Goal: Task Accomplishment & Management: Use online tool/utility

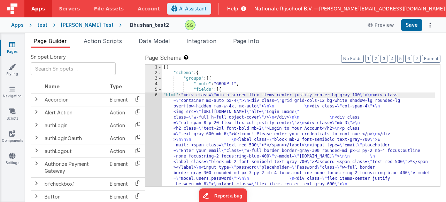
click at [71, 25] on div "[PERSON_NAME] Test" at bounding box center [87, 25] width 53 height 7
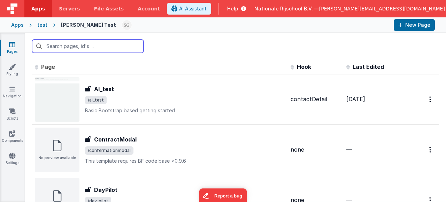
scroll to position [14, 0]
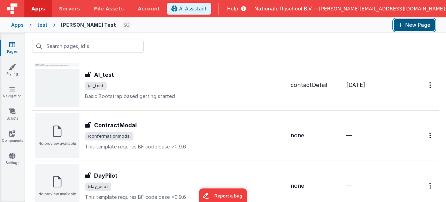
click at [414, 28] on button "New Page" at bounding box center [414, 25] width 41 height 12
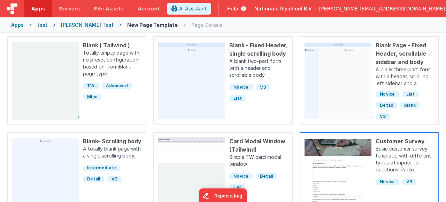
scroll to position [250, 0]
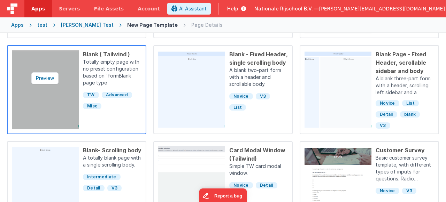
click at [56, 97] on img at bounding box center [45, 89] width 67 height 79
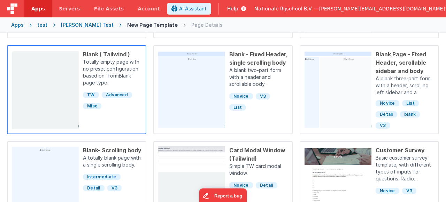
click at [137, 86] on p "Totally empty page with no preset configuration based on `formBlank` page type" at bounding box center [112, 73] width 59 height 29
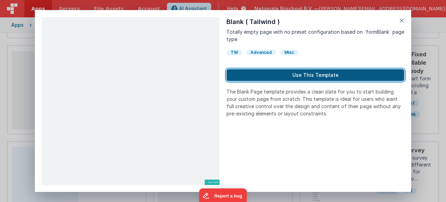
click at [305, 77] on button "Use This Template" at bounding box center [316, 75] width 178 height 12
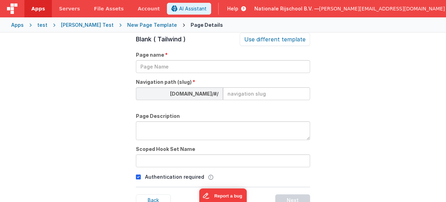
scroll to position [24, 0]
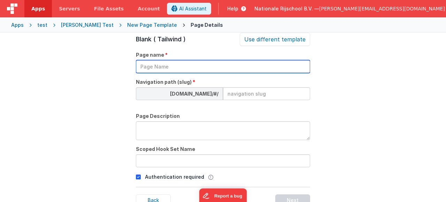
click at [170, 69] on input "text" at bounding box center [223, 66] width 174 height 13
type input "N"
click at [143, 65] on input "latestnews" at bounding box center [223, 66] width 174 height 13
type input "Latestnews"
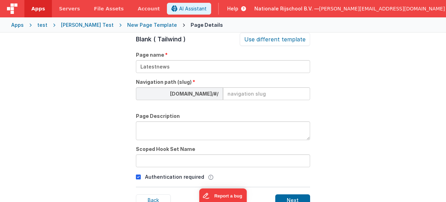
click at [260, 94] on input at bounding box center [266, 93] width 87 height 13
type input "latest-news"
click at [137, 179] on icon at bounding box center [138, 177] width 5 height 8
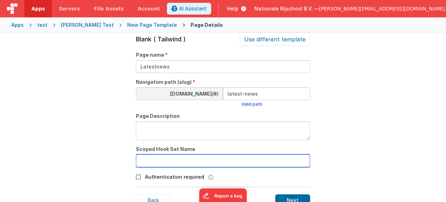
click at [147, 158] on input "text" at bounding box center [223, 161] width 174 height 13
type input "latest-news"
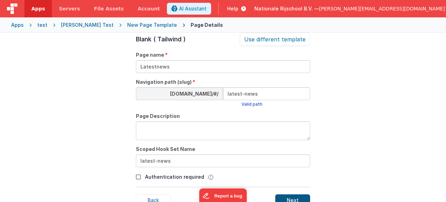
click at [306, 195] on div "Next" at bounding box center [292, 201] width 35 height 12
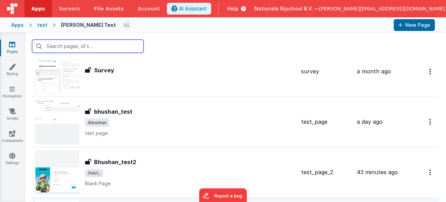
scroll to position [1270, 0]
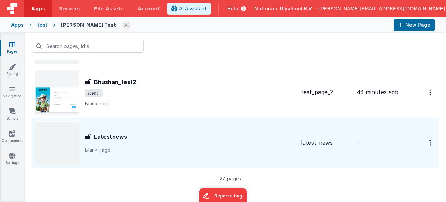
click at [191, 150] on p "Blank Page" at bounding box center [190, 150] width 210 height 7
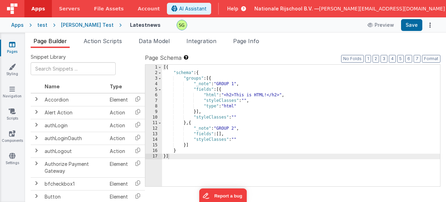
click at [156, 95] on div "6" at bounding box center [153, 96] width 17 height 6
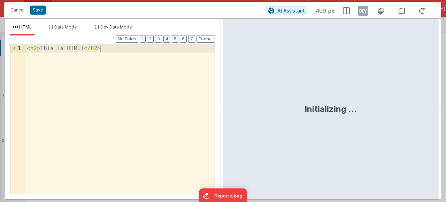
click at [108, 54] on div "< h2 > This is HTML! </ h2 >" at bounding box center [119, 127] width 189 height 164
drag, startPoint x: 19, startPoint y: 8, endPoint x: 173, endPoint y: 129, distance: 195.8
click at [19, 8] on button "Cancel" at bounding box center [17, 10] width 21 height 10
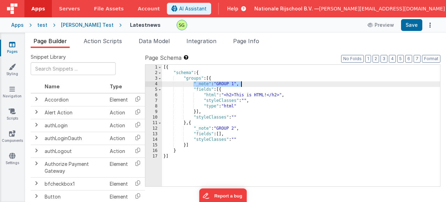
drag, startPoint x: 194, startPoint y: 84, endPoint x: 240, endPoint y: 84, distance: 46.7
click at [240, 84] on div "[{ "schema" : { "groups" : [{ "_note" : "GROUP 1" , "fields" : [{ "html" : "<h2…" at bounding box center [301, 131] width 278 height 133
click at [204, 159] on div "[{ "schema" : { "groups" : [{ "fields" : [{ "html" : "<h2>This is HTML!</h2>" ,…" at bounding box center [301, 131] width 278 height 133
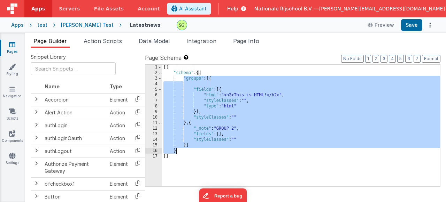
drag, startPoint x: 183, startPoint y: 79, endPoint x: 180, endPoint y: 150, distance: 70.8
click at [180, 150] on div "[{ "schema" : { "groups" : [{ "fields" : [{ "html" : "<h2>This is HTML!</h2>" ,…" at bounding box center [301, 131] width 278 height 133
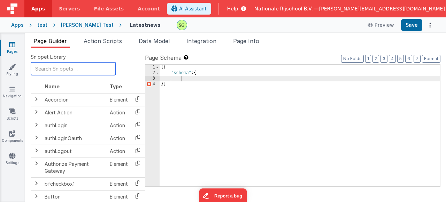
click at [59, 72] on input "text" at bounding box center [73, 68] width 85 height 13
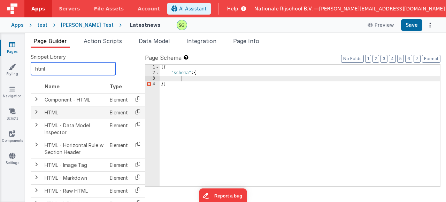
type input "html"
click at [134, 113] on icon at bounding box center [138, 112] width 14 height 11
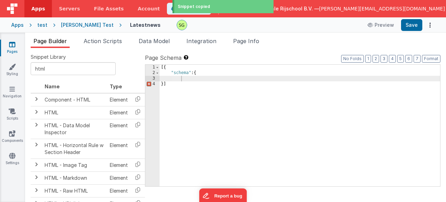
click at [190, 80] on div "[{ "schema" : { }]" at bounding box center [300, 131] width 281 height 133
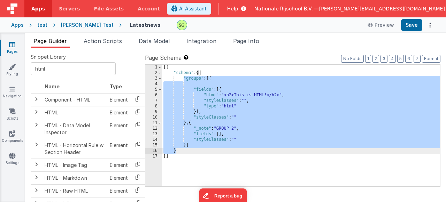
click at [252, 98] on div "[{ "schema" : { "groups" : [{ "fields" : [{ "html" : "<h2>This is HTML!</h2>" ,…" at bounding box center [301, 131] width 278 height 133
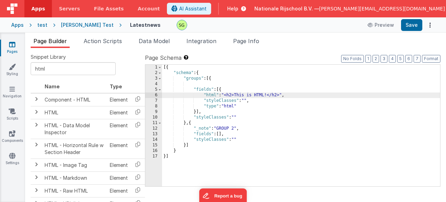
click at [208, 79] on div "[{ "schema" : { "groups" : [{ "fields" : [{ "html" : "<h2>This is HTML!</h2>" ,…" at bounding box center [301, 131] width 278 height 133
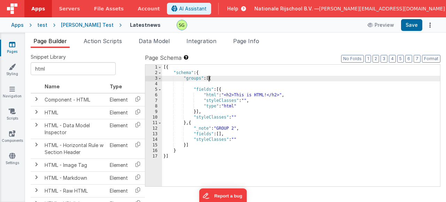
click at [208, 79] on div "[{ "schema" : { "groups" : [{ "fields" : [{ "html" : "<h2>This is HTML!</h2>" ,…" at bounding box center [301, 131] width 278 height 133
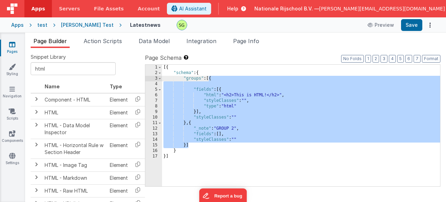
click at [191, 147] on div "[{ "schema" : { "groups" : [{ "fields" : [{ "html" : "<h2>This is HTML!</h2>" ,…" at bounding box center [301, 131] width 278 height 133
drag, startPoint x: 191, startPoint y: 147, endPoint x: 184, endPoint y: 79, distance: 68.9
click at [185, 80] on div "[{ "schema" : { "groups" : [{ "fields" : [{ "html" : "<h2>This is HTML!</h2>" ,…" at bounding box center [301, 131] width 278 height 133
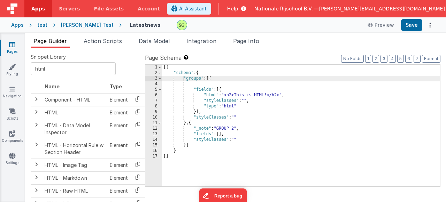
click at [183, 78] on div "[{ "schema" : { "groups" : [{ "fields" : [{ "html" : "<h2>This is HTML!</h2>" ,…" at bounding box center [301, 131] width 278 height 133
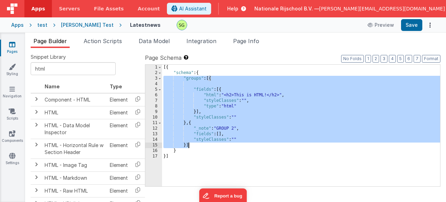
drag, startPoint x: 183, startPoint y: 78, endPoint x: 196, endPoint y: 146, distance: 69.8
click at [196, 146] on div "[{ "schema" : { "groups" : [{ "fields" : [{ "html" : "<h2>This is HTML!</h2>" ,…" at bounding box center [301, 131] width 278 height 133
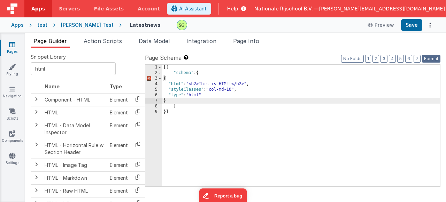
click at [435, 59] on button "Format" at bounding box center [431, 59] width 18 height 8
click at [182, 101] on div "[{ "schema" : { { "html" : "<h2>This is HTML!</h2>" , "styleClasses" : "col-md-…" at bounding box center [301, 131] width 278 height 133
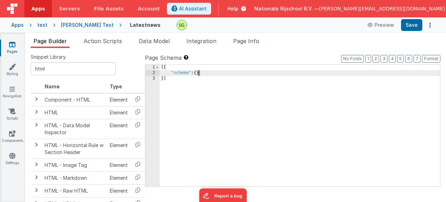
click at [199, 75] on div "[{ "schema" : { } }]" at bounding box center [300, 131] width 281 height 133
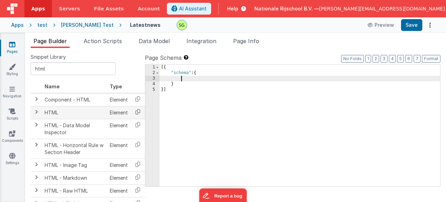
click at [136, 111] on icon at bounding box center [138, 112] width 14 height 11
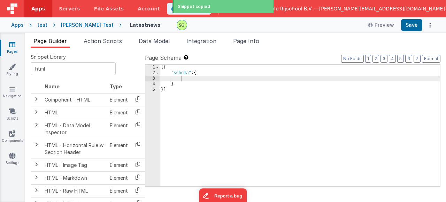
click at [197, 82] on div "[{ "schema" : { } }]" at bounding box center [300, 131] width 281 height 133
click at [191, 79] on div "[{ "schema" : { } }]" at bounding box center [300, 131] width 281 height 133
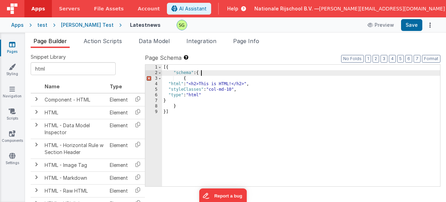
click at [203, 75] on div "[{ "schema" : { { "html" : "<h2>This is HTML!</h2>" , "styleClasses" : "col-md-…" at bounding box center [301, 131] width 278 height 133
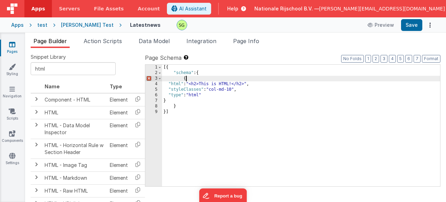
click at [198, 79] on div "[{ "schema" : { { "html" : "<h2>This is HTML!</h2>" , "styleClasses" : "col-md-…" at bounding box center [301, 131] width 278 height 133
click at [203, 76] on div "[{ "schema" : { { "html" : "<h2>This is HTML!</h2>" , "styleClasses" : "col-md-…" at bounding box center [301, 131] width 278 height 133
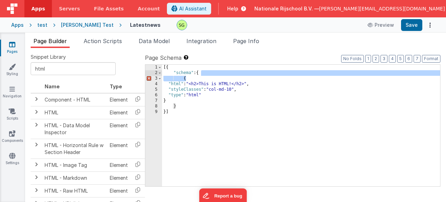
click at [184, 106] on div "[{ "schema" : { { "html" : "<h2>This is HTML!</h2>" , "styleClasses" : "col-md-…" at bounding box center [301, 131] width 278 height 133
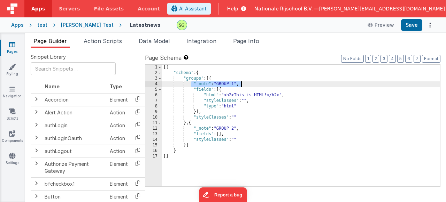
drag, startPoint x: 191, startPoint y: 85, endPoint x: 253, endPoint y: 84, distance: 62.0
click at [253, 84] on div "[{ "schema" : { "groups" : [{ "_note" : "GROUP 1" , "fields" : [{ "html" : "<h2…" at bounding box center [301, 131] width 278 height 133
click at [208, 112] on div "[{ "schema" : { "groups" : [{ "_note" : "GROUP 1" , "fields" : [{ "html" : "<h2…" at bounding box center [301, 131] width 278 height 133
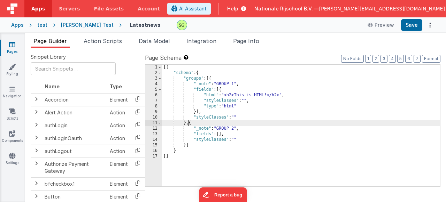
click at [189, 123] on div "[{ "schema" : { "groups" : [{ "_note" : "GROUP 1" , "fields" : [{ "html" : "<h2…" at bounding box center [301, 131] width 278 height 133
click at [187, 123] on div "[{ "schema" : { "groups" : [{ "_note" : "GROUP 1" , "fields" : [{ "html" : "<h2…" at bounding box center [301, 131] width 278 height 133
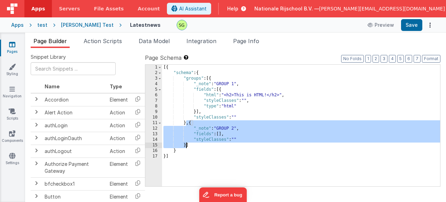
drag, startPoint x: 187, startPoint y: 123, endPoint x: 186, endPoint y: 145, distance: 21.6
click at [186, 145] on div "[{ "schema" : { "groups" : [{ "_note" : "GROUP 1" , "fields" : [{ "html" : "<h2…" at bounding box center [301, 131] width 278 height 133
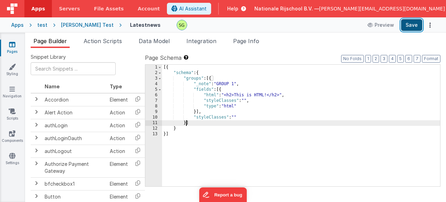
click at [413, 27] on button "Save" at bounding box center [411, 25] width 21 height 12
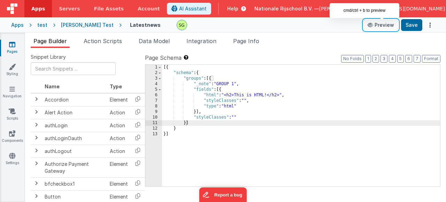
click at [380, 26] on button "Preview" at bounding box center [380, 25] width 35 height 11
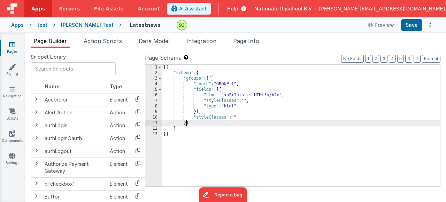
click at [156, 94] on div "6" at bounding box center [153, 96] width 17 height 6
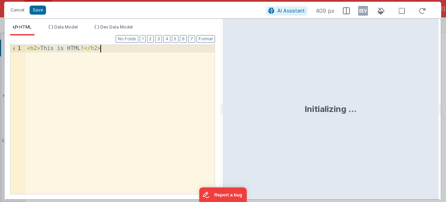
click at [107, 56] on div "< h2 > This is HTML! </ h2 >" at bounding box center [119, 127] width 189 height 164
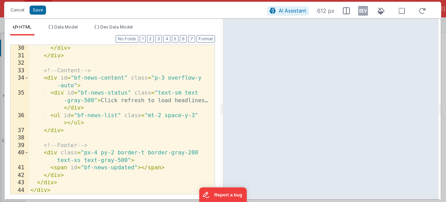
scroll to position [360, 0]
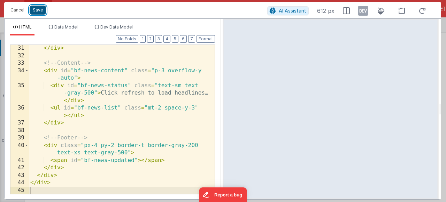
click at [37, 8] on button "Save" at bounding box center [38, 10] width 16 height 9
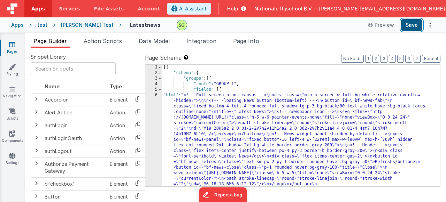
click at [411, 27] on button "Save" at bounding box center [411, 25] width 21 height 12
click at [155, 94] on div "6" at bounding box center [153, 154] width 17 height 123
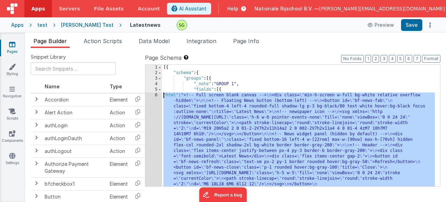
click at [155, 95] on div "6" at bounding box center [153, 154] width 17 height 123
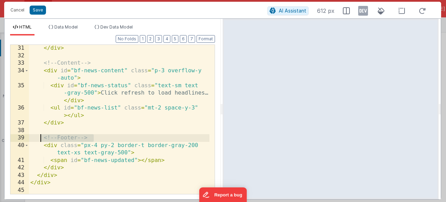
drag, startPoint x: 97, startPoint y: 139, endPoint x: 39, endPoint y: 136, distance: 57.9
click at [39, 136] on div "</ div > <!-- Content --> < div id = "bf-news-content" class = "p-3 overflow-y …" at bounding box center [119, 127] width 181 height 164
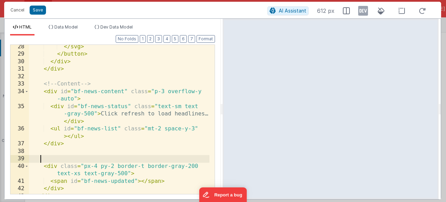
scroll to position [339, 0]
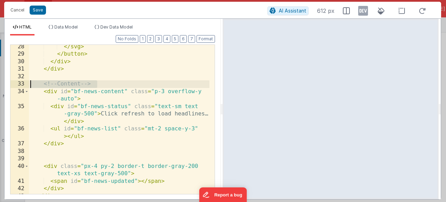
drag, startPoint x: 101, startPoint y: 84, endPoint x: 20, endPoint y: 83, distance: 81.2
click at [20, 83] on div "28 29 30 31 32 33 34 35 36 37 38 39 40 41 42 43 44 </ svg > </ button > </ div …" at bounding box center [112, 120] width 205 height 150
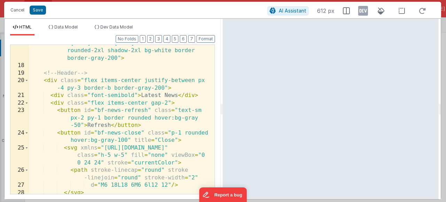
scroll to position [151, 0]
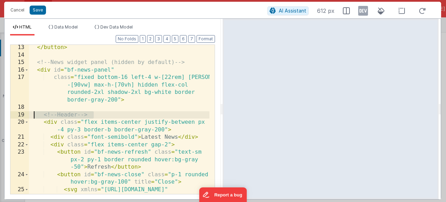
drag, startPoint x: 96, startPoint y: 116, endPoint x: 32, endPoint y: 112, distance: 63.9
click at [32, 112] on div "</ button > <!-- News widget panel (hidden by default) --> < div id = "bf-news-…" at bounding box center [119, 133] width 181 height 179
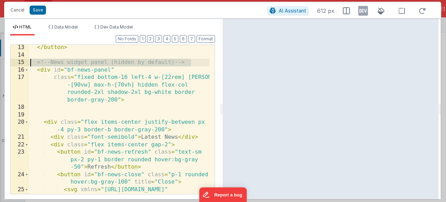
drag, startPoint x: 196, startPoint y: 61, endPoint x: 26, endPoint y: 62, distance: 169.7
click at [26, 62] on div "13 14 15 16 17 18 19 20 21 22 23 24 25 26 </ button > <!-- News widget panel (h…" at bounding box center [112, 120] width 205 height 150
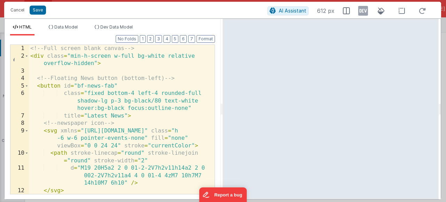
scroll to position [0, 0]
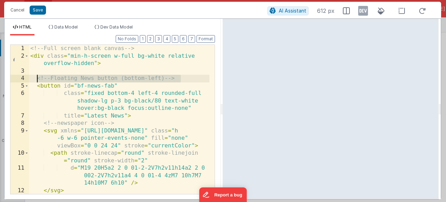
drag, startPoint x: 184, startPoint y: 79, endPoint x: 37, endPoint y: 80, distance: 146.7
click at [37, 80] on div "<!-- Full screen blank canvas --> < div class = "min-h-screen w-full bg-white r…" at bounding box center [119, 127] width 181 height 164
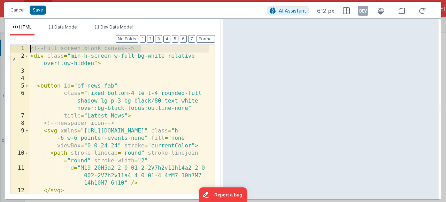
drag, startPoint x: 145, startPoint y: 50, endPoint x: 25, endPoint y: 50, distance: 119.2
click at [25, 50] on div "1 2 3 4 5 6 7 8 9 10 11 12 13 <!-- Full screen blank canvas --> < div class = "…" at bounding box center [112, 120] width 205 height 150
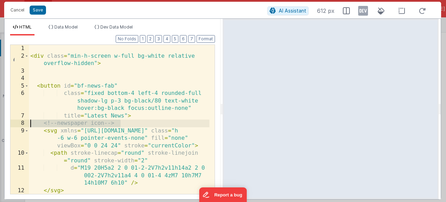
drag, startPoint x: 131, startPoint y: 123, endPoint x: 18, endPoint y: 126, distance: 113.6
click at [18, 126] on div "1 2 3 4 5 6 7 8 9 10 11 12 13 < div class = "min-h-screen w-full bg-white relat…" at bounding box center [112, 120] width 205 height 150
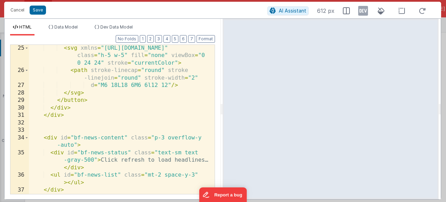
scroll to position [360, 0]
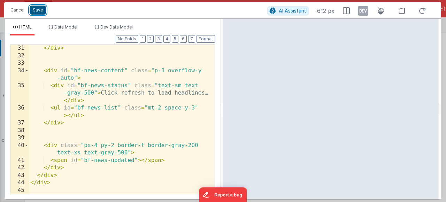
click at [40, 11] on button "Save" at bounding box center [38, 10] width 16 height 9
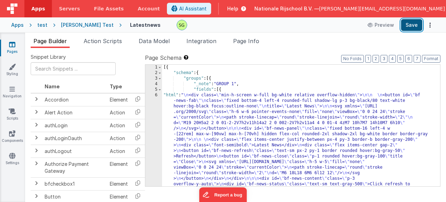
click at [411, 26] on button "Save" at bounding box center [411, 25] width 21 height 12
click at [156, 97] on div "6" at bounding box center [153, 149] width 17 height 112
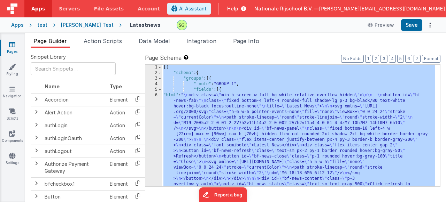
click at [156, 97] on div "6" at bounding box center [153, 149] width 17 height 112
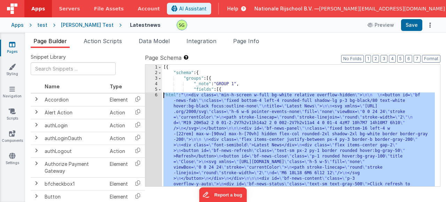
click at [156, 97] on div "6" at bounding box center [153, 149] width 17 height 112
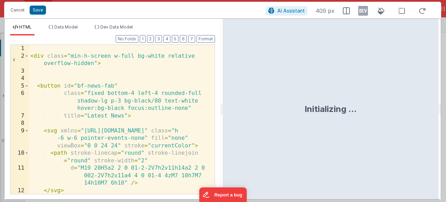
click at [156, 107] on div "< div class = "min-h-screen w-full bg-white relative overflow-hidden" > < butto…" at bounding box center [119, 127] width 181 height 164
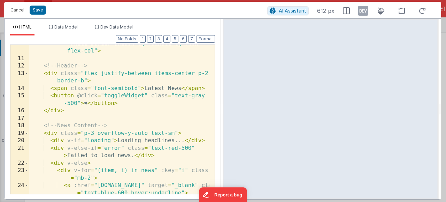
scroll to position [0, 0]
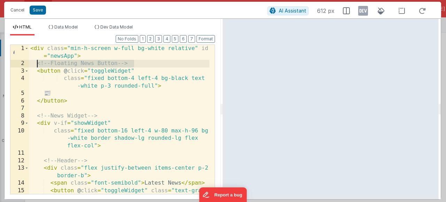
drag, startPoint x: 144, startPoint y: 62, endPoint x: 37, endPoint y: 62, distance: 106.6
click at [37, 62] on div "< div class = "min-h-screen w-full bg-white relative" id = "newsApp" > <!-- Flo…" at bounding box center [119, 134] width 181 height 179
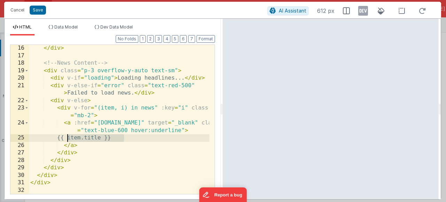
drag, startPoint x: 135, startPoint y: 140, endPoint x: 68, endPoint y: 139, distance: 66.9
click at [68, 139] on div "</ div > <!-- News Content --> < div class = "p-3 overflow-y-auto text-sm" > < …" at bounding box center [119, 127] width 181 height 164
click at [133, 139] on div "</ div > <!-- News Content --> < div class = "p-3 overflow-y-auto text-sm" > < …" at bounding box center [119, 127] width 181 height 164
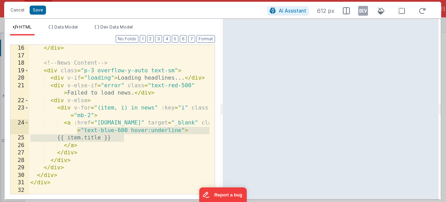
drag, startPoint x: 133, startPoint y: 139, endPoint x: 65, endPoint y: 134, distance: 68.2
click at [65, 134] on div "</ div > <!-- News Content --> < div class = "p-3 overflow-y-auto text-sm" > < …" at bounding box center [119, 127] width 181 height 164
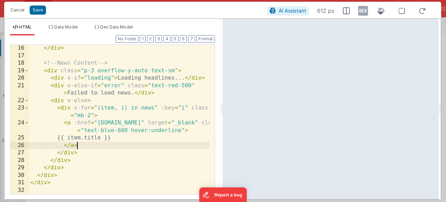
click at [92, 143] on div "</ div > <!-- News Content --> < div class = "p-3 overflow-y-auto text-sm" > < …" at bounding box center [119, 127] width 181 height 164
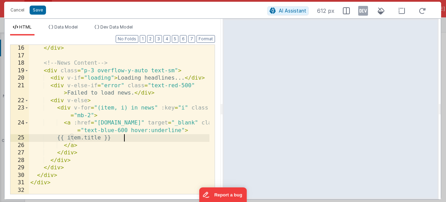
click at [127, 141] on div "</ div > <!-- News Content --> < div class = "p-3 overflow-y-auto text-sm" > < …" at bounding box center [119, 127] width 181 height 164
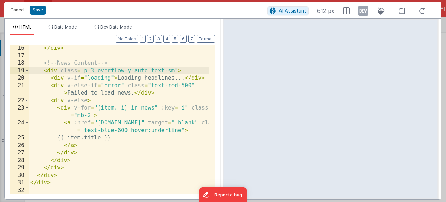
click at [52, 69] on div "</ div > <!-- News Content --> < div class = "p-3 overflow-y-auto text-sm" > < …" at bounding box center [119, 127] width 181 height 164
click at [43, 72] on div "</ div > <!-- News Content --> < div class = "p-3 overflow-y-auto text-sm" > < …" at bounding box center [119, 127] width 181 height 164
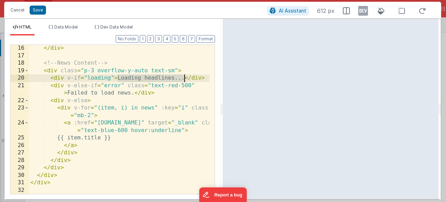
drag, startPoint x: 117, startPoint y: 77, endPoint x: 183, endPoint y: 82, distance: 66.0
click at [183, 82] on div "</ div > <!-- News Content --> < div class = "p-3 overflow-y-auto text-sm" > < …" at bounding box center [119, 127] width 181 height 164
click at [173, 97] on div "</ div > <!-- News Content --> < div class = "p-3 overflow-y-auto text-sm" > < …" at bounding box center [119, 127] width 181 height 164
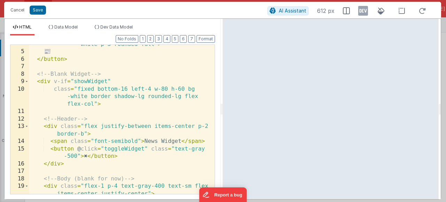
scroll to position [83, 0]
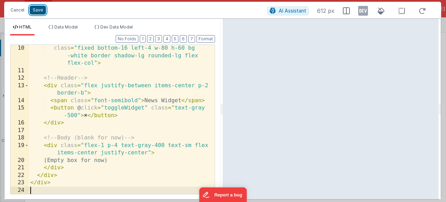
click at [39, 11] on button "Save" at bounding box center [38, 10] width 16 height 9
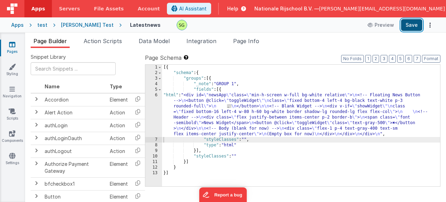
click at [415, 28] on button "Save" at bounding box center [411, 25] width 21 height 12
click at [157, 94] on div "6" at bounding box center [153, 115] width 17 height 45
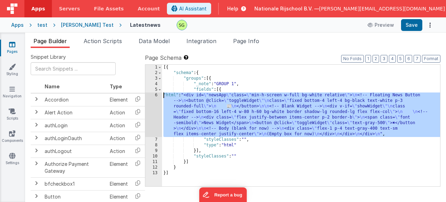
click at [157, 94] on div "6" at bounding box center [153, 115] width 17 height 45
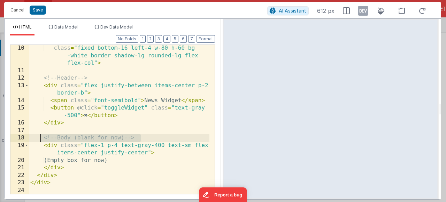
drag, startPoint x: 142, startPoint y: 137, endPoint x: 39, endPoint y: 138, distance: 102.8
click at [39, 138] on div "class = "fixed bottom-16 left-4 w-80 h-60 bg -white border shadow-lg rounded-lg…" at bounding box center [119, 134] width 181 height 179
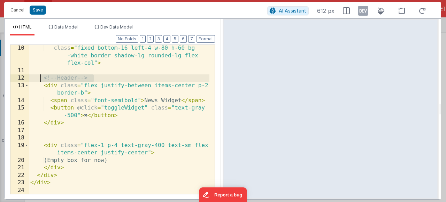
drag, startPoint x: 105, startPoint y: 77, endPoint x: 39, endPoint y: 78, distance: 65.5
click at [39, 78] on div "class = "fixed bottom-16 left-4 w-80 h-60 bg -white border shadow-lg rounded-lg…" at bounding box center [119, 134] width 181 height 179
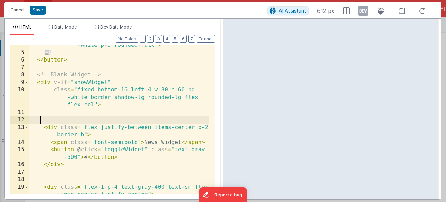
scroll to position [20, 0]
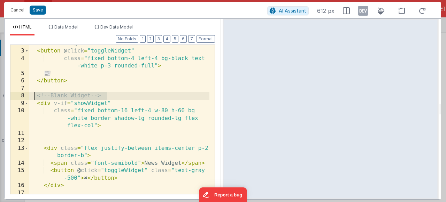
drag, startPoint x: 110, startPoint y: 94, endPoint x: 35, endPoint y: 92, distance: 75.3
click at [35, 92] on div "<!-- Floating News Button --> < button @ click = "toggleWidget" class = "fixed …" at bounding box center [119, 122] width 181 height 164
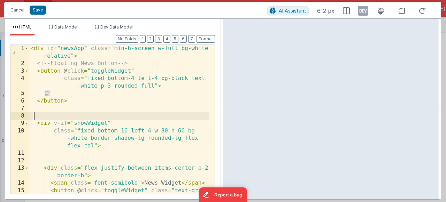
scroll to position [0, 0]
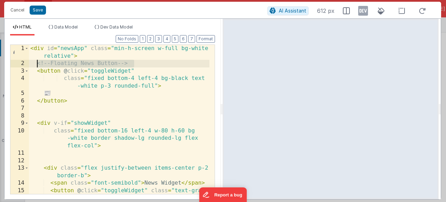
drag, startPoint x: 134, startPoint y: 64, endPoint x: 37, endPoint y: 62, distance: 97.2
click at [37, 62] on div "< div id = "newsApp" class = "min-h-screen w-full bg-white relative" > <!-- Flo…" at bounding box center [119, 134] width 181 height 179
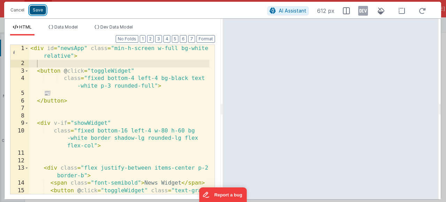
click at [35, 6] on button "Save" at bounding box center [38, 10] width 16 height 9
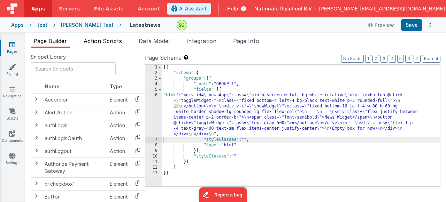
click at [119, 39] on span "Action Scripts" at bounding box center [103, 41] width 38 height 7
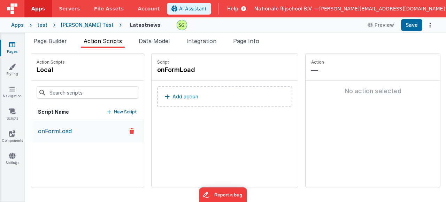
click at [114, 112] on p "New Script" at bounding box center [125, 112] width 23 height 7
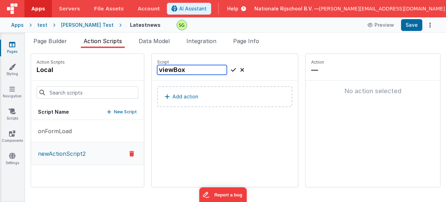
type input "viewBox"
click at [204, 99] on button "Add action" at bounding box center [224, 96] width 135 height 21
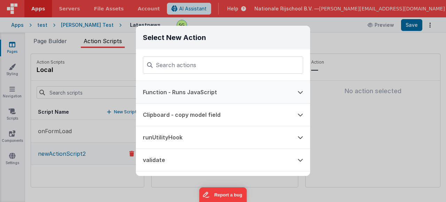
click at [194, 90] on button "Function - Runs JavaScript" at bounding box center [213, 92] width 155 height 22
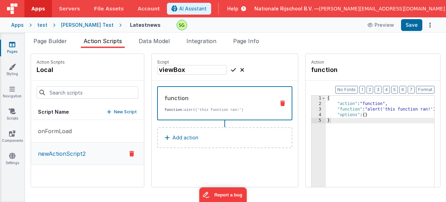
click at [312, 108] on div "3" at bounding box center [319, 110] width 14 height 6
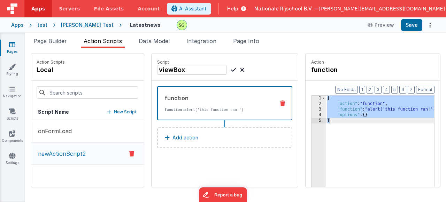
click at [312, 108] on div "3" at bounding box center [319, 110] width 14 height 6
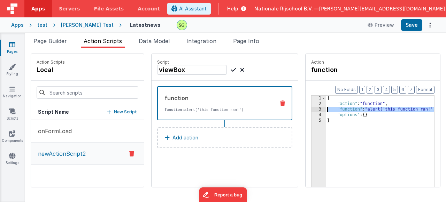
click at [312, 109] on div "3" at bounding box center [319, 110] width 14 height 6
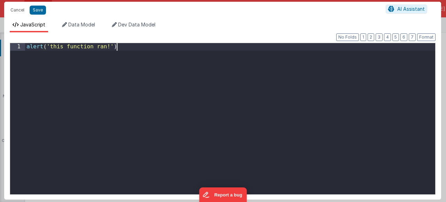
click at [186, 76] on div "alert ( 'this function ran!' )" at bounding box center [230, 127] width 410 height 169
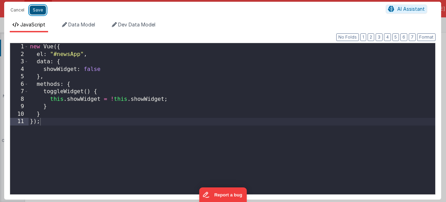
click at [34, 11] on button "Save" at bounding box center [38, 10] width 16 height 9
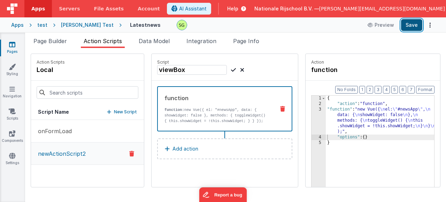
click at [405, 28] on button "Save" at bounding box center [411, 25] width 21 height 12
click at [406, 26] on button "Save" at bounding box center [411, 25] width 21 height 12
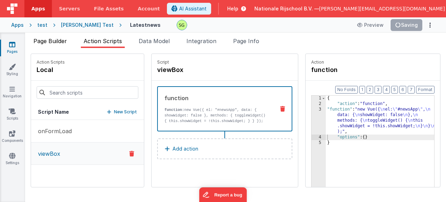
click at [50, 43] on span "Page Builder" at bounding box center [49, 41] width 33 height 7
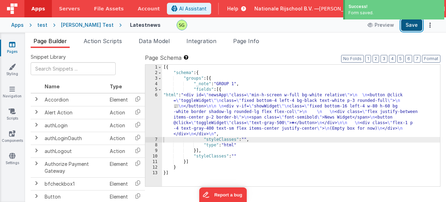
click at [407, 26] on button "Save" at bounding box center [411, 25] width 21 height 12
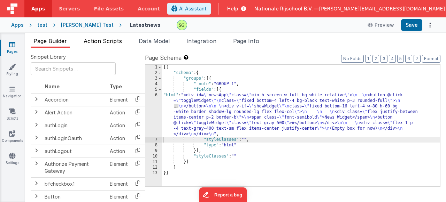
click at [114, 42] on span "Action Scripts" at bounding box center [103, 41] width 38 height 7
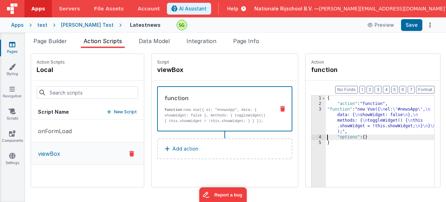
click at [312, 111] on div "3" at bounding box center [319, 121] width 14 height 28
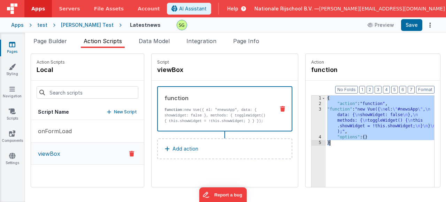
click at [312, 111] on div "3" at bounding box center [319, 121] width 14 height 28
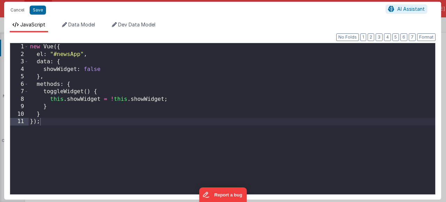
click at [179, 88] on div "new Vue ({ el : "#newsApp" , data : { showWidget : false } , methods : { toggle…" at bounding box center [232, 126] width 407 height 167
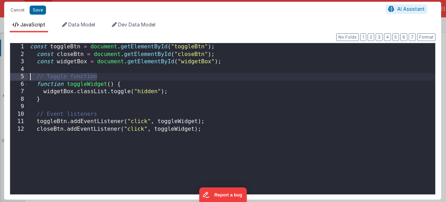
drag, startPoint x: 106, startPoint y: 77, endPoint x: 8, endPoint y: 75, distance: 98.0
click at [8, 75] on div "Format 7 6 5 4 3 2 1 No Folds 1 2 3 4 5 6 7 8 9 10 11 12 const toggleBtn = docu…" at bounding box center [222, 116] width 437 height 168
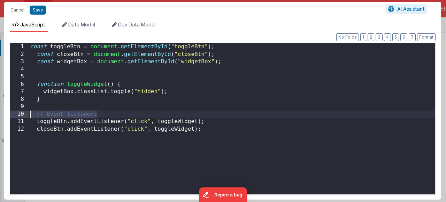
drag, startPoint x: 103, startPoint y: 115, endPoint x: 26, endPoint y: 111, distance: 76.4
click at [26, 111] on div "1 2 3 4 5 6 7 8 9 10 11 12 const toggleBtn = document . getElementById ( "toggl…" at bounding box center [223, 119] width 426 height 152
click at [40, 142] on div "const toggleBtn = document . getElementById ( "toggleBtn" ) ; const closeBtn = …" at bounding box center [232, 126] width 407 height 167
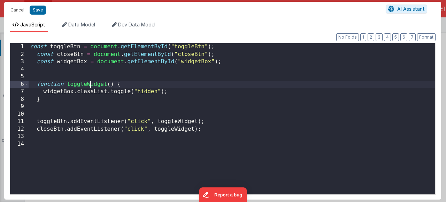
click at [90, 85] on div "const toggleBtn = document . getElementById ( "toggleBtn" ) ; const closeBtn = …" at bounding box center [232, 126] width 407 height 167
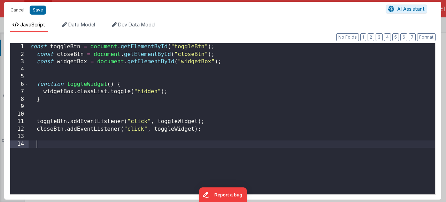
click at [55, 147] on div "const toggleBtn = document . getElementById ( "toggleBtn" ) ; const closeBtn = …" at bounding box center [232, 126] width 407 height 167
paste textarea
click at [41, 7] on button "Save" at bounding box center [38, 10] width 16 height 9
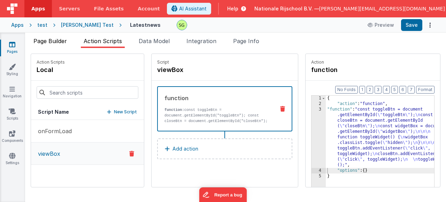
click at [45, 40] on span "Page Builder" at bounding box center [49, 41] width 33 height 7
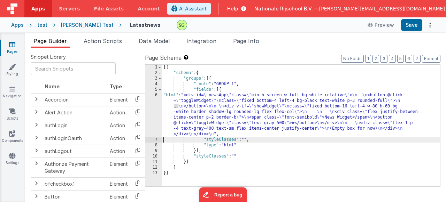
click at [156, 95] on div "6" at bounding box center [153, 115] width 17 height 45
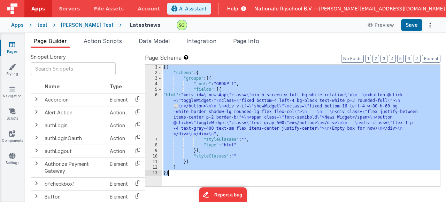
click at [156, 95] on div "6" at bounding box center [153, 115] width 17 height 45
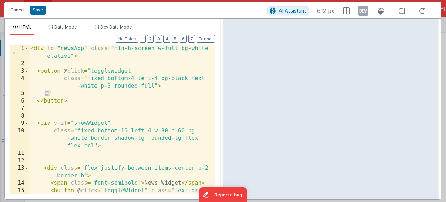
click at [141, 113] on div "< div id = "newsApp" class = "min-h-screen w-full bg-white relative" > < button…" at bounding box center [119, 134] width 181 height 179
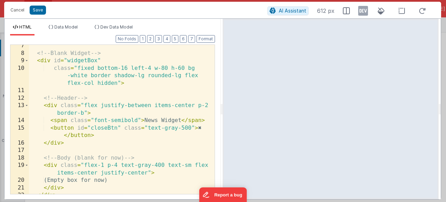
scroll to position [84, 0]
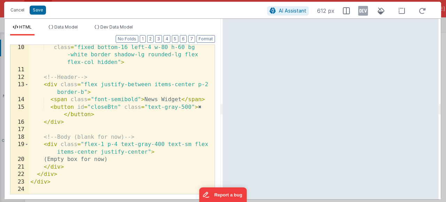
click at [131, 161] on div "class = "fixed bottom-16 left-4 w-80 h-60 bg -white border shadow-lg rounded-lg…" at bounding box center [119, 133] width 181 height 179
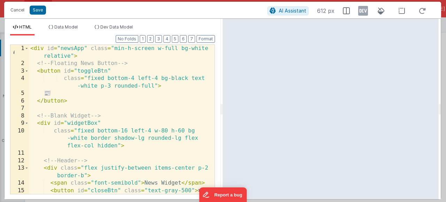
scroll to position [225, 0]
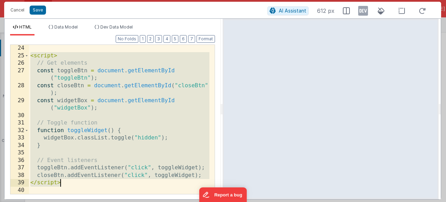
drag, startPoint x: 30, startPoint y: 57, endPoint x: 84, endPoint y: 182, distance: 136.4
click at [84, 182] on div "< script > // Get elements const toggleBtn = document . getElementById ( "toggl…" at bounding box center [119, 127] width 181 height 164
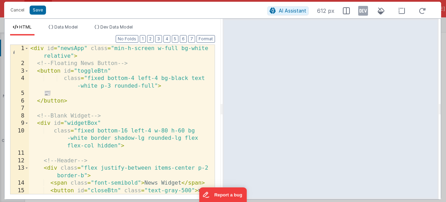
scroll to position [0, 0]
click at [159, 64] on div "< div id = "newsApp" class = "min-h-screen w-full bg-white relative" > <!-- Flo…" at bounding box center [119, 134] width 181 height 179
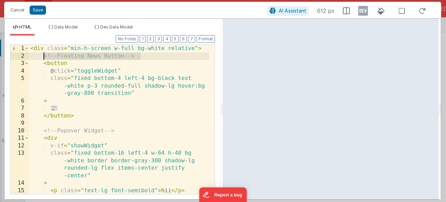
drag, startPoint x: 143, startPoint y: 57, endPoint x: 43, endPoint y: 59, distance: 100.0
click at [43, 59] on div "< div class = "min-h-screen w-full bg-white relative" > <!-- Floating News Butt…" at bounding box center [119, 127] width 181 height 164
drag, startPoint x: 124, startPoint y: 133, endPoint x: 81, endPoint y: 59, distance: 86.4
click at [124, 133] on div "< div class = "min-h-screen w-full bg-white relative" > < button @ click = "tog…" at bounding box center [119, 127] width 181 height 164
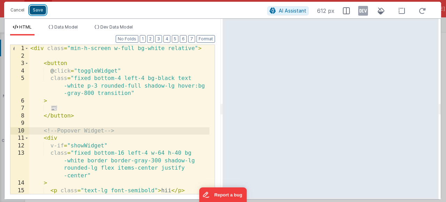
click at [36, 13] on button "Save" at bounding box center [38, 10] width 16 height 9
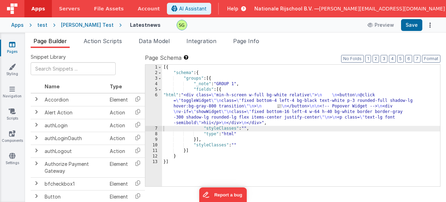
click at [155, 96] on div "6" at bounding box center [153, 109] width 17 height 33
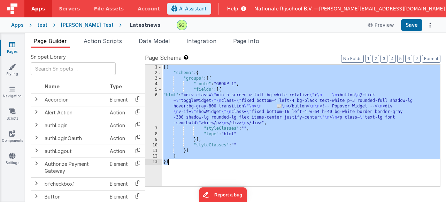
click at [155, 96] on div "6" at bounding box center [153, 109] width 17 height 33
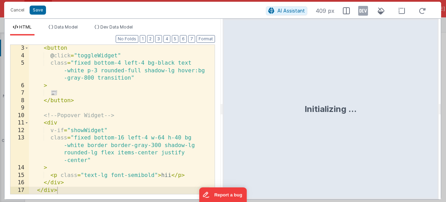
scroll to position [15, 0]
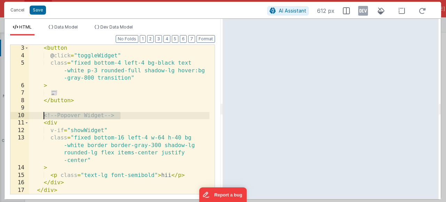
drag, startPoint x: 138, startPoint y: 119, endPoint x: 44, endPoint y: 115, distance: 93.5
click at [44, 115] on div "< button @ click = "toggleWidget" class = "fixed bottom-4 left-4 bg-black text …" at bounding box center [119, 127] width 181 height 164
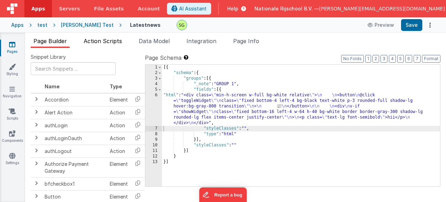
click at [117, 43] on span "Action Scripts" at bounding box center [103, 41] width 38 height 7
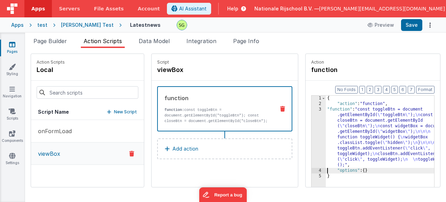
click at [312, 111] on div "3" at bounding box center [319, 137] width 14 height 61
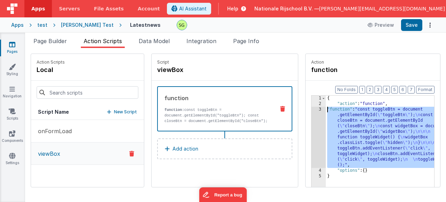
click at [312, 110] on div "3" at bounding box center [319, 137] width 14 height 61
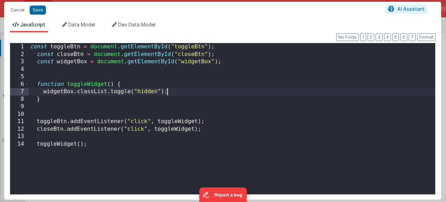
click at [254, 93] on div "const toggleBtn = document . getElementById ( "toggleBtn" ) ; const closeBtn = …" at bounding box center [232, 126] width 407 height 167
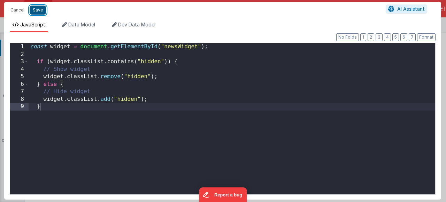
click at [42, 9] on button "Save" at bounding box center [38, 10] width 16 height 9
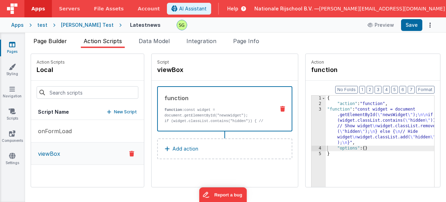
click at [54, 39] on span "Page Builder" at bounding box center [49, 41] width 33 height 7
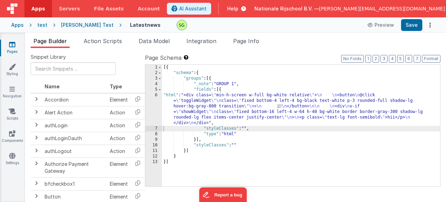
click at [156, 95] on div "6" at bounding box center [153, 109] width 17 height 33
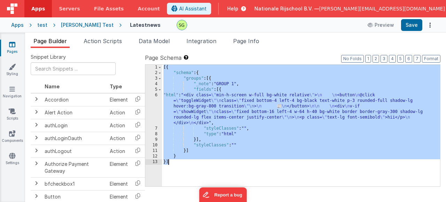
click at [156, 95] on div "6" at bounding box center [153, 109] width 17 height 33
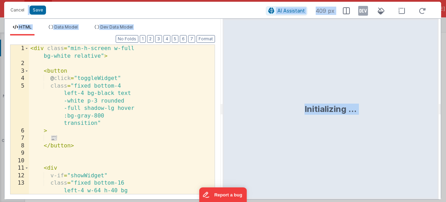
click at [156, 95] on div "< div class = "min-h-screen w-full bg-white relative" > < button @ click = "tog…" at bounding box center [119, 153] width 181 height 217
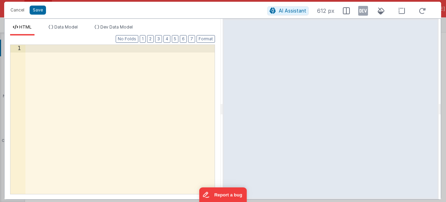
click at [161, 73] on div at bounding box center [119, 127] width 189 height 164
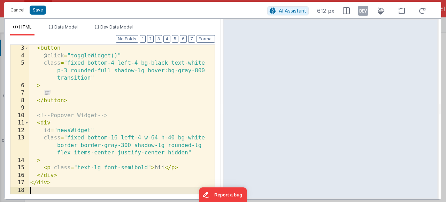
scroll to position [15, 0]
click at [36, 10] on button "Save" at bounding box center [38, 10] width 16 height 9
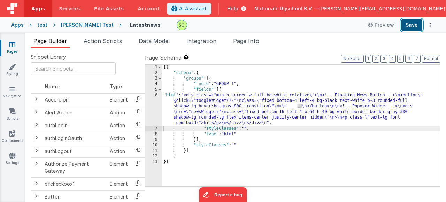
click at [408, 24] on button "Save" at bounding box center [411, 25] width 21 height 12
click at [155, 96] on div "6" at bounding box center [153, 109] width 17 height 33
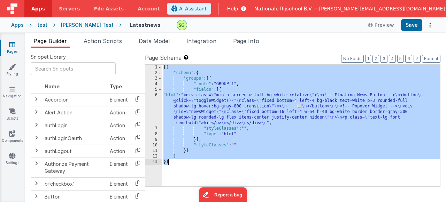
click at [155, 96] on div "6" at bounding box center [153, 109] width 17 height 33
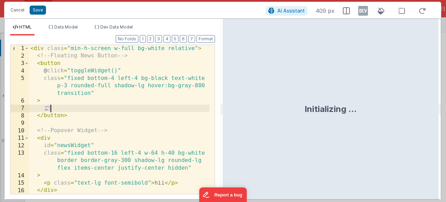
click at [204, 107] on div "< div class = "min-h-screen w-full bg-white relative" > <!-- Floating News Butt…" at bounding box center [119, 127] width 181 height 164
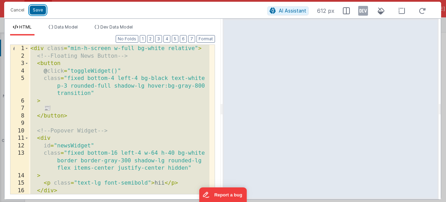
click at [41, 8] on button "Save" at bounding box center [38, 10] width 16 height 9
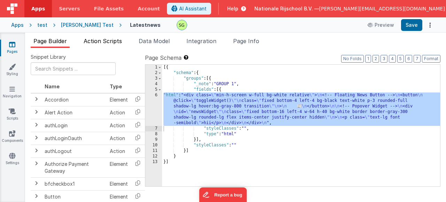
click at [112, 43] on span "Action Scripts" at bounding box center [103, 41] width 38 height 7
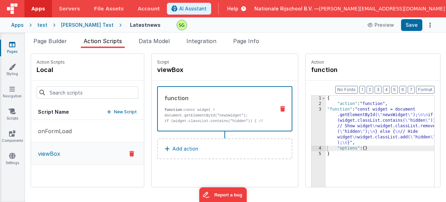
click at [312, 108] on div "3" at bounding box center [319, 126] width 14 height 39
click at [312, 110] on div "3" at bounding box center [319, 126] width 14 height 39
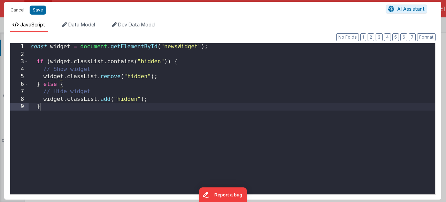
click at [247, 108] on div "const widget = document . getElementById ( "newsWidget" ) ; if ( widget . class…" at bounding box center [232, 126] width 407 height 167
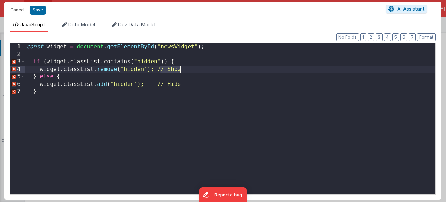
drag, startPoint x: 159, startPoint y: 68, endPoint x: 187, endPoint y: 70, distance: 28.0
click at [187, 70] on div "const widget = document . getElementById ( "newsWidget" ) ; if ( widget . class…" at bounding box center [230, 126] width 410 height 167
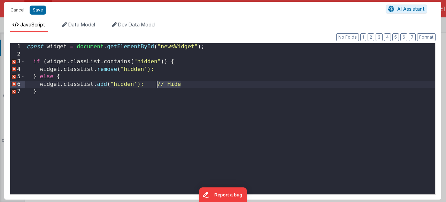
drag, startPoint x: 187, startPoint y: 83, endPoint x: 155, endPoint y: 85, distance: 32.1
click at [155, 85] on div "const widget = document . getElementById ( "newsWidget" ) ; if ( widget . class…" at bounding box center [230, 126] width 410 height 167
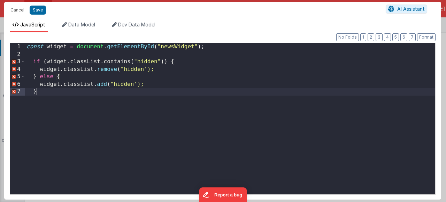
click at [58, 95] on div "const widget = document . getElementById ( "newsWidget" ) ; if ( widget . class…" at bounding box center [230, 126] width 410 height 167
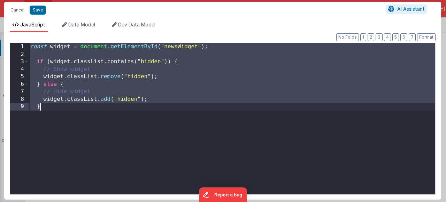
click at [190, 124] on div "const widget = document . getElementById ( "newsWidget" ) ; if ( widget . class…" at bounding box center [232, 126] width 407 height 167
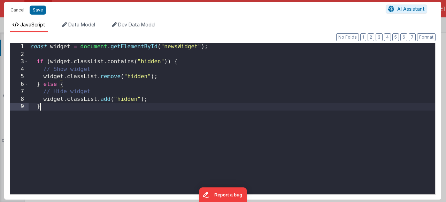
click at [57, 110] on div "const widget = document . getElementById ( "newsWidget" ) ; if ( widget . class…" at bounding box center [232, 126] width 407 height 167
click at [155, 102] on div "const widget = document . getElementById ( "newsWidget" ) ; if ( widget . class…" at bounding box center [232, 126] width 407 height 167
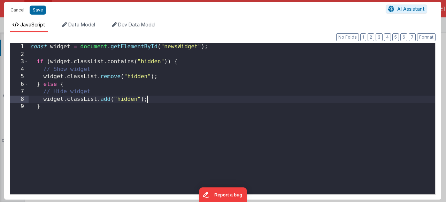
click at [178, 73] on div "const widget = document . getElementById ( "newsWidget" ) ; if ( widget . class…" at bounding box center [232, 126] width 407 height 167
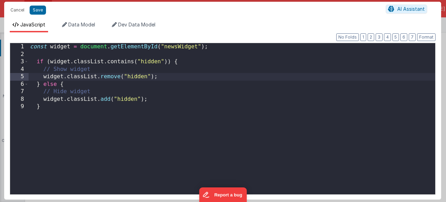
click at [202, 65] on div "const widget = document . getElementById ( "newsWidget" ) ; if ( widget . class…" at bounding box center [232, 126] width 407 height 167
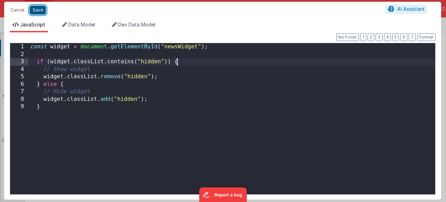
click at [34, 13] on button "Save" at bounding box center [38, 10] width 16 height 9
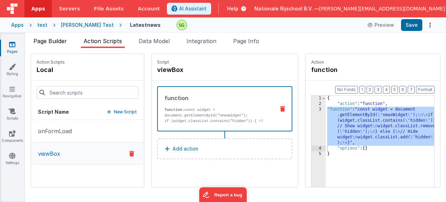
click at [53, 40] on span "Page Builder" at bounding box center [49, 41] width 33 height 7
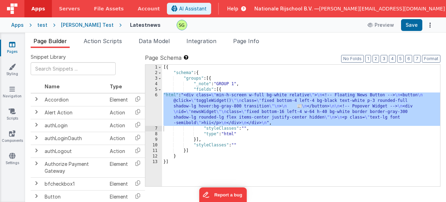
click at [156, 95] on div "6" at bounding box center [153, 109] width 17 height 33
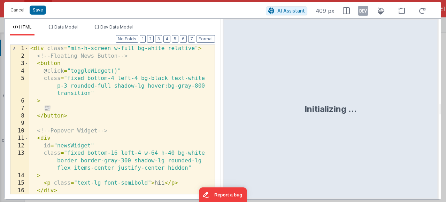
click at [94, 73] on div "< div class = "min-h-screen w-full bg-white relative" > <!-- Floating News Butt…" at bounding box center [119, 127] width 181 height 164
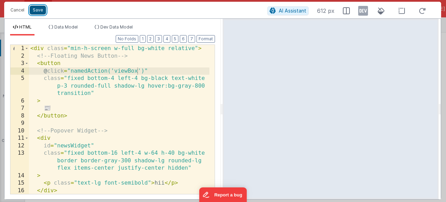
click at [34, 11] on button "Save" at bounding box center [38, 10] width 16 height 9
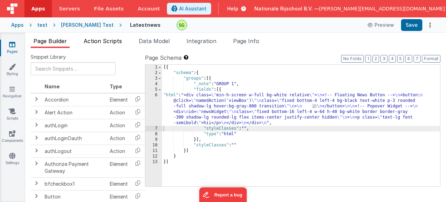
click at [118, 44] on span "Action Scripts" at bounding box center [103, 41] width 38 height 7
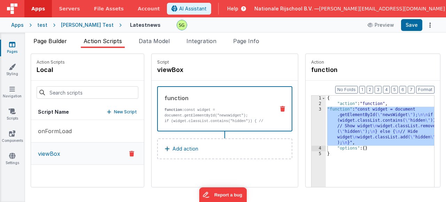
click at [61, 41] on span "Page Builder" at bounding box center [49, 41] width 33 height 7
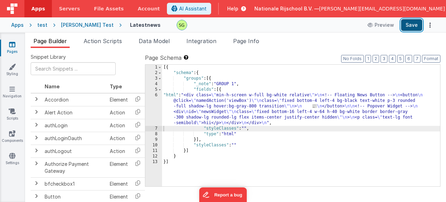
click at [404, 28] on button "Save" at bounding box center [411, 25] width 21 height 12
click at [155, 94] on div "6" at bounding box center [153, 109] width 17 height 33
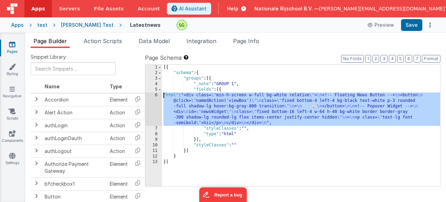
click at [155, 94] on div "6" at bounding box center [153, 109] width 17 height 33
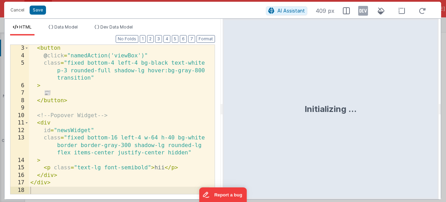
scroll to position [15, 0]
click at [138, 114] on div "< button @ click = "namedAction('viewBox')" class = "fixed bottom-4 left-4 bg-b…" at bounding box center [119, 127] width 181 height 164
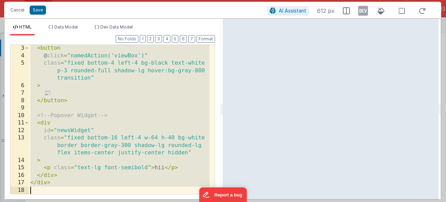
click at [175, 93] on div "< button @ click = "namedAction('viewBox')" class = "fixed bottom-4 left-4 bg-b…" at bounding box center [119, 127] width 181 height 164
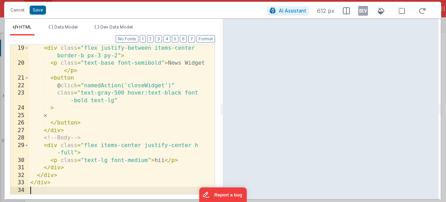
scroll to position [202, 0]
drag, startPoint x: 41, startPoint y: 8, endPoint x: 79, endPoint y: 1, distance: 38.6
click at [41, 8] on button "Save" at bounding box center [38, 10] width 16 height 9
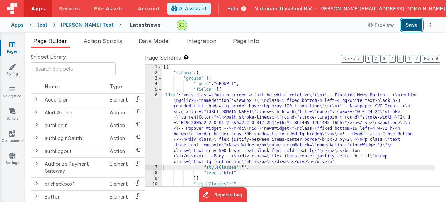
click at [415, 28] on button "Save" at bounding box center [411, 25] width 21 height 12
click at [114, 43] on span "Action Scripts" at bounding box center [103, 41] width 38 height 7
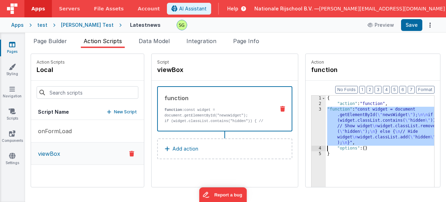
click at [312, 110] on div "3" at bounding box center [319, 126] width 14 height 39
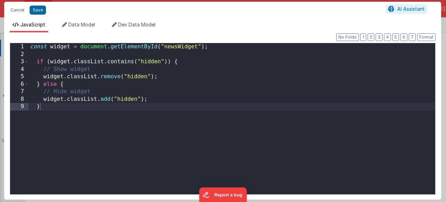
click at [91, 125] on div "const widget = document . getElementById ( "newsWidget" ) ; if ( widget . class…" at bounding box center [232, 126] width 407 height 167
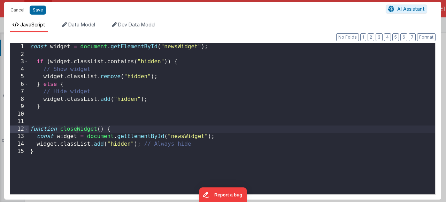
click at [78, 129] on div "const widget = document . getElementById ( "newsWidget" ) ; if ( widget . class…" at bounding box center [232, 126] width 407 height 167
click at [52, 155] on div "const widget = document . getElementById ( "newsWidget" ) ; if ( widget . class…" at bounding box center [232, 126] width 407 height 167
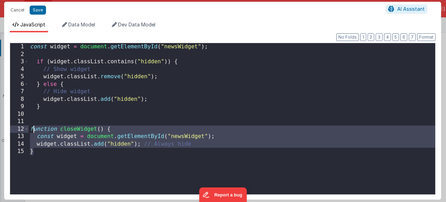
drag, startPoint x: 52, startPoint y: 154, endPoint x: 32, endPoint y: 129, distance: 32.3
click at [32, 132] on div "const widget = document . getElementById ( "newsWidget" ) ; if ( widget . class…" at bounding box center [232, 126] width 407 height 167
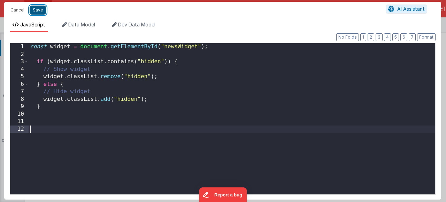
click at [37, 7] on button "Save" at bounding box center [38, 10] width 16 height 9
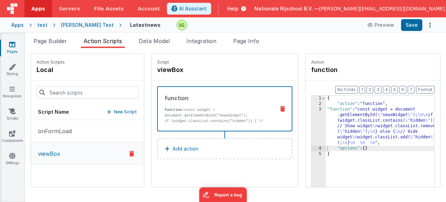
click at [207, 145] on button "Add action" at bounding box center [224, 149] width 135 height 21
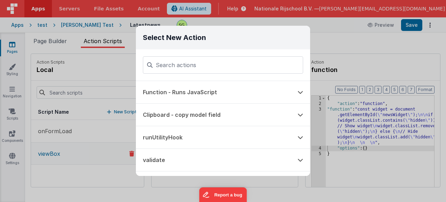
click at [78, 165] on div "Select New Action Function - Runs JavaScript Clipboard - copy model field runUt…" at bounding box center [223, 101] width 446 height 202
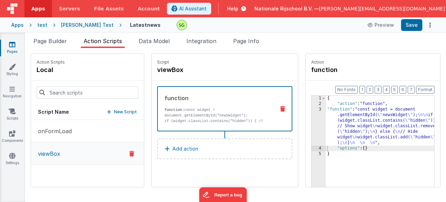
click at [114, 110] on p "New Script" at bounding box center [125, 112] width 23 height 7
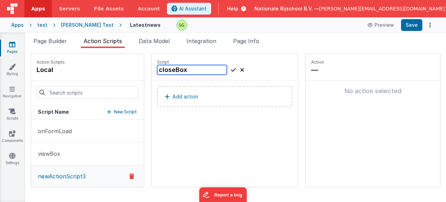
type input "closeBox"
click at [191, 102] on button "Add action" at bounding box center [224, 96] width 135 height 21
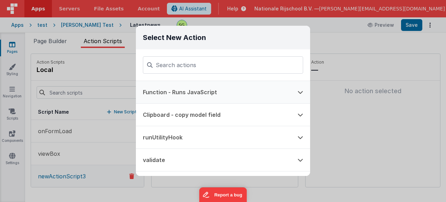
click at [197, 95] on button "Function - Runs JavaScript" at bounding box center [213, 92] width 155 height 22
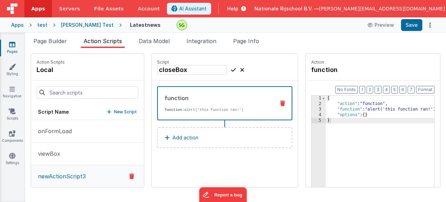
click at [312, 109] on div "3" at bounding box center [319, 110] width 14 height 6
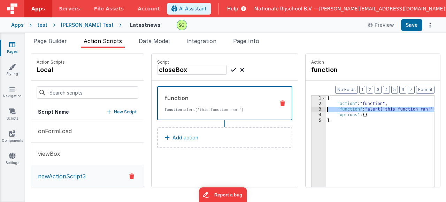
click at [312, 110] on div "3" at bounding box center [319, 110] width 14 height 6
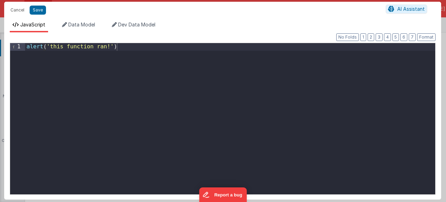
click at [125, 50] on div "alert ( 'this function ran!' )" at bounding box center [230, 126] width 410 height 167
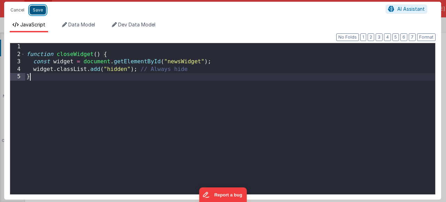
click at [38, 11] on button "Save" at bounding box center [38, 10] width 16 height 9
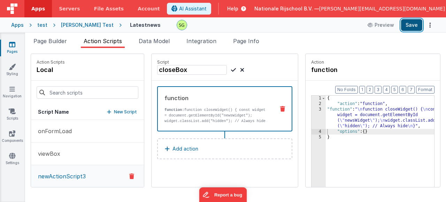
click at [405, 26] on button "Save" at bounding box center [411, 25] width 21 height 12
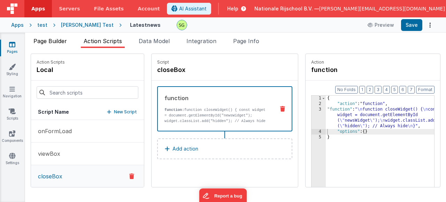
click at [56, 37] on li "Page Builder" at bounding box center [50, 42] width 39 height 11
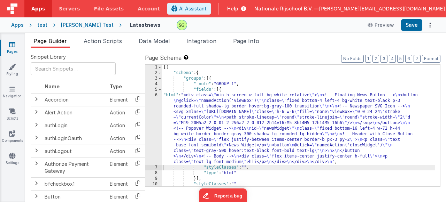
click at [153, 94] on div "6" at bounding box center [153, 129] width 17 height 72
click at [156, 95] on div "6" at bounding box center [153, 129] width 17 height 72
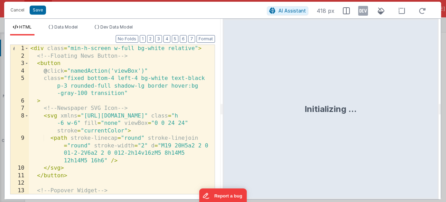
scroll to position [0, 0]
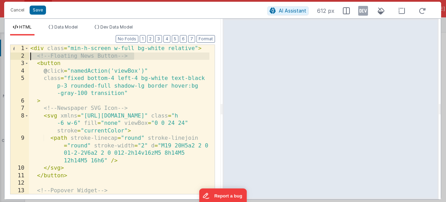
drag, startPoint x: 145, startPoint y: 57, endPoint x: 26, endPoint y: 58, distance: 118.8
click at [26, 58] on div "1 2 3 4 5 6 7 8 9 10 11 12 13 14 < div class = "min-h-screen w-full bg-white re…" at bounding box center [112, 120] width 205 height 150
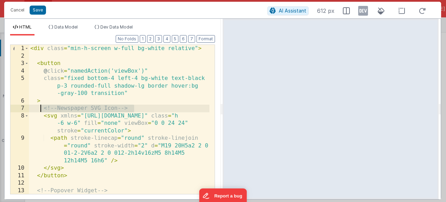
drag, startPoint x: 140, startPoint y: 109, endPoint x: 40, endPoint y: 111, distance: 100.7
click at [40, 111] on div "< div class = "min-h-screen w-full bg-white relative" > < button @ click = "nam…" at bounding box center [119, 127] width 181 height 164
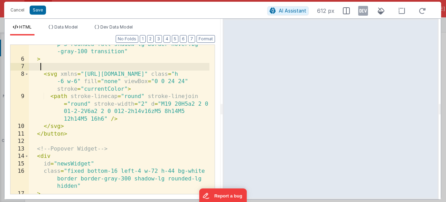
scroll to position [63, 0]
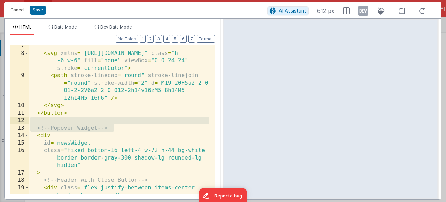
drag, startPoint x: 120, startPoint y: 130, endPoint x: 31, endPoint y: 124, distance: 89.1
click at [31, 124] on div "< svg xmlns = "[URL][DOMAIN_NAME]" class = "h -6 w-6" fill = "none" viewBox = "…" at bounding box center [119, 128] width 181 height 172
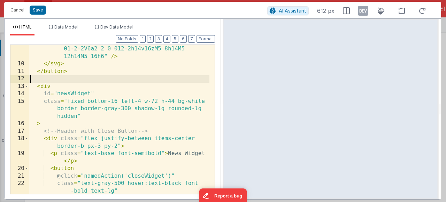
scroll to position [105, 0]
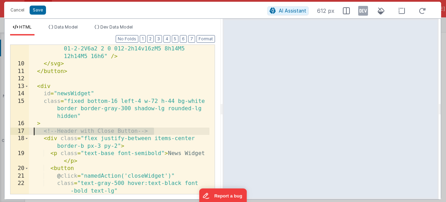
drag, startPoint x: 155, startPoint y: 133, endPoint x: 32, endPoint y: 133, distance: 122.7
click at [32, 133] on div "< path stroke-linecap = "round" stroke-linejoin = "round" stroke-width = "2" d …" at bounding box center [119, 127] width 181 height 194
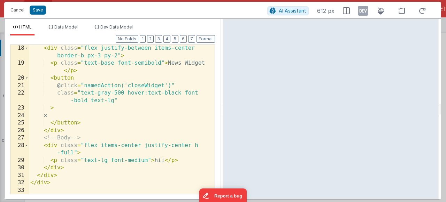
scroll to position [195, 0]
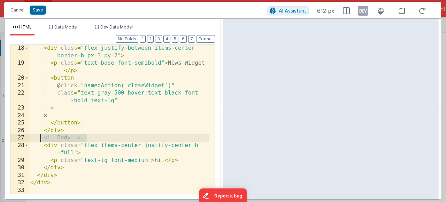
drag, startPoint x: 105, startPoint y: 139, endPoint x: 40, endPoint y: 138, distance: 65.2
click at [40, 138] on div "< div class = "flex justify-between items-center border-b px-3 py-2" > < p clas…" at bounding box center [119, 131] width 181 height 172
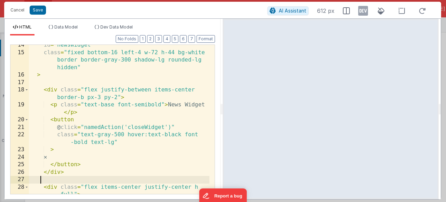
scroll to position [153, 0]
click at [148, 126] on div "id = "newsWidget" class = "fixed bottom-16 left-4 w-72 h-44 bg-white border bor…" at bounding box center [119, 127] width 181 height 172
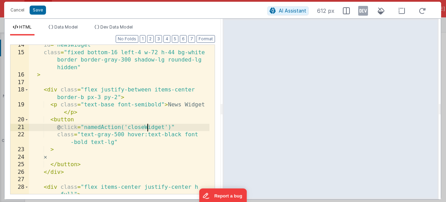
click at [148, 126] on div "id = "newsWidget" class = "fixed bottom-16 left-4 w-72 h-44 bg-white border bor…" at bounding box center [119, 127] width 181 height 172
click at [39, 11] on button "Save" at bounding box center [38, 10] width 16 height 9
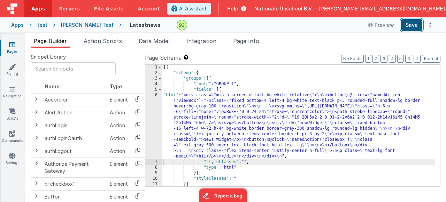
click at [420, 25] on button "Save" at bounding box center [411, 25] width 21 height 12
click at [154, 94] on div "6" at bounding box center [153, 126] width 17 height 67
click at [122, 43] on span "Action Scripts" at bounding box center [103, 41] width 38 height 7
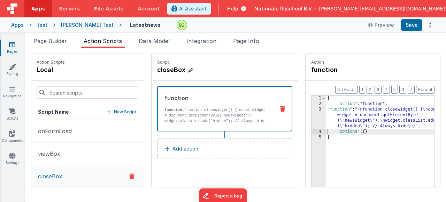
click at [188, 71] on icon at bounding box center [190, 70] width 5 height 7
click at [168, 71] on input "closeBox" at bounding box center [192, 70] width 70 height 10
click at [231, 70] on icon at bounding box center [233, 70] width 5 height 8
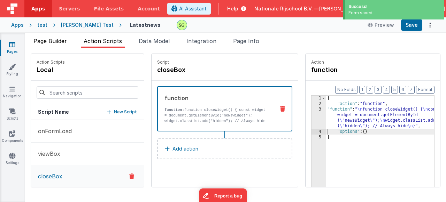
click at [40, 39] on span "Page Builder" at bounding box center [49, 41] width 33 height 7
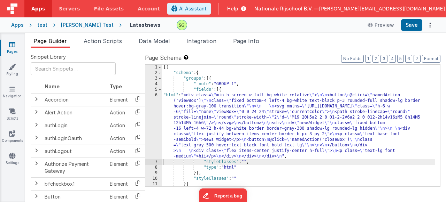
click at [156, 97] on div "6" at bounding box center [153, 126] width 17 height 67
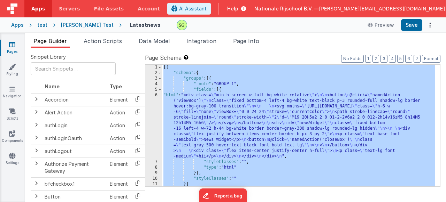
click at [156, 97] on div "6" at bounding box center [153, 126] width 17 height 67
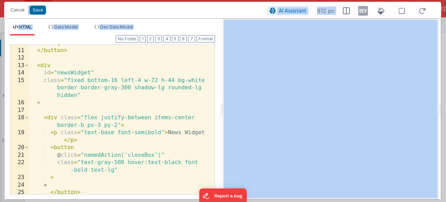
scroll to position [125, 0]
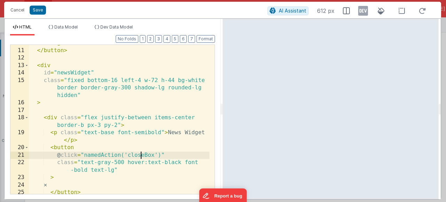
click at [140, 156] on div "</ svg > </ button > < div id = "newsWidget" class = "fixed bottom-16 left-4 w-…" at bounding box center [119, 121] width 181 height 164
click at [68, 186] on div "</ svg > </ button > < div id = "newsWidget" class = "fixed bottom-16 left-4 w-…" at bounding box center [119, 121] width 181 height 164
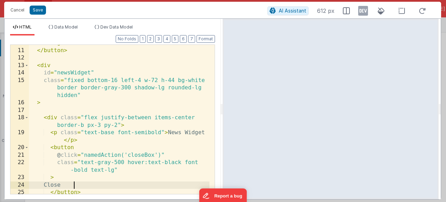
scroll to position [195, 0]
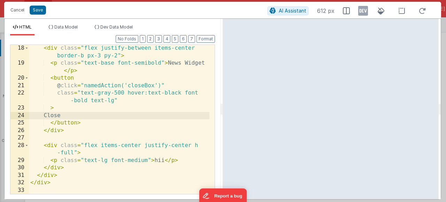
click at [35, 5] on div "Cancel Save AI Assistant 612 px" at bounding box center [222, 10] width 437 height 17
click at [37, 8] on button "Save" at bounding box center [38, 10] width 16 height 9
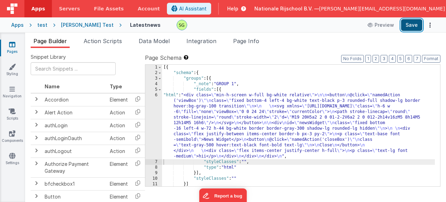
click at [415, 29] on button "Save" at bounding box center [411, 25] width 21 height 12
click at [103, 46] on li "Action Scripts" at bounding box center [103, 42] width 44 height 11
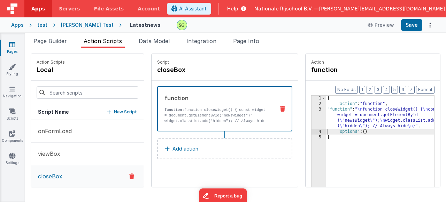
click at [312, 111] on div "3" at bounding box center [319, 118] width 14 height 22
click at [65, 155] on button "viewBox" at bounding box center [87, 154] width 113 height 23
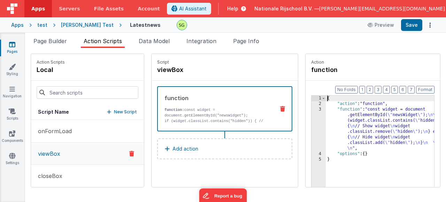
click at [312, 111] on div "3" at bounding box center [319, 129] width 14 height 45
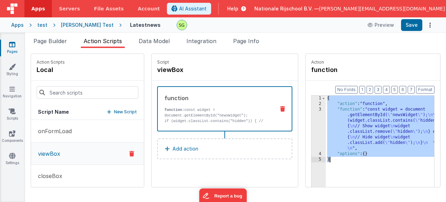
click at [312, 111] on div "3" at bounding box center [319, 129] width 14 height 45
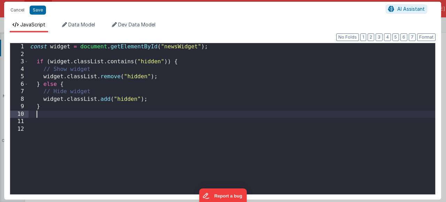
click at [50, 114] on div "const widget = document . getElementById ( "newsWidget" ) ; if ( widget . class…" at bounding box center [232, 126] width 407 height 167
click at [41, 12] on button "Save" at bounding box center [38, 10] width 16 height 9
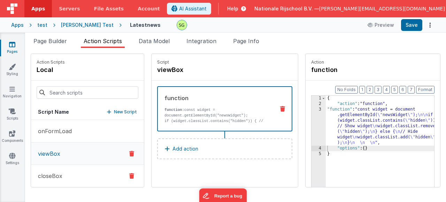
click at [77, 178] on button "closeBox" at bounding box center [87, 176] width 113 height 23
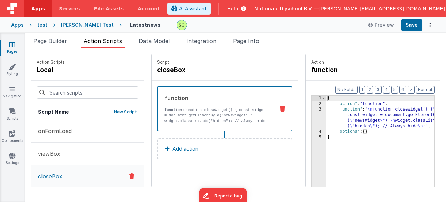
click at [312, 110] on div "3" at bounding box center [319, 118] width 14 height 22
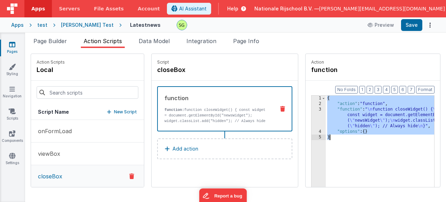
click at [312, 110] on div "3" at bounding box center [319, 118] width 14 height 22
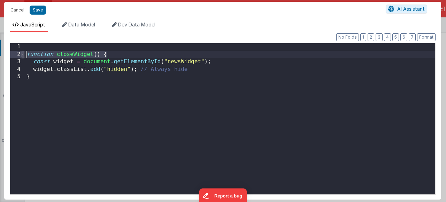
drag, startPoint x: 114, startPoint y: 55, endPoint x: 24, endPoint y: 53, distance: 90.3
click at [24, 53] on div "1 2 3 4 5 function closeWidget ( ) { const widget = document . getElementById (…" at bounding box center [223, 119] width 426 height 152
click at [36, 77] on div "const widget = document . getElementById ( "newsWidget" ) ; widget . classList …" at bounding box center [230, 126] width 410 height 167
click at [35, 57] on div "const widget = document . getElementById ( "newsWidget" ) ; widget . classList …" at bounding box center [230, 126] width 410 height 167
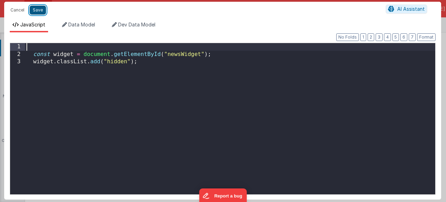
click at [35, 13] on button "Save" at bounding box center [38, 10] width 16 height 9
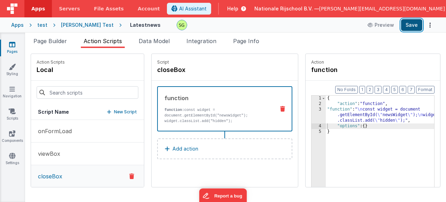
click at [407, 24] on button "Save" at bounding box center [411, 25] width 21 height 12
click at [58, 157] on p "viewBox" at bounding box center [47, 154] width 26 height 8
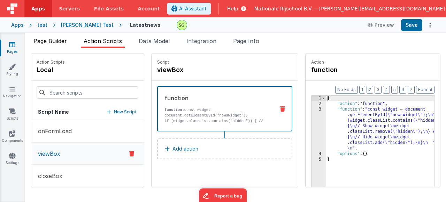
click at [38, 45] on li "Page Builder" at bounding box center [50, 42] width 39 height 11
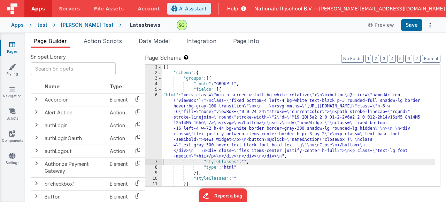
click at [157, 97] on div "6" at bounding box center [153, 126] width 17 height 67
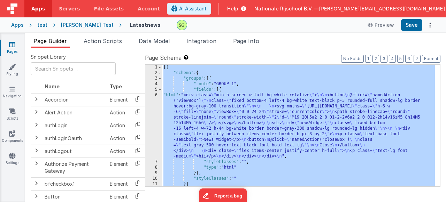
click at [157, 97] on div "6" at bounding box center [153, 126] width 17 height 67
click at [156, 96] on div "6" at bounding box center [153, 126] width 17 height 67
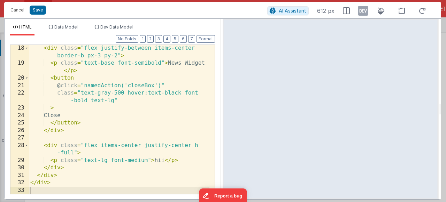
click at [74, 152] on div "< div class = "flex justify-between items-center border-b px-3 py-2" > < p clas…" at bounding box center [119, 131] width 181 height 172
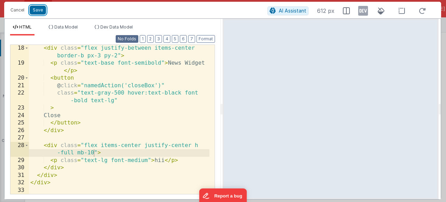
drag, startPoint x: 40, startPoint y: 8, endPoint x: 118, endPoint y: 30, distance: 81.5
click at [40, 8] on button "Save" at bounding box center [38, 10] width 16 height 9
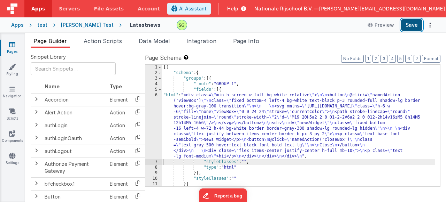
click at [416, 20] on button "Save" at bounding box center [411, 25] width 21 height 12
click at [109, 42] on span "Action Scripts" at bounding box center [103, 41] width 38 height 7
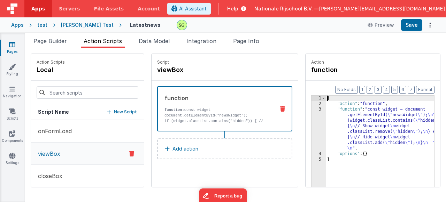
click at [312, 110] on div "3" at bounding box center [319, 129] width 14 height 45
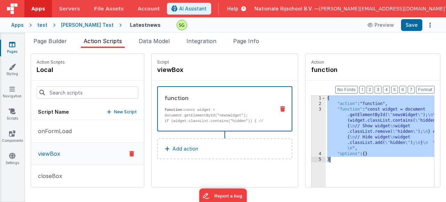
click at [312, 110] on div "3" at bounding box center [319, 129] width 14 height 45
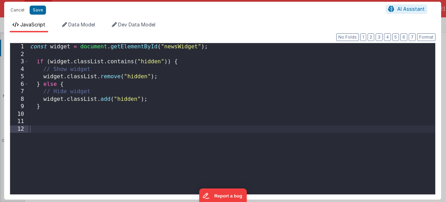
click at [162, 119] on div "const widget = document . getElementById ( "newsWidget" ) ; if ( widget . class…" at bounding box center [232, 126] width 407 height 167
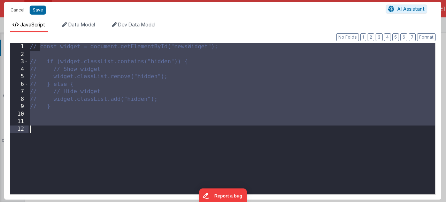
click at [107, 127] on div "// const widget = document.getElementById("newsWidget"); // if (widget.classLis…" at bounding box center [232, 126] width 407 height 167
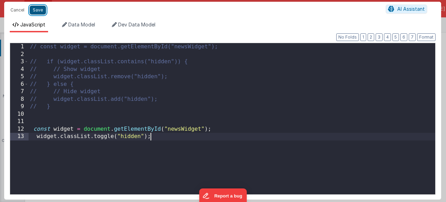
click at [43, 10] on button "Save" at bounding box center [38, 10] width 16 height 9
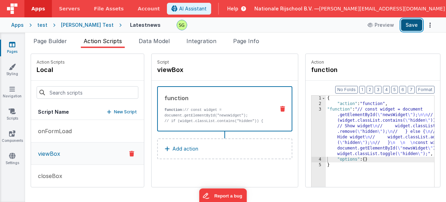
click at [418, 26] on button "Save" at bounding box center [411, 25] width 21 height 12
click at [42, 42] on span "Page Builder" at bounding box center [49, 41] width 33 height 7
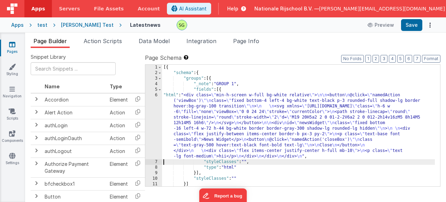
click at [156, 94] on div "6" at bounding box center [153, 126] width 17 height 67
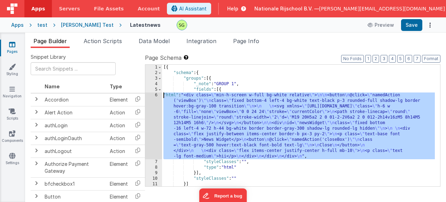
click at [156, 96] on div "6" at bounding box center [153, 126] width 17 height 67
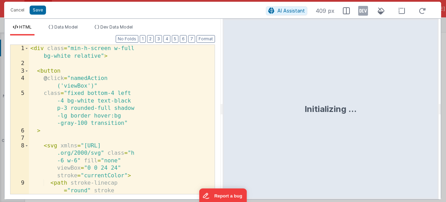
click at [171, 112] on div "< div class = "min-h-screen w-full bg-white relative" > < button @ click = "nam…" at bounding box center [119, 157] width 181 height 224
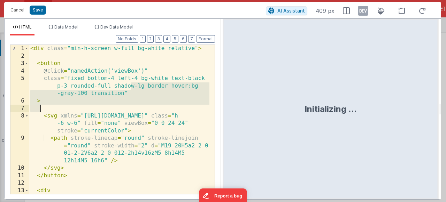
scroll to position [0, 0]
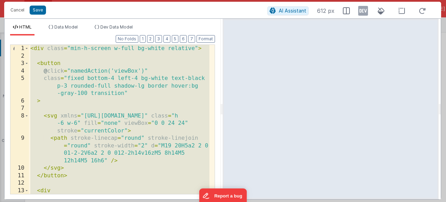
click at [129, 188] on div "< div class = "min-h-screen w-full bg-white relative" > < button @ click = "nam…" at bounding box center [119, 127] width 181 height 164
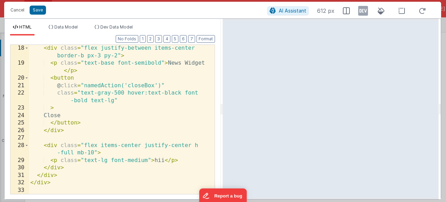
scroll to position [195, 0]
click at [97, 154] on div "< div class = "flex justify-between items-center border-b px-3 py-2" > < p clas…" at bounding box center [119, 131] width 181 height 172
click at [93, 152] on div "< div class = "flex justify-between items-center border-b px-3 py-2" > < p clas…" at bounding box center [119, 131] width 181 height 172
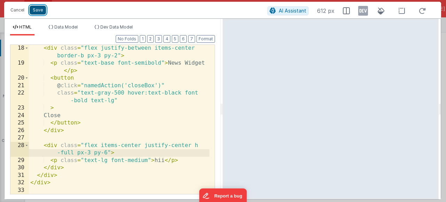
click at [33, 14] on button "Save" at bounding box center [38, 10] width 16 height 9
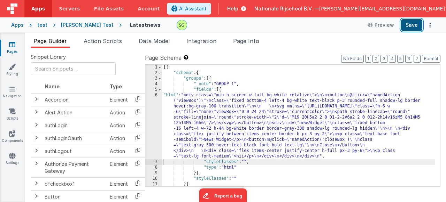
click at [412, 28] on button "Save" at bounding box center [411, 25] width 21 height 12
click at [157, 95] on div "6" at bounding box center [153, 126] width 17 height 67
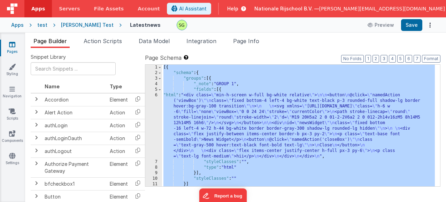
click at [157, 95] on div "6" at bounding box center [153, 126] width 17 height 67
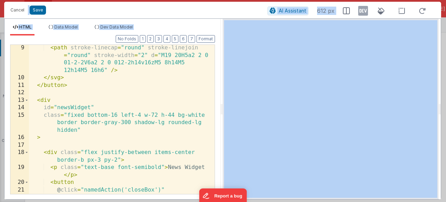
scroll to position [91, 0]
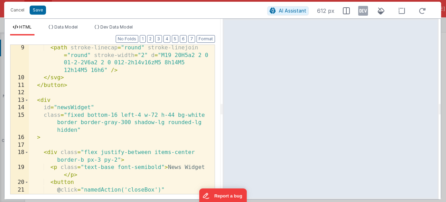
click at [117, 116] on div "< path stroke-linecap = "round" stroke-linejoin = "round" stroke-width = "2" d …" at bounding box center [119, 141] width 181 height 194
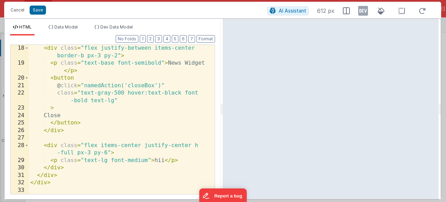
scroll to position [195, 0]
click at [107, 154] on div "< div class = "flex justify-between items-center border-b px-3 py-2" > < p clas…" at bounding box center [119, 131] width 181 height 172
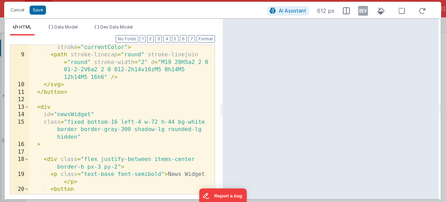
scroll to position [84, 0]
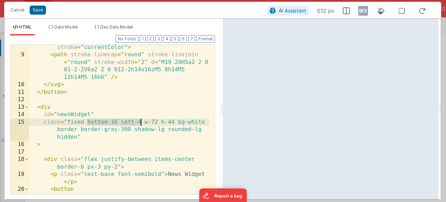
drag, startPoint x: 86, startPoint y: 120, endPoint x: 142, endPoint y: 121, distance: 56.1
click at [142, 121] on div "< svg xmlns = "[URL][DOMAIN_NAME]" class = "h -6 w-6" fill = "none" viewBox = "…" at bounding box center [119, 118] width 181 height 179
click at [39, 14] on button "Save" at bounding box center [38, 10] width 16 height 9
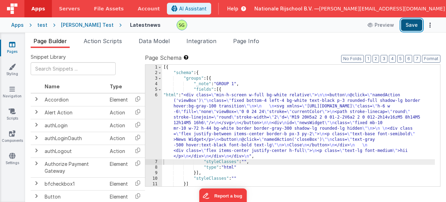
click at [414, 25] on button "Save" at bounding box center [411, 25] width 21 height 12
click at [156, 96] on div "6" at bounding box center [153, 126] width 17 height 67
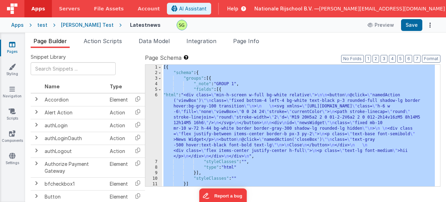
click at [156, 96] on div "6" at bounding box center [153, 126] width 17 height 67
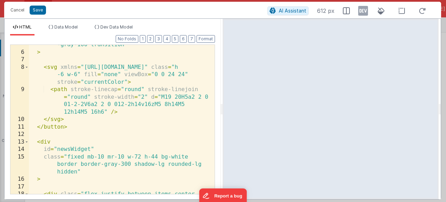
scroll to position [49, 0]
click at [105, 159] on div "class = "fixed bottom-4 left-4 bg-white text-black p-3 rounded-full shadow-lg b…" at bounding box center [119, 119] width 181 height 187
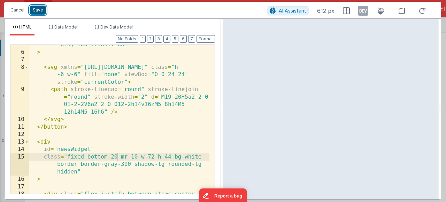
click at [43, 9] on button "Save" at bounding box center [38, 10] width 16 height 9
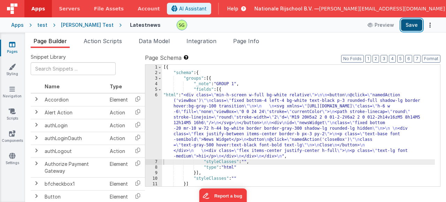
click at [416, 22] on button "Save" at bounding box center [411, 25] width 21 height 12
click at [155, 97] on div "6" at bounding box center [153, 126] width 17 height 67
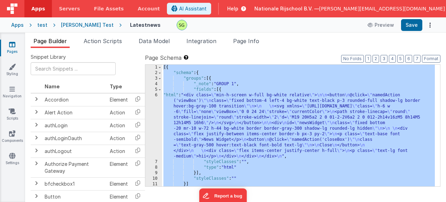
click at [155, 97] on div "6" at bounding box center [153, 126] width 17 height 67
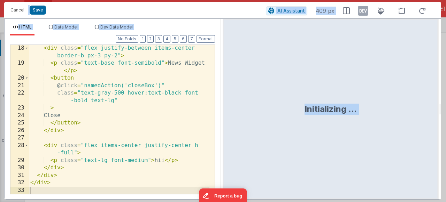
scroll to position [195, 0]
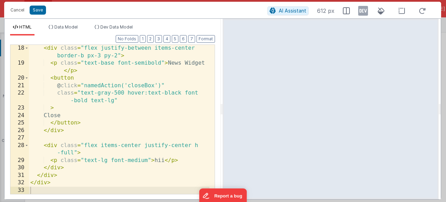
click at [186, 105] on div "< div class = "flex justify-between items-center border-b px-3 py-2" > < p clas…" at bounding box center [119, 131] width 181 height 172
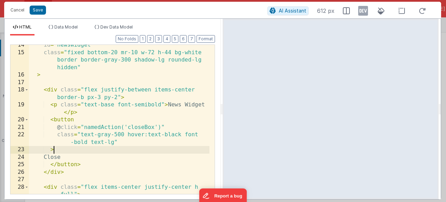
scroll to position [112, 0]
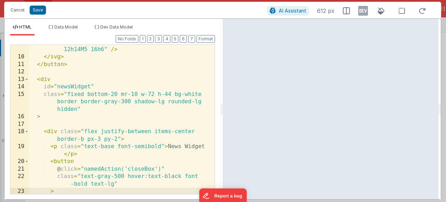
click at [138, 94] on div "< path stroke-linecap = "round" stroke-linejoin = "round" stroke-width = "2" d …" at bounding box center [119, 116] width 181 height 187
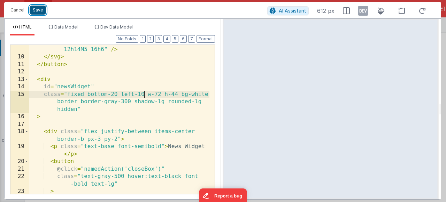
click at [37, 7] on button "Save" at bounding box center [38, 10] width 16 height 9
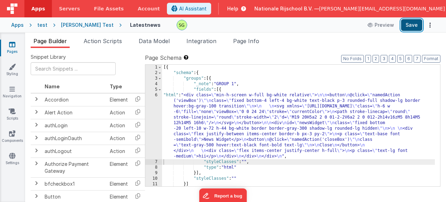
click at [406, 23] on button "Save" at bounding box center [411, 25] width 21 height 12
click at [157, 97] on div "6" at bounding box center [153, 126] width 17 height 67
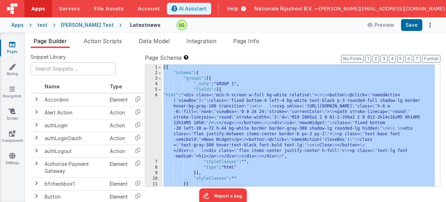
click at [157, 97] on div "6" at bounding box center [153, 126] width 17 height 67
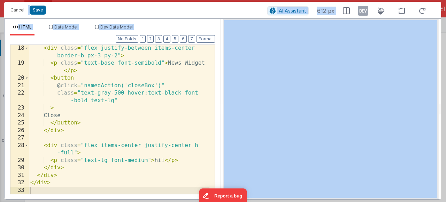
scroll to position [91, 0]
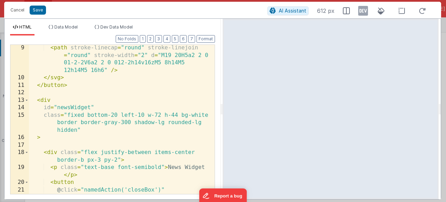
click at [143, 115] on div "< path stroke-linecap = "round" stroke-linejoin = "round" stroke-width = "2" d …" at bounding box center [119, 141] width 181 height 194
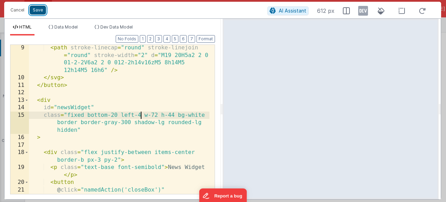
click at [38, 12] on button "Save" at bounding box center [38, 10] width 16 height 9
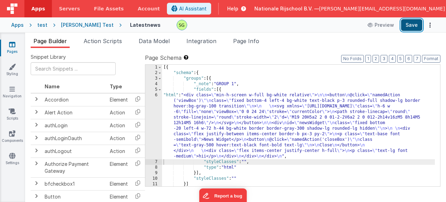
click at [411, 30] on button "Save" at bounding box center [411, 25] width 21 height 12
click at [158, 95] on div "6" at bounding box center [153, 126] width 17 height 67
click at [156, 95] on div "6" at bounding box center [153, 126] width 17 height 67
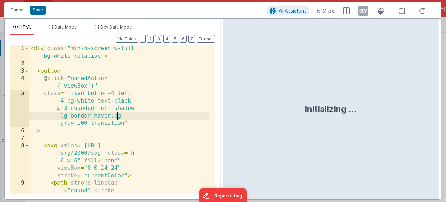
click at [131, 119] on div "< div class = "min-h-screen w-full bg-white relative" > < button @ click = "nam…" at bounding box center [119, 157] width 181 height 224
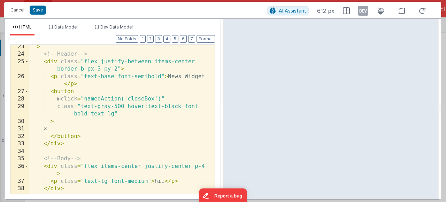
scroll to position [0, 0]
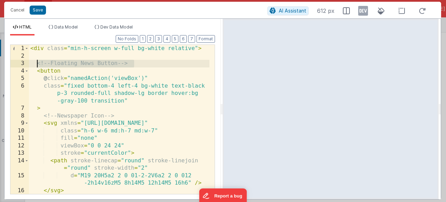
drag, startPoint x: 136, startPoint y: 66, endPoint x: 36, endPoint y: 67, distance: 100.7
click at [36, 67] on div "< div class = "min-h-screen w-full bg-white relative" > <!-- Floating News Butt…" at bounding box center [119, 127] width 181 height 164
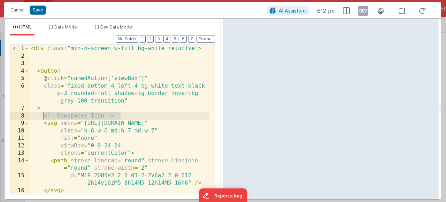
drag, startPoint x: 125, startPoint y: 117, endPoint x: 42, endPoint y: 116, distance: 82.6
click at [42, 116] on div "< div class = "min-h-screen w-full bg-white relative" > < button @ click = "nam…" at bounding box center [119, 127] width 181 height 164
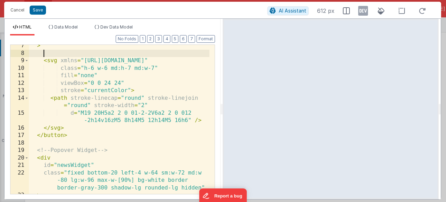
scroll to position [84, 0]
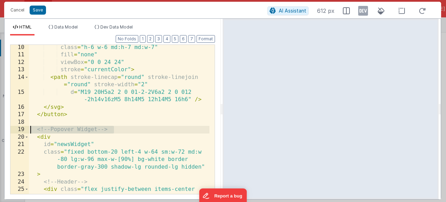
drag, startPoint x: 126, startPoint y: 132, endPoint x: 19, endPoint y: 131, distance: 107.0
click at [19, 131] on div "10 11 12 13 14 15 16 17 18 19 20 21 22 23 24 25 26 class = "h-6 w-6 md:h-7 md:w…" at bounding box center [112, 120] width 205 height 150
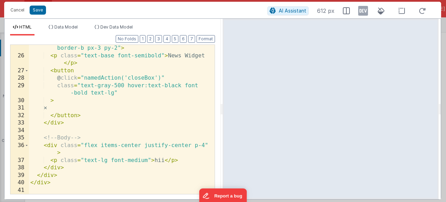
scroll to position [232, 0]
click at [39, 12] on button "Save" at bounding box center [38, 10] width 16 height 9
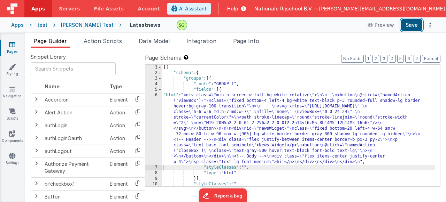
click at [412, 27] on button "Save" at bounding box center [411, 25] width 21 height 12
click at [155, 95] on div "6" at bounding box center [153, 129] width 17 height 72
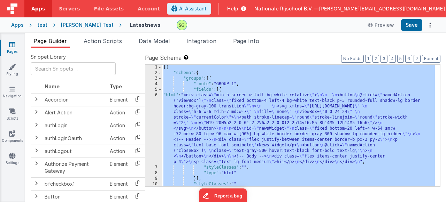
click at [155, 95] on div "6" at bounding box center [153, 129] width 17 height 72
click at [157, 97] on div "6" at bounding box center [153, 129] width 17 height 72
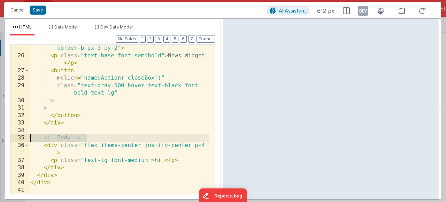
drag, startPoint x: 90, startPoint y: 140, endPoint x: 30, endPoint y: 137, distance: 60.1
click at [30, 137] on div "< div class = "flex justify-between items-center border-b px-3 py-2" > < p clas…" at bounding box center [119, 123] width 181 height 172
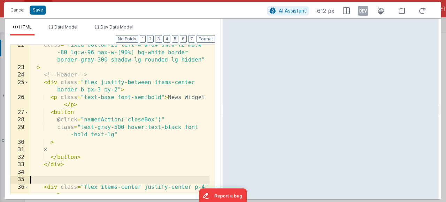
scroll to position [170, 0]
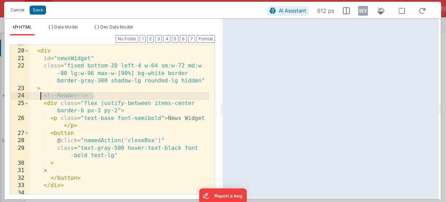
drag, startPoint x: 106, startPoint y: 97, endPoint x: 40, endPoint y: 98, distance: 65.9
click at [40, 98] on div "< div id = "newsWidget" class = "fixed bottom-20 left-4 w-64 sm:w-72 md:w -80 l…" at bounding box center [119, 122] width 181 height 164
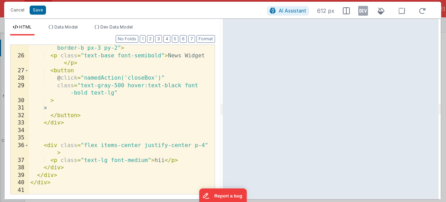
scroll to position [232, 0]
click at [33, 7] on button "Save" at bounding box center [38, 10] width 16 height 9
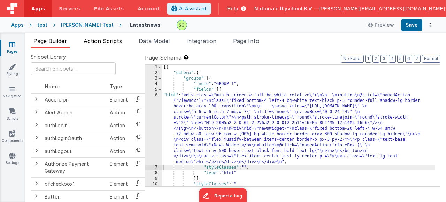
click at [115, 42] on span "Action Scripts" at bounding box center [103, 41] width 38 height 7
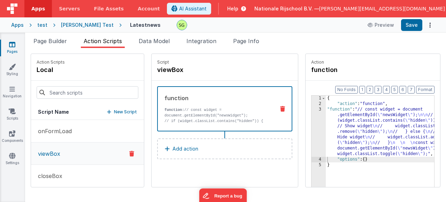
click at [114, 113] on p "New Script" at bounding box center [125, 112] width 23 height 7
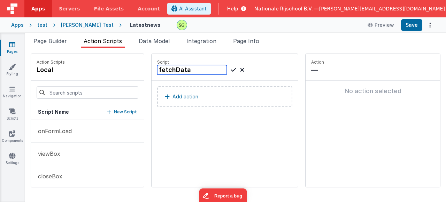
type input "fetchData"
click at [231, 71] on icon at bounding box center [233, 70] width 5 height 8
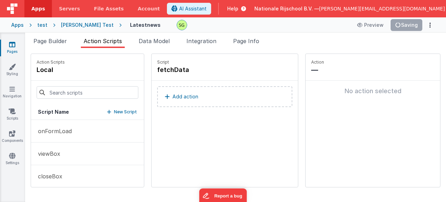
click at [215, 95] on button "Add action" at bounding box center [224, 96] width 135 height 21
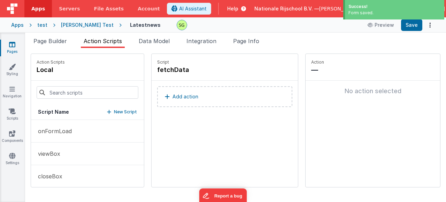
click at [172, 97] on p "Add action" at bounding box center [185, 97] width 26 height 8
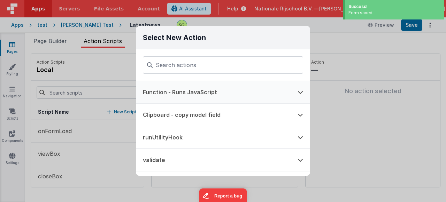
click at [209, 90] on button "Function - Runs JavaScript" at bounding box center [213, 92] width 155 height 22
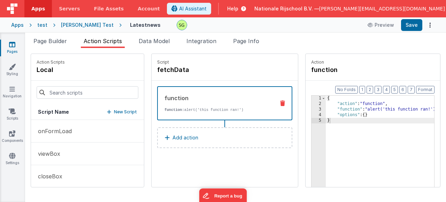
click at [312, 109] on div "3" at bounding box center [319, 110] width 14 height 6
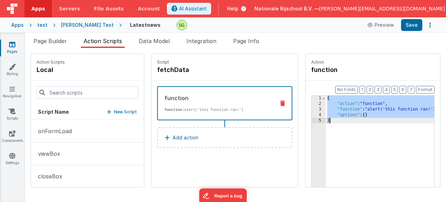
click at [312, 109] on div "3" at bounding box center [319, 110] width 14 height 6
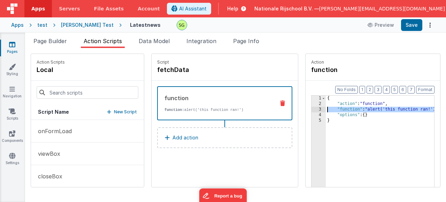
click at [312, 109] on div "3" at bounding box center [319, 110] width 14 height 6
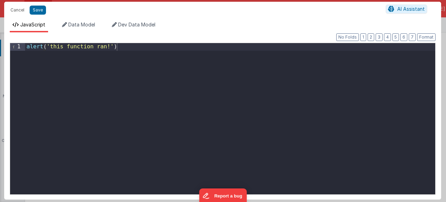
click at [146, 47] on div "alert ( 'this function ran!' )" at bounding box center [230, 126] width 410 height 167
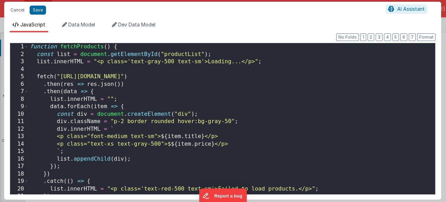
scroll to position [0, 0]
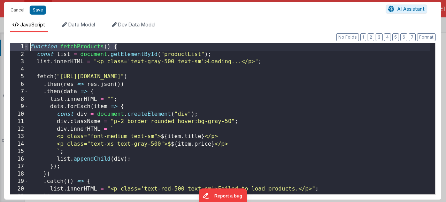
drag, startPoint x: 125, startPoint y: 46, endPoint x: 25, endPoint y: 48, distance: 99.7
click at [25, 48] on div "1 2 3 4 5 6 7 8 9 10 11 12 13 14 15 16 17 18 19 20 21 22 function fetchProducts…" at bounding box center [223, 119] width 426 height 152
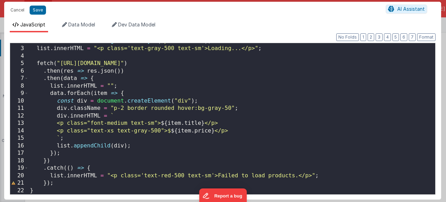
click at [47, 190] on div "const list = document . getElementById ( "productList" ) ; list . innerHTML = "…" at bounding box center [229, 121] width 401 height 167
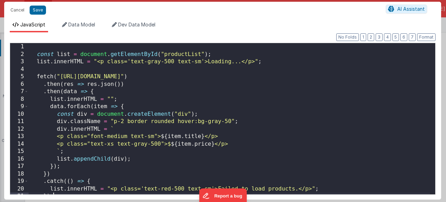
scroll to position [6, 0]
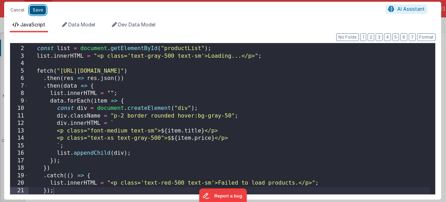
click at [38, 13] on button "Save" at bounding box center [38, 10] width 16 height 9
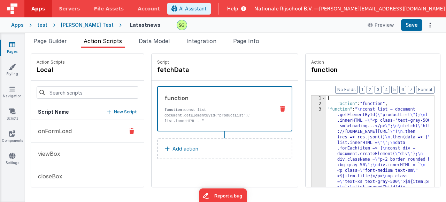
click at [88, 135] on button "onFormLoad" at bounding box center [87, 131] width 113 height 23
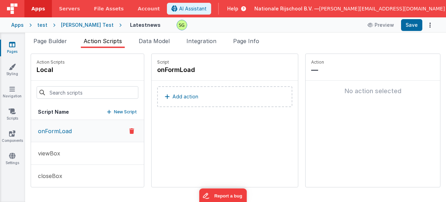
click at [207, 104] on button "Add action" at bounding box center [224, 96] width 135 height 21
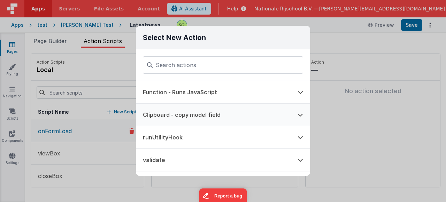
drag, startPoint x: 205, startPoint y: 91, endPoint x: 266, endPoint y: 110, distance: 64.2
click at [205, 91] on button "Function - Runs JavaScript" at bounding box center [213, 92] width 155 height 22
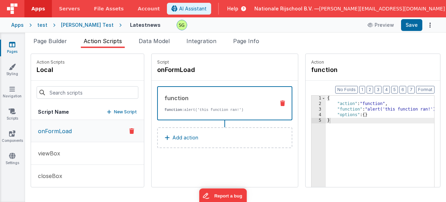
click at [312, 109] on div "3" at bounding box center [319, 110] width 14 height 6
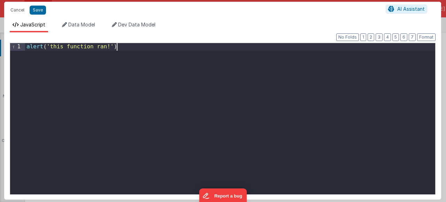
click at [169, 74] on div "alert ( 'this function ran!' )" at bounding box center [230, 126] width 410 height 167
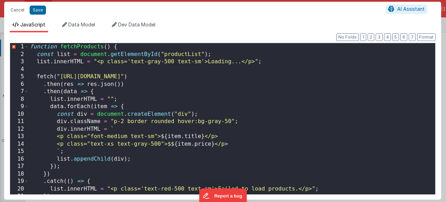
scroll to position [0, 0]
click at [123, 51] on div "function fetchProducts ( ) { const list = document . getElementById ( "productL…" at bounding box center [229, 126] width 401 height 167
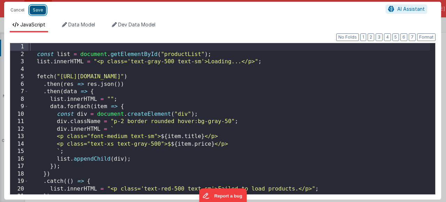
click at [37, 11] on button "Save" at bounding box center [38, 10] width 16 height 9
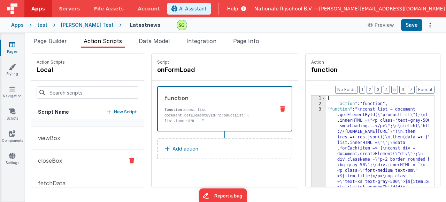
scroll to position [29, 0]
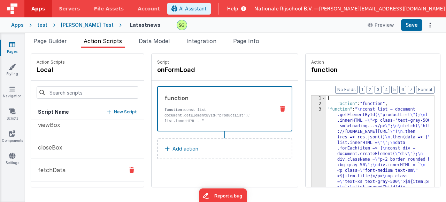
click at [129, 168] on icon at bounding box center [131, 170] width 5 height 8
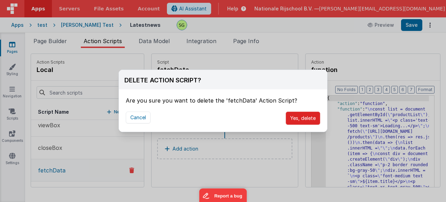
click at [312, 117] on button "Yes, delete" at bounding box center [303, 118] width 34 height 13
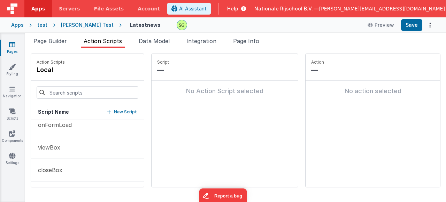
scroll to position [6, 0]
click at [86, 128] on button "onFormLoad" at bounding box center [87, 125] width 113 height 23
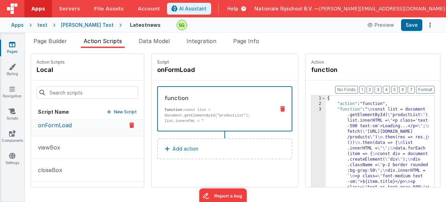
scroll to position [6, 0]
click at [312, 109] on div "3" at bounding box center [319, 165] width 14 height 117
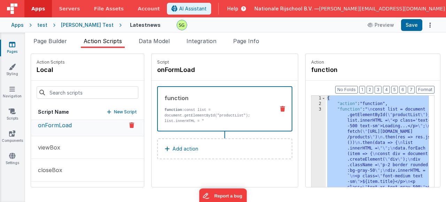
click at [312, 110] on div "3" at bounding box center [319, 165] width 14 height 117
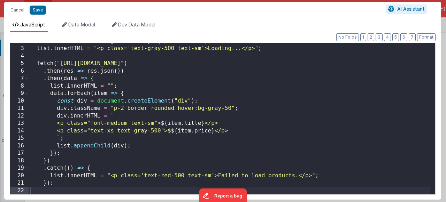
scroll to position [0, 0]
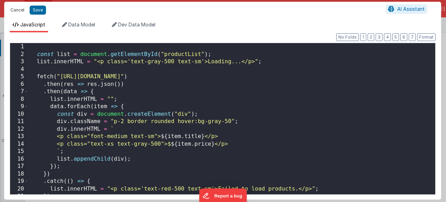
click at [18, 7] on button "Cancel" at bounding box center [17, 10] width 21 height 10
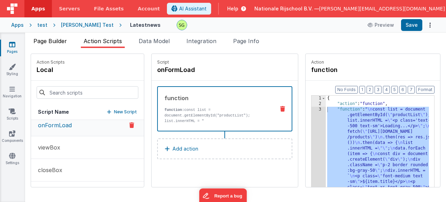
click at [51, 37] on li "Page Builder" at bounding box center [50, 42] width 39 height 11
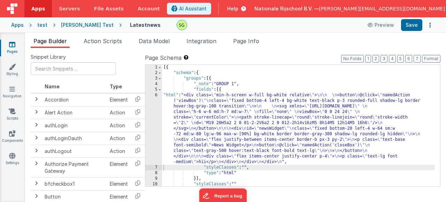
click at [156, 95] on div "6" at bounding box center [153, 129] width 17 height 72
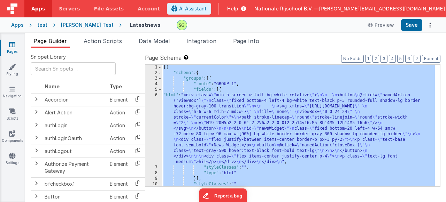
click at [156, 95] on div "6" at bounding box center [153, 129] width 17 height 72
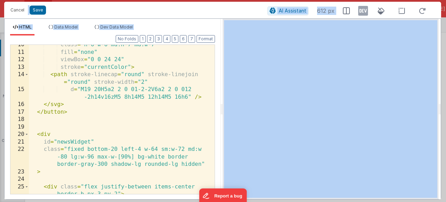
scroll to position [65, 0]
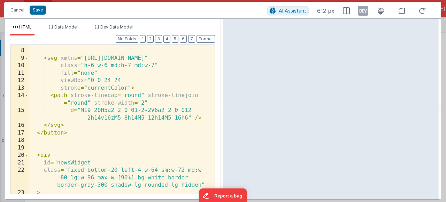
click at [45, 156] on div "> < svg xmlns = "[URL][DOMAIN_NAME]" class = "h-6 w-6 md:h-7 md:w-7" fill = "no…" at bounding box center [119, 122] width 181 height 164
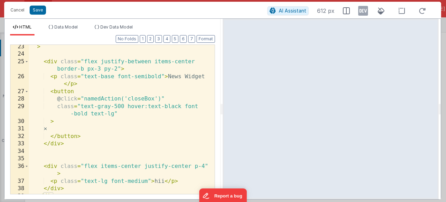
scroll to position [232, 0]
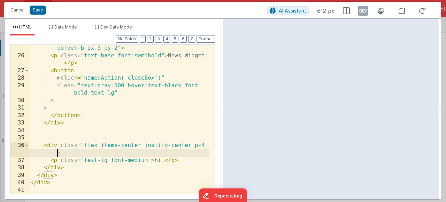
click at [57, 153] on div "< div class = "flex justify-between items-center border-b px-3 py-2" > < p clas…" at bounding box center [119, 123] width 181 height 172
click at [67, 151] on div "< div class = "flex justify-between items-center border-b px-3 py-2" > < p clas…" at bounding box center [119, 123] width 181 height 172
click at [38, 10] on button "Save" at bounding box center [38, 10] width 16 height 9
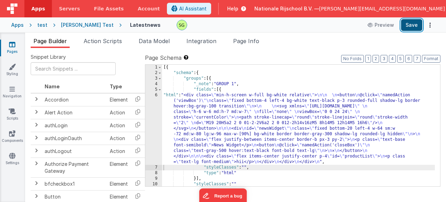
click at [408, 22] on button "Save" at bounding box center [411, 25] width 21 height 12
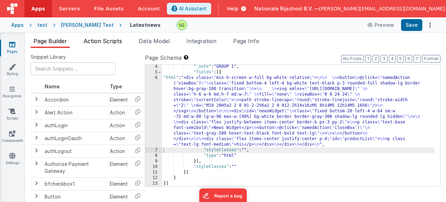
click at [117, 43] on span "Action Scripts" at bounding box center [103, 41] width 38 height 7
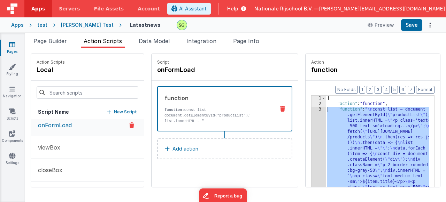
click at [312, 110] on div "3" at bounding box center [319, 165] width 14 height 117
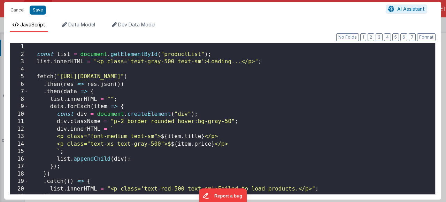
scroll to position [13, 0]
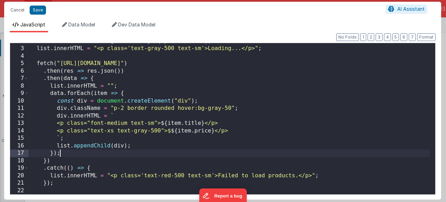
click at [189, 156] on div "const list = document . getElementById ( "productList" ) ; list . innerHTML = "…" at bounding box center [229, 121] width 401 height 167
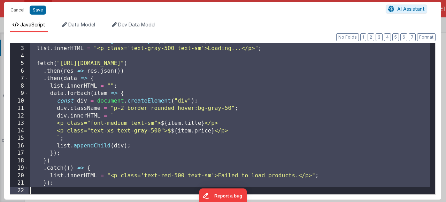
click at [165, 69] on div "const list = document . getElementById ( "productList" ) ; list . innerHTML = "…" at bounding box center [229, 121] width 401 height 167
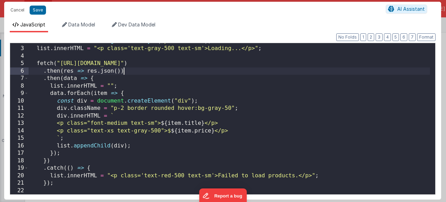
scroll to position [0, 0]
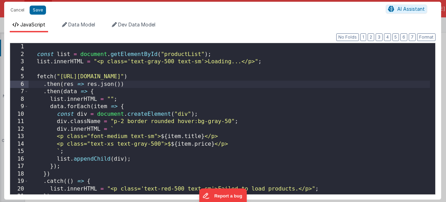
drag, startPoint x: 43, startPoint y: 49, endPoint x: 48, endPoint y: 52, distance: 6.4
click at [43, 49] on div "const list = document . getElementById ( "productList" ) ; list . innerHTML = "…" at bounding box center [229, 126] width 401 height 167
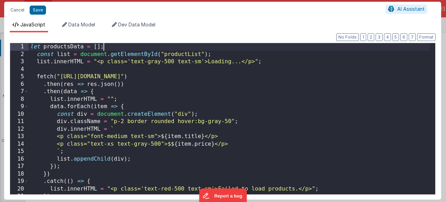
scroll to position [13, 0]
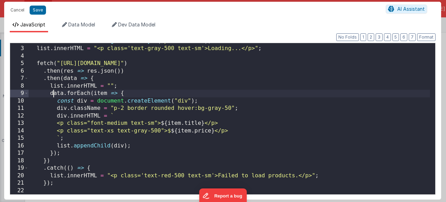
click at [55, 96] on div "const list = document . getElementById ( "productList" ) ; list . innerHTML = "…" at bounding box center [229, 121] width 401 height 167
click at [27, 94] on span at bounding box center [26, 94] width 4 height 8
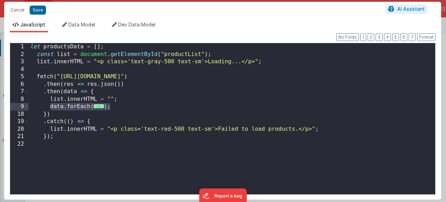
drag, startPoint x: 48, startPoint y: 109, endPoint x: 128, endPoint y: 104, distance: 79.9
click at [128, 104] on div "let productsData = [ ] ; const list = document . getElementById ( "productList"…" at bounding box center [232, 126] width 407 height 167
click at [74, 138] on div "let productsData = [ ] ; const list = document . getElementById ( "productList"…" at bounding box center [232, 126] width 407 height 167
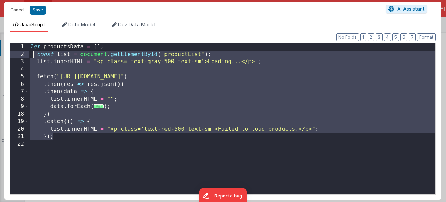
drag, startPoint x: 74, startPoint y: 138, endPoint x: 33, endPoint y: 56, distance: 91.9
click at [33, 56] on div "let productsData = [ ] ; const list = document . getElementById ( "productList"…" at bounding box center [232, 126] width 407 height 167
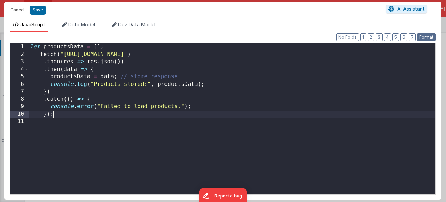
click at [423, 34] on button "Format" at bounding box center [426, 37] width 18 height 8
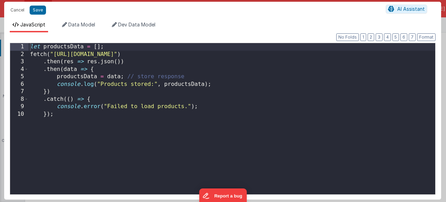
click at [78, 114] on div "let productsData = [ ] ; fetch ( "[URL][DOMAIN_NAME]" ) . then ( res => res . j…" at bounding box center [232, 126] width 407 height 167
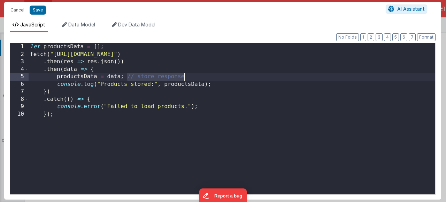
drag, startPoint x: 127, startPoint y: 78, endPoint x: 182, endPoint y: 77, distance: 55.4
click at [182, 77] on div "let productsData = [ ] ; fetch ( "[URL][DOMAIN_NAME]" ) . then ( res => res . j…" at bounding box center [232, 126] width 407 height 167
click at [39, 10] on button "Save" at bounding box center [38, 10] width 16 height 9
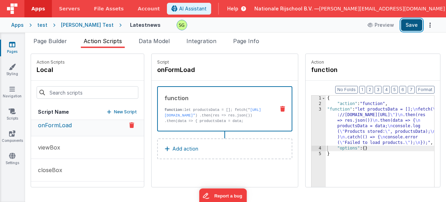
click at [406, 24] on button "Save" at bounding box center [411, 25] width 21 height 12
click at [44, 40] on span "Page Builder" at bounding box center [49, 41] width 33 height 7
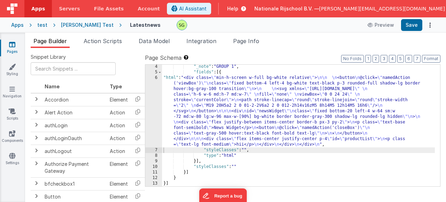
click at [157, 79] on div "6" at bounding box center [153, 111] width 17 height 72
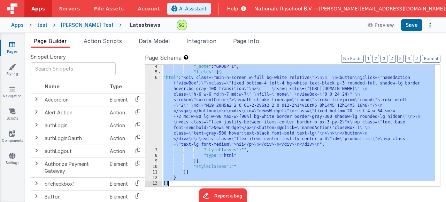
click at [157, 79] on div "6" at bounding box center [153, 111] width 17 height 72
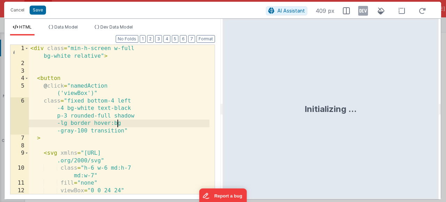
click at [141, 121] on div "< div class = "min-h-screen w-full bg-white relative" > < button @ click = "nam…" at bounding box center [119, 131] width 181 height 172
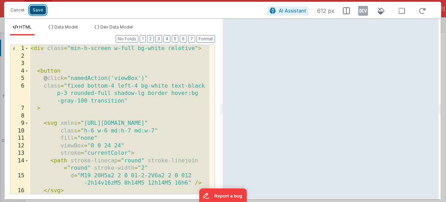
click at [37, 8] on button "Save" at bounding box center [38, 10] width 16 height 9
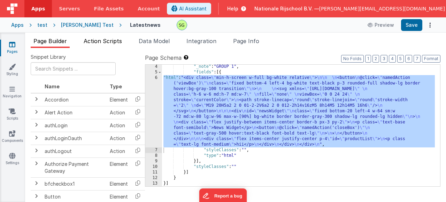
click at [118, 40] on span "Action Scripts" at bounding box center [103, 41] width 38 height 7
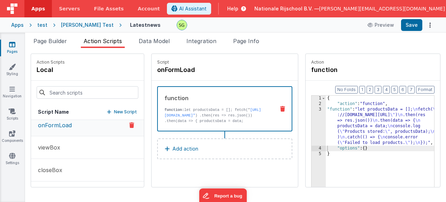
click at [114, 111] on p "New Script" at bounding box center [125, 112] width 23 height 7
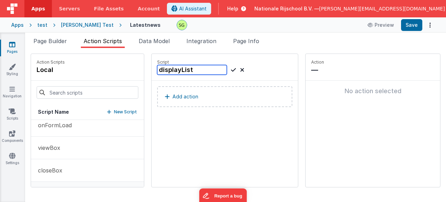
type input "displayList"
click at [231, 72] on icon at bounding box center [233, 70] width 5 height 8
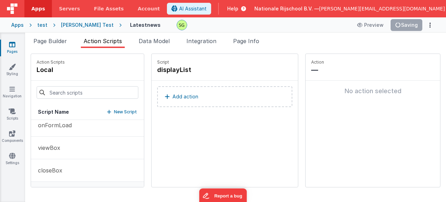
click at [203, 102] on button "Add action" at bounding box center [224, 96] width 135 height 21
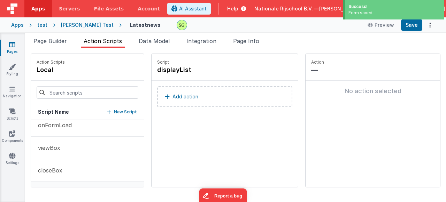
click at [201, 94] on button "Function - Runs JavaScript" at bounding box center [213, 85] width 155 height 22
click at [201, 94] on button "Add action" at bounding box center [224, 96] width 135 height 21
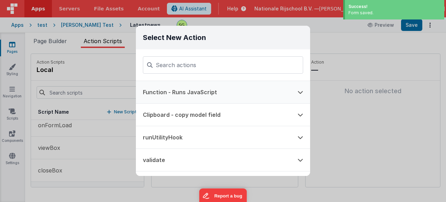
click at [166, 95] on button "Function - Runs JavaScript" at bounding box center [213, 92] width 155 height 22
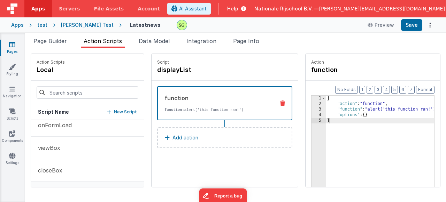
click at [312, 109] on div "3" at bounding box center [319, 110] width 14 height 6
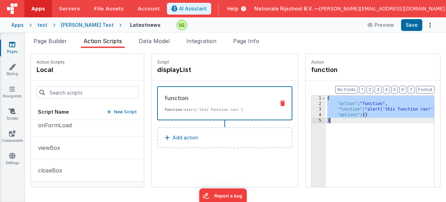
click at [312, 109] on div "3" at bounding box center [319, 110] width 14 height 6
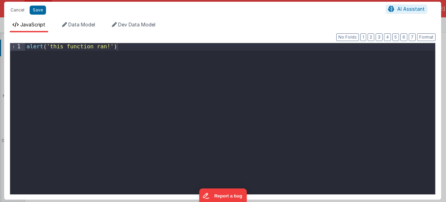
click at [121, 64] on div "alert ( 'this function ran!' )" at bounding box center [230, 126] width 410 height 167
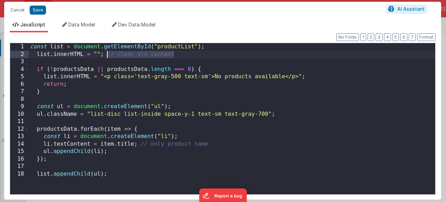
drag, startPoint x: 185, startPoint y: 56, endPoint x: 107, endPoint y: 55, distance: 78.1
click at [107, 55] on div "const list = document . getElementById ( "productList" ) ; list . innerHTML = "…" at bounding box center [232, 126] width 407 height 167
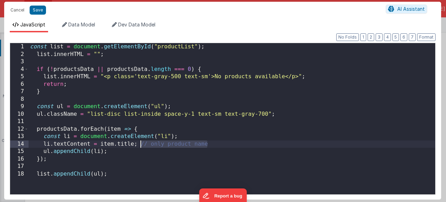
drag, startPoint x: 209, startPoint y: 145, endPoint x: 139, endPoint y: 145, distance: 69.7
click at [139, 145] on div "const list = document . getElementById ( "productList" ) ; list . innerHTML = "…" at bounding box center [232, 126] width 407 height 167
click at [43, 10] on button "Save" at bounding box center [38, 10] width 16 height 9
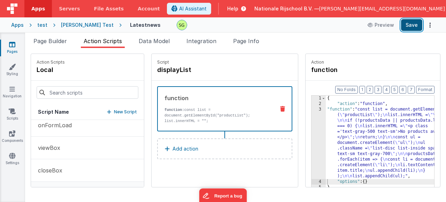
click at [415, 24] on button "Save" at bounding box center [411, 25] width 21 height 12
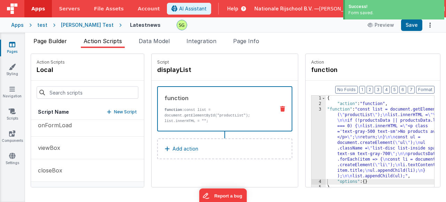
click at [55, 44] on span "Page Builder" at bounding box center [49, 41] width 33 height 7
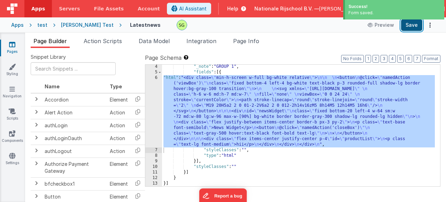
click at [411, 24] on button "Save" at bounding box center [411, 25] width 21 height 12
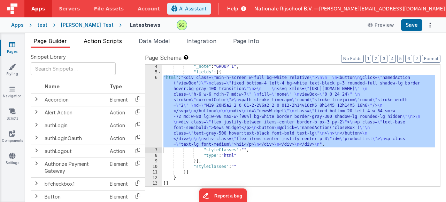
click at [110, 46] on li "Action Scripts" at bounding box center [103, 42] width 44 height 11
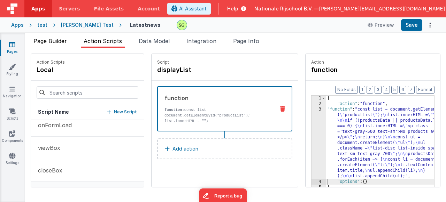
click at [52, 44] on span "Page Builder" at bounding box center [49, 41] width 33 height 7
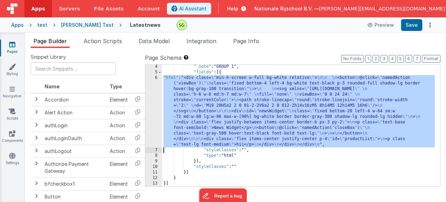
click at [155, 78] on div "6" at bounding box center [153, 111] width 17 height 72
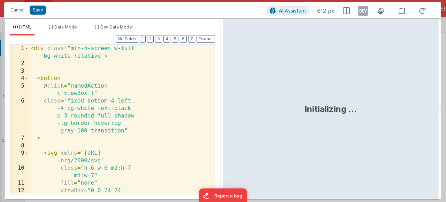
click at [159, 85] on div "< div class = "min-h-screen w-full bg-white relative" > < button @ click = "nam…" at bounding box center [119, 131] width 181 height 172
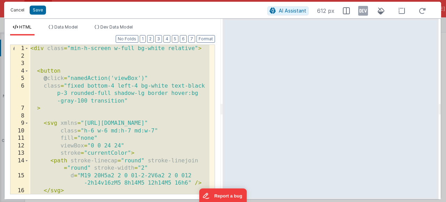
click at [12, 11] on button "Cancel" at bounding box center [17, 10] width 21 height 10
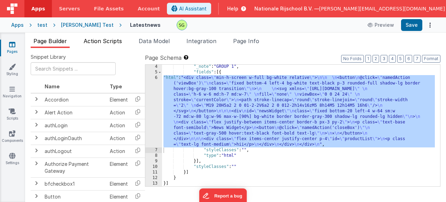
click at [100, 40] on span "Action Scripts" at bounding box center [103, 41] width 38 height 7
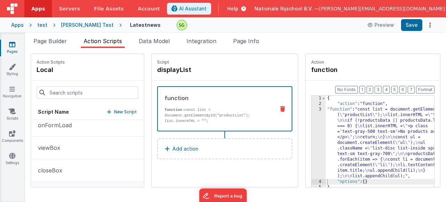
click at [312, 110] on div "3" at bounding box center [319, 143] width 14 height 72
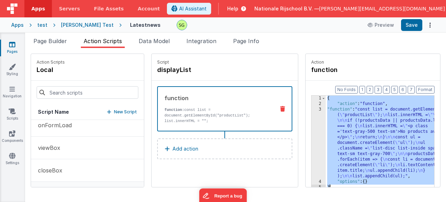
click at [312, 110] on div "3" at bounding box center [319, 143] width 14 height 72
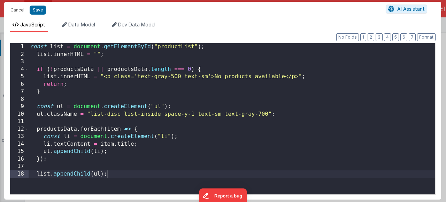
click at [183, 166] on div "const list = document . getElementById ( "productList" ) ; list . innerHTML = "…" at bounding box center [232, 126] width 407 height 167
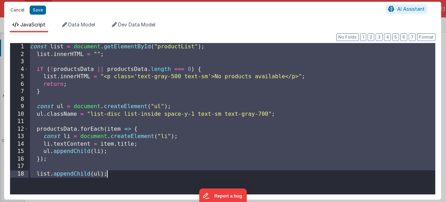
click at [12, 13] on button "Cancel" at bounding box center [17, 10] width 21 height 10
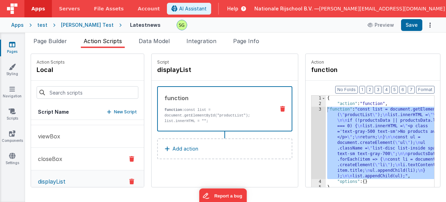
scroll to position [29, 0]
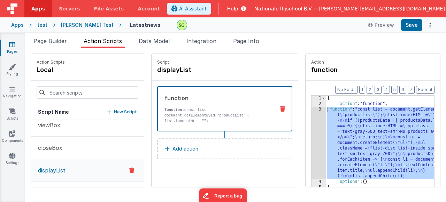
click at [69, 168] on button "displayList" at bounding box center [87, 171] width 113 height 22
click at [58, 126] on p "viewBox" at bounding box center [47, 125] width 26 height 8
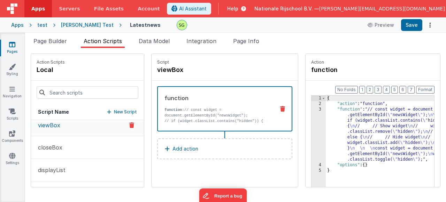
click at [312, 110] on div "3" at bounding box center [319, 135] width 14 height 56
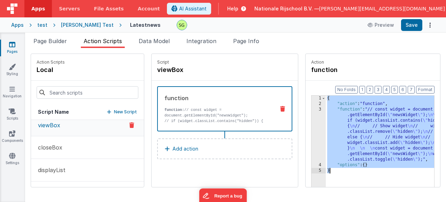
click at [312, 110] on div "3" at bounding box center [319, 135] width 14 height 56
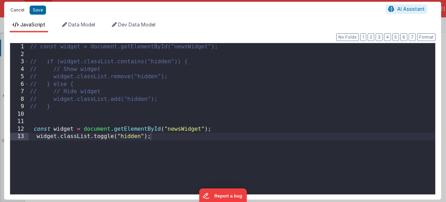
click at [22, 11] on button "Cancel" at bounding box center [17, 10] width 21 height 10
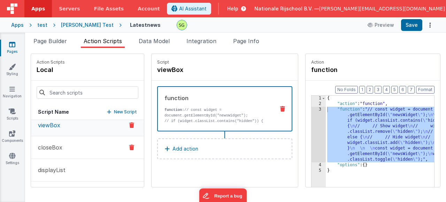
click at [63, 141] on button "closeBox" at bounding box center [87, 148] width 113 height 23
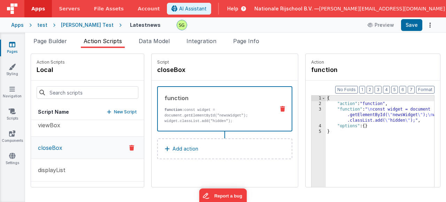
click at [312, 112] on div "3" at bounding box center [319, 115] width 14 height 17
click at [312, 110] on div "3" at bounding box center [319, 115] width 14 height 17
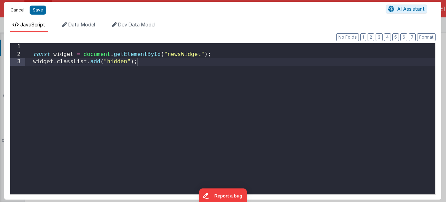
drag, startPoint x: 21, startPoint y: 13, endPoint x: 41, endPoint y: 102, distance: 91.8
click at [21, 13] on button "Cancel" at bounding box center [17, 10] width 21 height 10
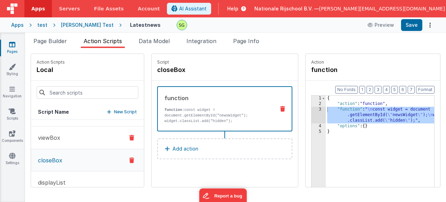
scroll to position [0, 0]
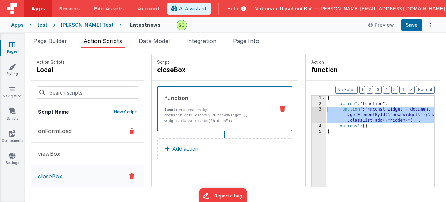
click at [59, 120] on button "onFormLoad" at bounding box center [87, 131] width 113 height 23
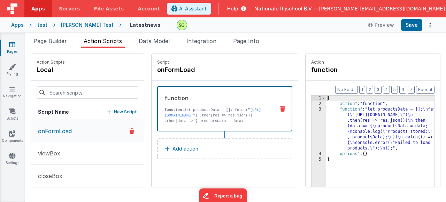
click at [312, 109] on div "3" at bounding box center [319, 129] width 14 height 45
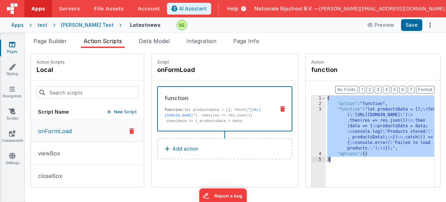
click at [312, 109] on div "3" at bounding box center [319, 129] width 14 height 45
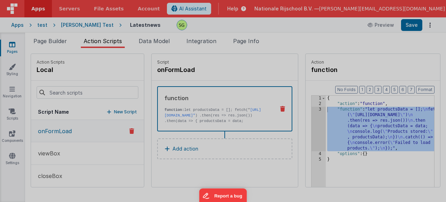
click at [300, 109] on div "let productsData = [ ] ; fetch ( "[URL][DOMAIN_NAME]" ) . then ( res => res . j…" at bounding box center [232, 119] width 407 height 167
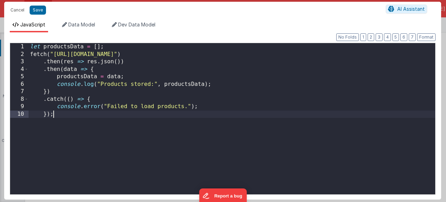
click at [115, 125] on div "let productsData = [ ] ; fetch ( "[URL][DOMAIN_NAME]" ) . then ( res => res . j…" at bounding box center [232, 126] width 407 height 167
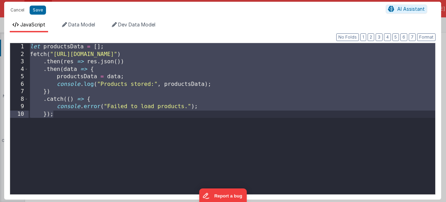
drag, startPoint x: 75, startPoint y: 118, endPoint x: 72, endPoint y: 110, distance: 9.1
click at [75, 118] on div "let productsData = [ ] ; fetch ( "[URL][DOMAIN_NAME]" ) . then ( res => res . j…" at bounding box center [232, 126] width 407 height 167
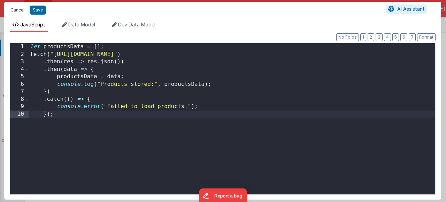
click at [13, 6] on button "Cancel" at bounding box center [17, 10] width 21 height 10
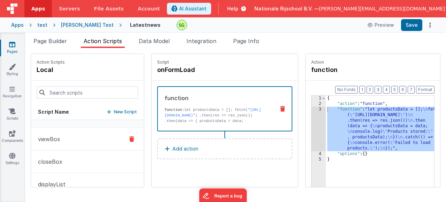
scroll to position [29, 0]
click at [69, 169] on button "displayList" at bounding box center [87, 170] width 113 height 23
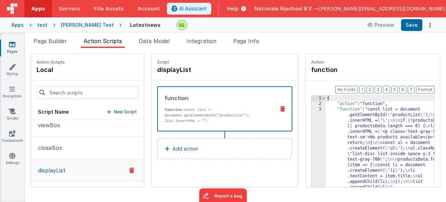
click at [312, 110] on div "3" at bounding box center [319, 149] width 14 height 84
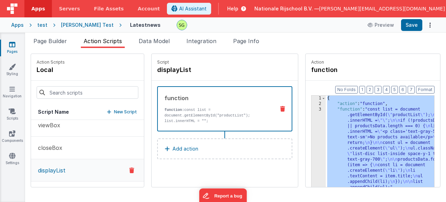
click at [312, 110] on div "3" at bounding box center [319, 149] width 14 height 84
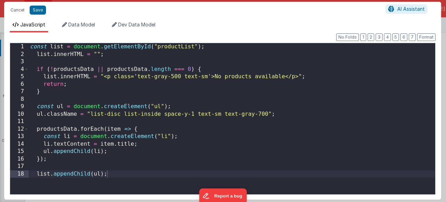
click at [181, 158] on div "const list = document . getElementById ( "productList" ) ; list . innerHTML = "…" at bounding box center [232, 126] width 407 height 167
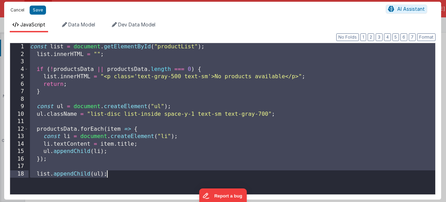
click at [22, 13] on button "Cancel" at bounding box center [17, 10] width 21 height 10
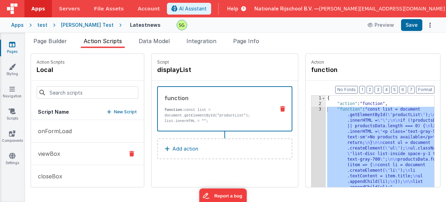
scroll to position [0, 0]
click at [44, 135] on p "onFormLoad" at bounding box center [53, 131] width 38 height 8
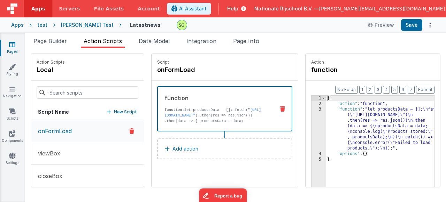
click at [312, 109] on div "3" at bounding box center [319, 129] width 14 height 45
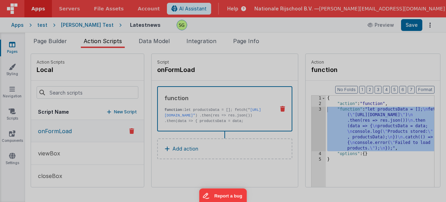
click at [299, 109] on div "let productsData = [ ] ; fetch ( "[URL][DOMAIN_NAME]" ) . then ( res => res . j…" at bounding box center [232, 119] width 407 height 167
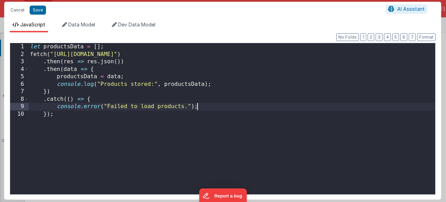
click at [265, 107] on div "let productsData = [ ] ; fetch ( "[URL][DOMAIN_NAME]" ) . then ( res => res . j…" at bounding box center [232, 126] width 407 height 167
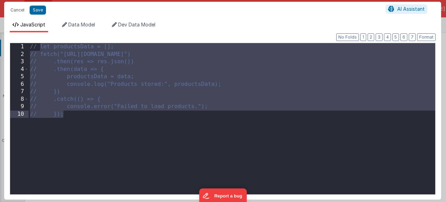
click at [150, 142] on div "// let productsData = []; // fetch("[URL][DOMAIN_NAME]") // .then(res => res.js…" at bounding box center [232, 126] width 407 height 167
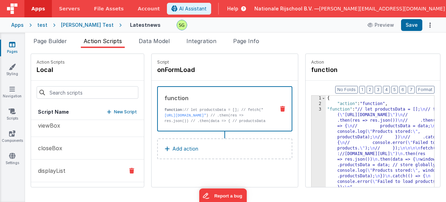
scroll to position [29, 0]
click at [63, 173] on p "displayList" at bounding box center [50, 170] width 32 height 8
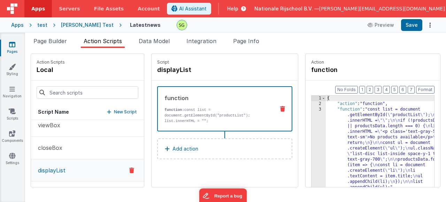
click at [312, 111] on div "3" at bounding box center [319, 149] width 14 height 84
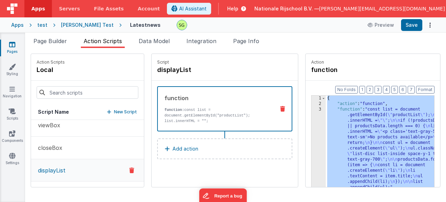
click at [312, 111] on div "3" at bounding box center [319, 149] width 14 height 84
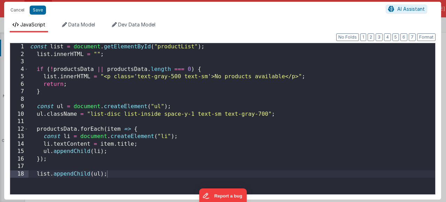
click at [170, 184] on div "const list = document . getElementById ( "productList" ) ; list . innerHTML = "…" at bounding box center [232, 126] width 407 height 167
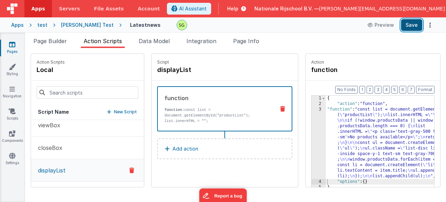
click at [404, 24] on button "Save" at bounding box center [411, 25] width 21 height 12
click at [312, 110] on div "3" at bounding box center [319, 143] width 14 height 72
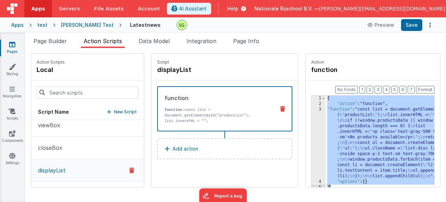
click at [312, 110] on div "3" at bounding box center [319, 143] width 14 height 72
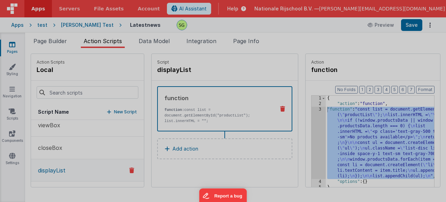
click at [299, 110] on div "const list = document . getElementById ( "productList" ) ; list . innerHTML = "…" at bounding box center [232, 119] width 407 height 167
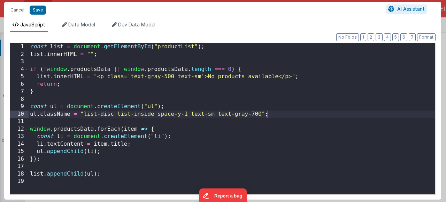
click at [198, 72] on div "const list = document . getElementById ( "productList" ) ; list . innerHTML = "…" at bounding box center [232, 126] width 407 height 167
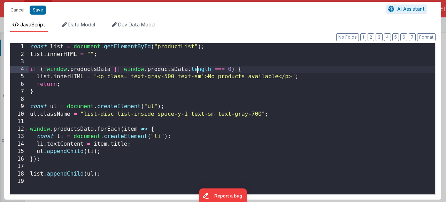
click at [198, 72] on div "const list = document . getElementById ( "productList" ) ; list . innerHTML = "…" at bounding box center [232, 126] width 407 height 167
click at [178, 72] on div "const list = document . getElementById ( "productList" ) ; list . innerHTML = "…" at bounding box center [232, 126] width 407 height 167
click at [199, 68] on div "const list = document . getElementById ( "productList" ) ; list . innerHTML = "…" at bounding box center [232, 126] width 407 height 167
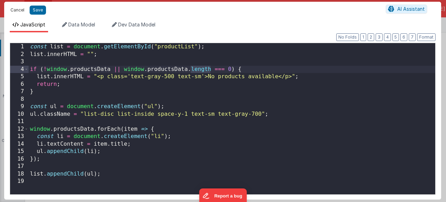
click at [23, 9] on button "Cancel" at bounding box center [17, 10] width 21 height 10
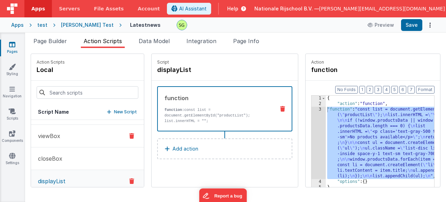
scroll to position [0, 0]
click at [93, 138] on button "onFormLoad" at bounding box center [87, 131] width 113 height 23
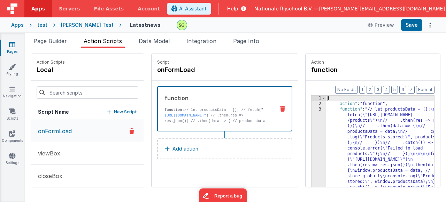
click at [312, 109] on div "3" at bounding box center [319, 151] width 14 height 89
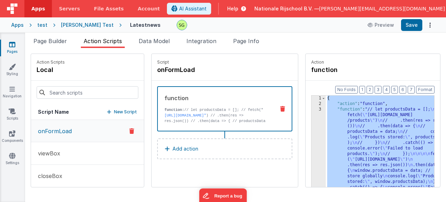
click at [312, 109] on div "3" at bounding box center [319, 151] width 14 height 89
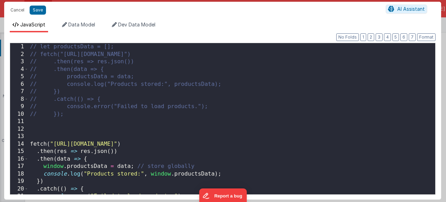
scroll to position [21, 0]
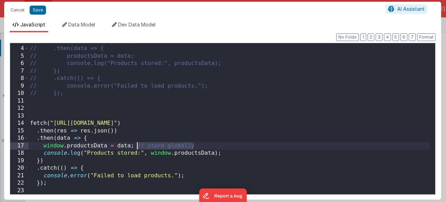
drag, startPoint x: 198, startPoint y: 145, endPoint x: 136, endPoint y: 146, distance: 61.3
click at [136, 146] on div "// .then(res => res.json()) // .then(data => { // productsData = data; // conso…" at bounding box center [229, 121] width 401 height 167
click at [171, 154] on div "// .then(res => res.json()) // .then(data => { // productsData = data; // conso…" at bounding box center [229, 121] width 401 height 167
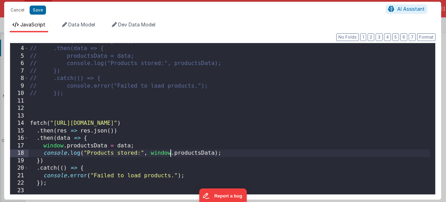
click at [188, 154] on div "// .then(res => res.json()) // .then(data => { // productsData = data; // conso…" at bounding box center [229, 121] width 401 height 167
click at [184, 156] on div "// .then(res => res.json()) // .then(data => { // productsData = data; // conso…" at bounding box center [229, 121] width 401 height 167
click at [164, 156] on div "// .then(res => res.json()) // .then(data => { // productsData = data; // conso…" at bounding box center [229, 121] width 401 height 167
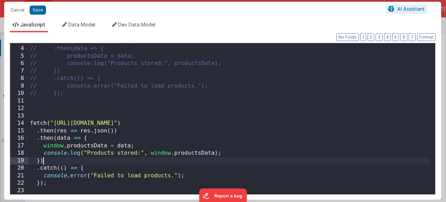
click at [191, 158] on div "// .then(res => res.json()) // .then(data => { // productsData = data; // conso…" at bounding box center [229, 121] width 401 height 167
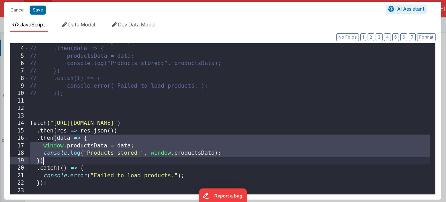
click at [191, 153] on div "// .then(res => res.json()) // .then(data => { // productsData = data; // conso…" at bounding box center [229, 121] width 401 height 167
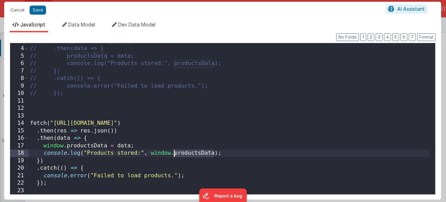
click at [236, 149] on div "// .then(res => res.json()) // .then(data => { // productsData = data; // conso…" at bounding box center [229, 121] width 401 height 167
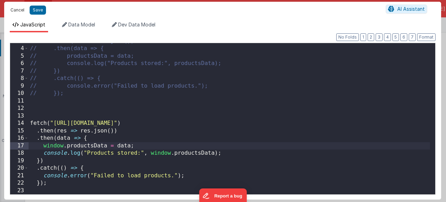
click at [17, 11] on button "Cancel" at bounding box center [17, 10] width 21 height 10
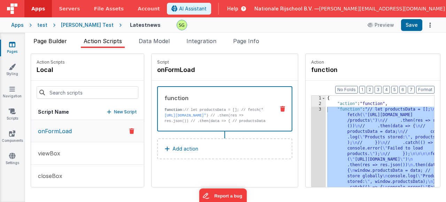
click at [55, 42] on span "Page Builder" at bounding box center [49, 41] width 33 height 7
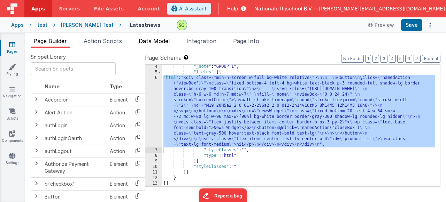
click at [153, 41] on span "Data Model" at bounding box center [154, 41] width 31 height 7
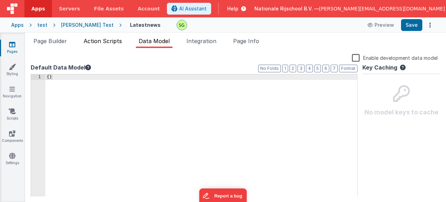
click at [97, 42] on span "Action Scripts" at bounding box center [103, 41] width 38 height 7
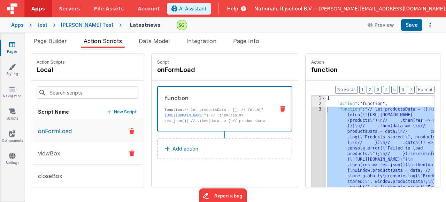
scroll to position [29, 0]
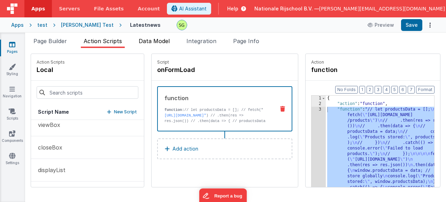
click at [158, 45] on li "Data Model" at bounding box center [154, 42] width 37 height 11
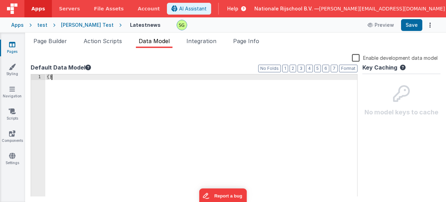
click at [59, 82] on div "{ }" at bounding box center [201, 142] width 312 height 134
click at [47, 76] on div "{ }" at bounding box center [201, 142] width 312 height 134
click at [48, 76] on div "{ }" at bounding box center [201, 142] width 312 height 134
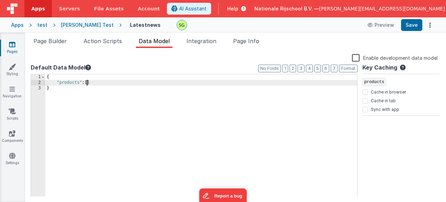
click at [63, 89] on div "{ "products" : [ ] }" at bounding box center [201, 142] width 312 height 134
click at [124, 84] on div "{ "products" : [ ] }" at bounding box center [201, 142] width 312 height 134
click at [413, 28] on button "Save" at bounding box center [411, 25] width 21 height 12
click at [116, 41] on span "Action Scripts" at bounding box center [103, 41] width 38 height 7
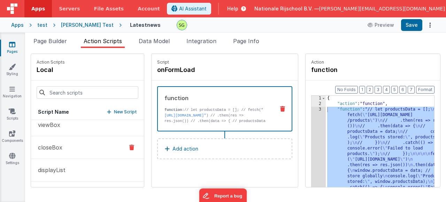
scroll to position [0, 0]
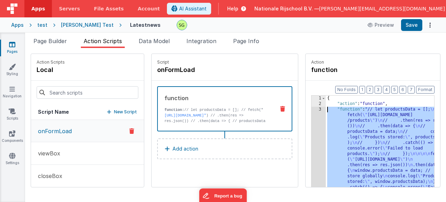
click at [312, 108] on div "3" at bounding box center [319, 151] width 14 height 89
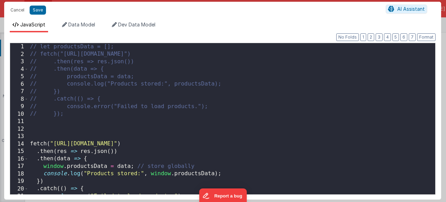
scroll to position [21, 0]
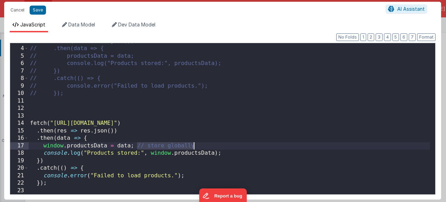
drag, startPoint x: 137, startPoint y: 146, endPoint x: 207, endPoint y: 145, distance: 70.1
click at [207, 145] on div "// .then(res => res.json()) // .then(data => { // productsData = data; // conso…" at bounding box center [229, 121] width 401 height 167
click at [79, 148] on div "// .then(res => res.json()) // .then(data => { // productsData = data; // conso…" at bounding box center [229, 121] width 401 height 167
click at [119, 147] on div "// .then(res => res.json()) // .then(data => { // productsData = data; // conso…" at bounding box center [229, 121] width 401 height 167
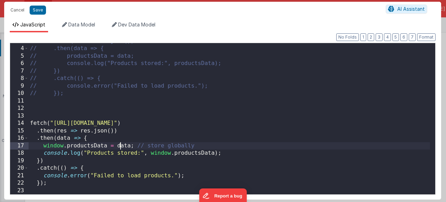
click at [136, 147] on div "// .then(res => res.json()) // .then(data => { // productsData = data; // conso…" at bounding box center [229, 121] width 401 height 167
click at [134, 148] on div "// .then(res => res.json()) // .then(data => { // productsData = data; // conso…" at bounding box center [229, 121] width 401 height 167
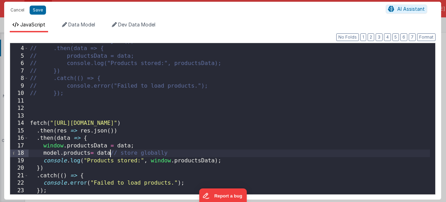
click at [129, 146] on div "// .then(res => res.json()) // .then(data => { // productsData = data; // conso…" at bounding box center [229, 121] width 401 height 167
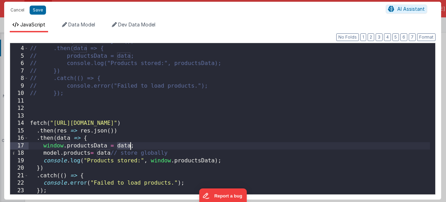
click at [129, 146] on div "// .then(res => res.json()) // .then(data => { // productsData = data; // conso…" at bounding box center [229, 121] width 401 height 167
click at [109, 155] on div "// .then(res => res.json()) // .then(data => { // productsData = data; // conso…" at bounding box center [229, 121] width 401 height 167
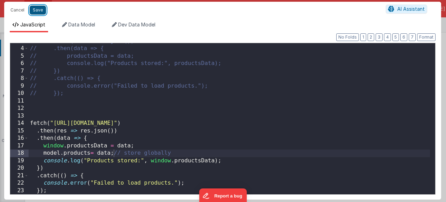
click at [34, 9] on button "Save" at bounding box center [38, 10] width 16 height 9
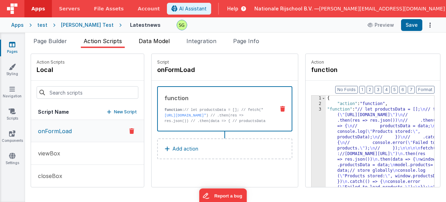
click at [152, 43] on span "Data Model" at bounding box center [154, 41] width 31 height 7
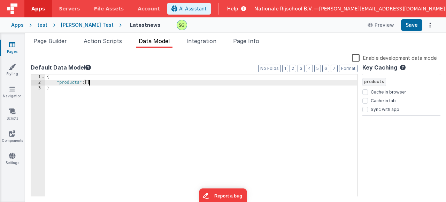
click at [105, 85] on div "{ "products" : [ ] }" at bounding box center [201, 142] width 312 height 134
click at [66, 89] on div "{ "products" : [ ] }" at bounding box center [201, 142] width 312 height 134
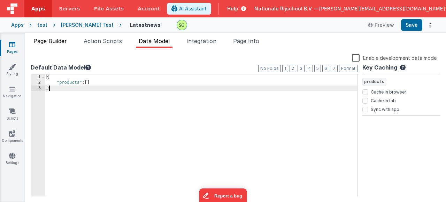
click at [55, 40] on span "Page Builder" at bounding box center [49, 41] width 33 height 7
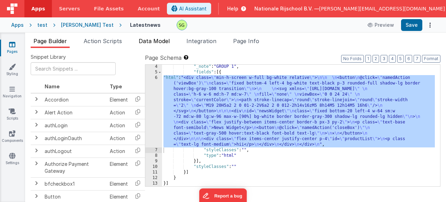
click at [151, 44] on li "Data Model" at bounding box center [154, 42] width 37 height 11
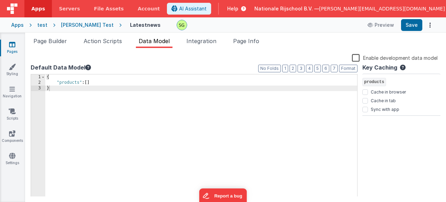
click at [59, 91] on div "{ "products" : [ ] }" at bounding box center [201, 142] width 312 height 134
click at [118, 41] on span "Action Scripts" at bounding box center [103, 41] width 38 height 7
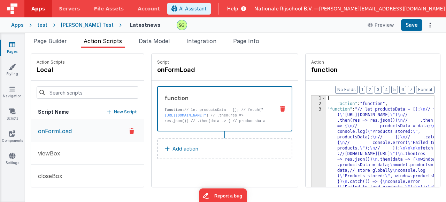
click at [312, 110] on div "3" at bounding box center [319, 149] width 14 height 84
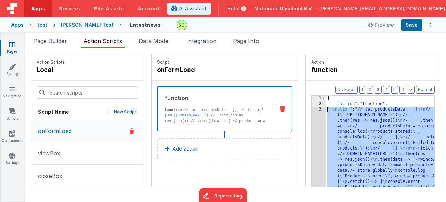
click at [312, 110] on div "3" at bounding box center [319, 149] width 14 height 84
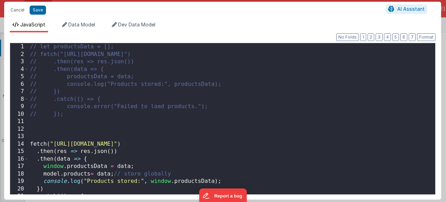
click at [300, 110] on div "// let productsData = []; // fetch("[URL][DOMAIN_NAME]") // .then(res => res.js…" at bounding box center [229, 126] width 401 height 167
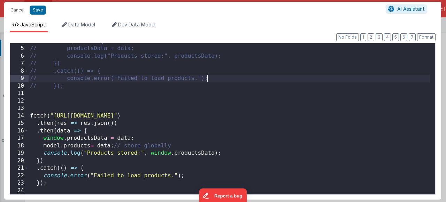
scroll to position [28, 0]
click at [114, 146] on div "// .then(data => { // productsData = data; // console.log("Products stored:", p…" at bounding box center [229, 121] width 401 height 167
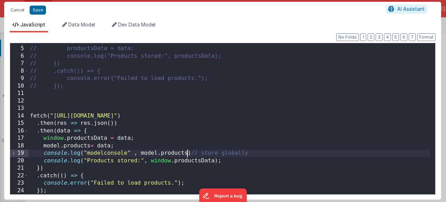
click at [174, 157] on div "// .then(data => { // productsData = data; // console.log("Products stored:", p…" at bounding box center [229, 121] width 401 height 167
click at [40, 13] on button "Save" at bounding box center [38, 10] width 16 height 9
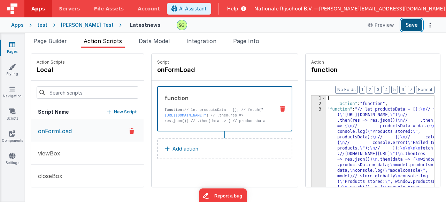
click at [412, 29] on button "Save" at bounding box center [411, 25] width 21 height 12
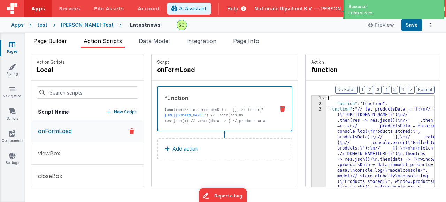
click at [63, 44] on span "Page Builder" at bounding box center [49, 41] width 33 height 7
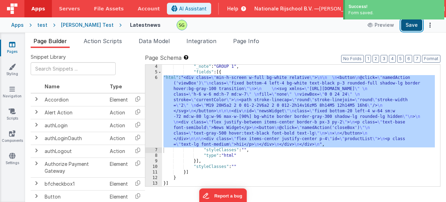
click at [411, 31] on button "Save" at bounding box center [411, 25] width 21 height 12
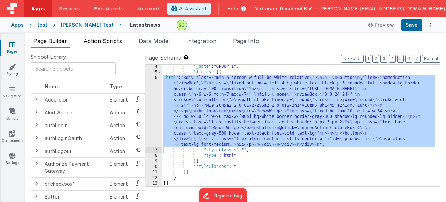
click at [102, 40] on span "Action Scripts" at bounding box center [103, 41] width 38 height 7
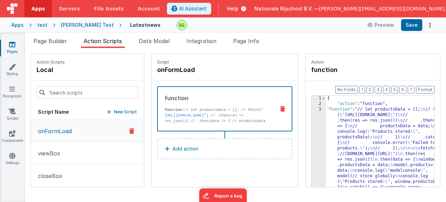
click at [312, 110] on div "3" at bounding box center [319, 151] width 14 height 89
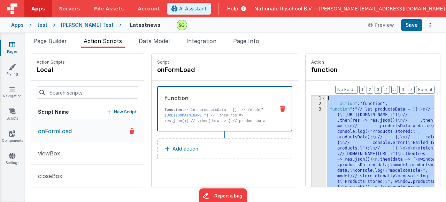
click at [312, 110] on div "3" at bounding box center [319, 151] width 14 height 89
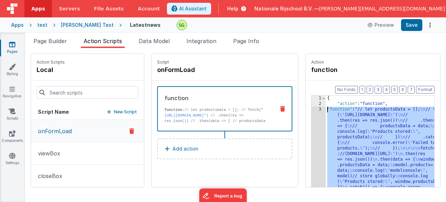
click at [312, 110] on div "3" at bounding box center [319, 151] width 14 height 89
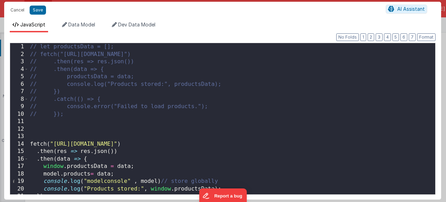
click at [150, 159] on div "// let productsData = []; // fetch("[URL][DOMAIN_NAME]") // .then(res => res.js…" at bounding box center [229, 126] width 401 height 167
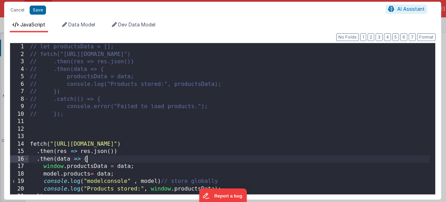
click at [26, 146] on div "14" at bounding box center [19, 145] width 18 height 8
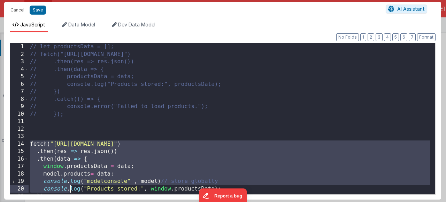
scroll to position [36, 0]
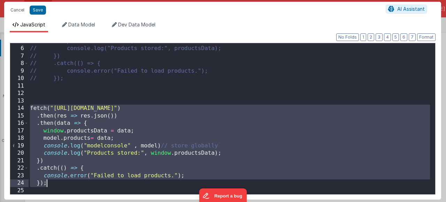
drag, startPoint x: 31, startPoint y: 146, endPoint x: 83, endPoint y: 186, distance: 65.7
click at [83, 186] on div "// productsData = data; // console.log("Products stored:", productsData); // })…" at bounding box center [229, 121] width 401 height 167
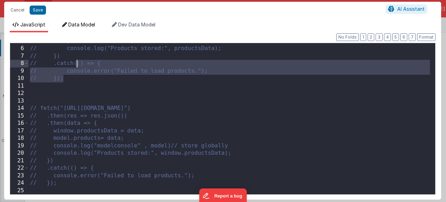
scroll to position [0, 0]
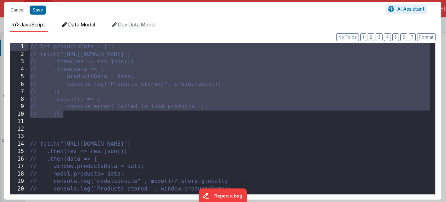
drag, startPoint x: 85, startPoint y: 82, endPoint x: 67, endPoint y: 26, distance: 57.9
click at [67, 26] on div "JavaScript Data Model Dev Data Model Format 7 6 5 4 3 2 1 No Folds 1 2 3 4 5 6 …" at bounding box center [222, 110] width 437 height 179
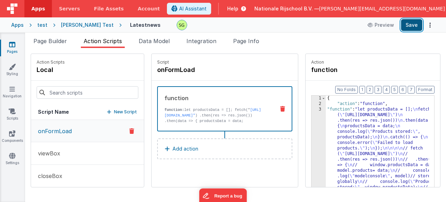
click at [415, 22] on button "Save" at bounding box center [411, 25] width 21 height 12
click at [312, 109] on div "3" at bounding box center [319, 157] width 14 height 100
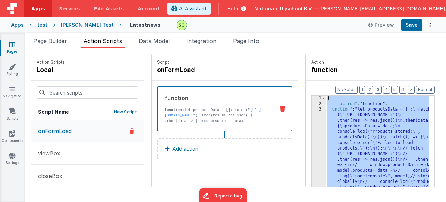
click at [312, 109] on div "3" at bounding box center [319, 157] width 14 height 100
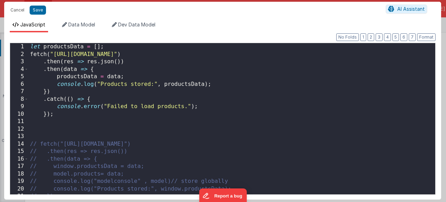
click at [144, 77] on div "let productsData = [ ] ; fetch ( "[URL][DOMAIN_NAME]" ) . then ( res => res . j…" at bounding box center [229, 126] width 401 height 167
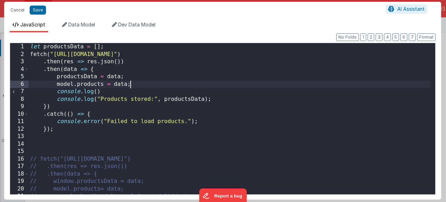
click at [145, 81] on div "let productsData = [ ] ; fetch ( "[URL][DOMAIN_NAME]" ) . then ( res => res . j…" at bounding box center [229, 126] width 401 height 167
click at [97, 92] on div "let productsData = [ ] ; fetch ( "[URL][DOMAIN_NAME]" ) . then ( res => res . j…" at bounding box center [229, 126] width 401 height 167
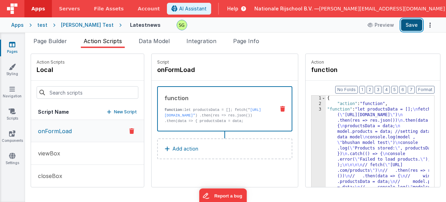
click at [421, 26] on button "Save" at bounding box center [411, 25] width 21 height 12
click at [37, 42] on span "Page Builder" at bounding box center [49, 41] width 33 height 7
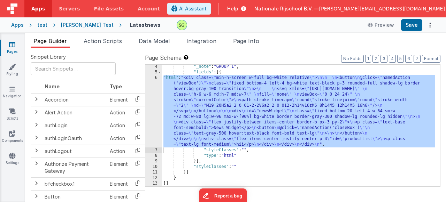
click at [221, 166] on div ""_note" : "GROUP 1" , "fields" : [{ "html" : "<div class= \" min-h-screen w-ful…" at bounding box center [298, 130] width 273 height 133
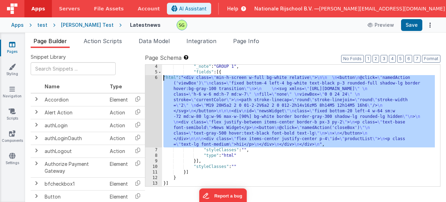
click at [155, 78] on div "6" at bounding box center [153, 111] width 17 height 72
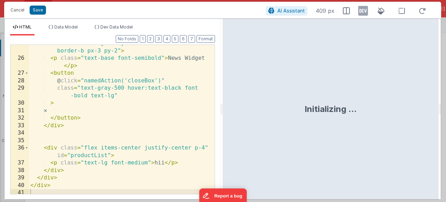
scroll to position [232, 0]
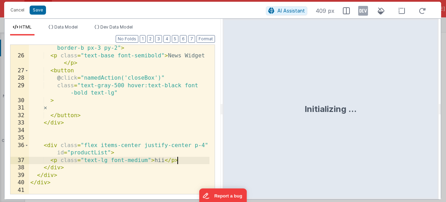
click at [192, 159] on div "< div class = "flex justify-between items-center border-b px-3 py-2" > < p clas…" at bounding box center [119, 123] width 181 height 172
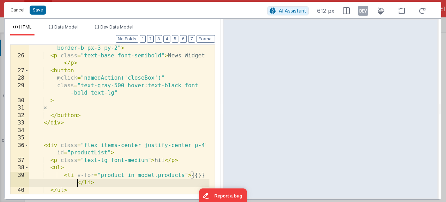
click at [197, 176] on div "< div class = "flex justify-between items-center border-b px-3 py-2" > < p clas…" at bounding box center [119, 123] width 181 height 172
click at [33, 10] on button "Save" at bounding box center [38, 10] width 16 height 9
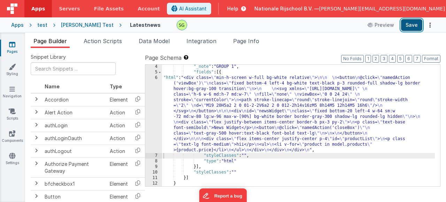
click at [411, 31] on button "Save" at bounding box center [411, 25] width 21 height 12
click at [157, 79] on div "6" at bounding box center [153, 114] width 17 height 78
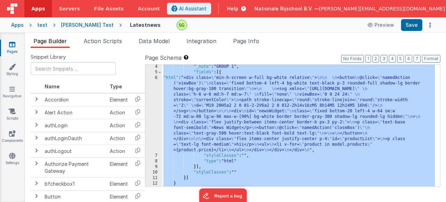
click at [157, 79] on div "6" at bounding box center [153, 114] width 17 height 78
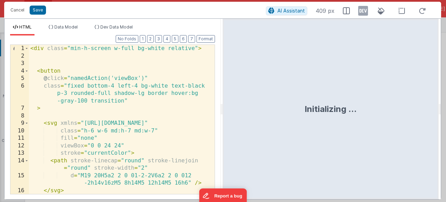
scroll to position [262, 0]
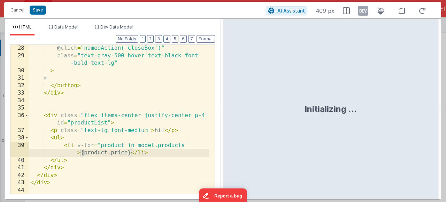
click at [130, 156] on div "@ click = "namedAction('closeBox')" class = "text-gray-500 hover:text-black fon…" at bounding box center [119, 127] width 181 height 164
click at [80, 153] on div "@ click = "namedAction('closeBox')" class = "text-gray-500 hover:text-black fon…" at bounding box center [119, 127] width 181 height 164
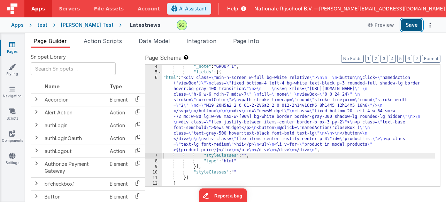
click at [419, 28] on button "Save" at bounding box center [411, 25] width 21 height 12
click at [156, 76] on div "6" at bounding box center [153, 114] width 17 height 78
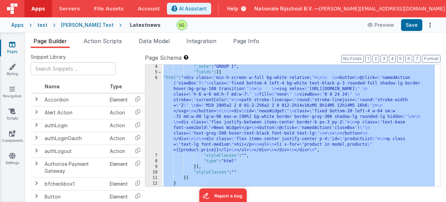
click at [156, 76] on div "6" at bounding box center [153, 114] width 17 height 78
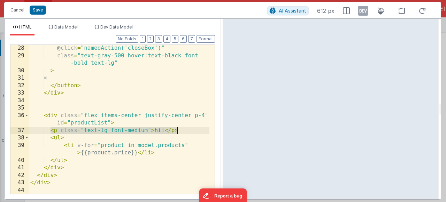
drag, startPoint x: 49, startPoint y: 130, endPoint x: 182, endPoint y: 129, distance: 132.1
click at [182, 129] on div "@ click = "namedAction('closeBox')" class = "text-gray-500 hover:text-black fon…" at bounding box center [119, 127] width 181 height 164
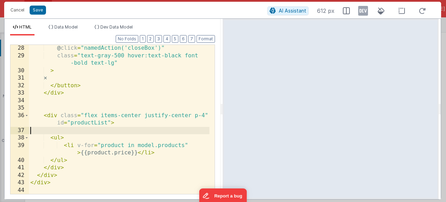
scroll to position [255, 0]
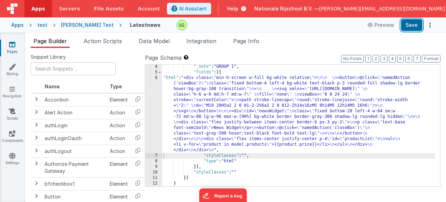
drag, startPoint x: 417, startPoint y: 28, endPoint x: 405, endPoint y: 36, distance: 15.4
click at [417, 28] on button "Save" at bounding box center [411, 25] width 21 height 12
click at [155, 79] on div "6" at bounding box center [153, 114] width 17 height 78
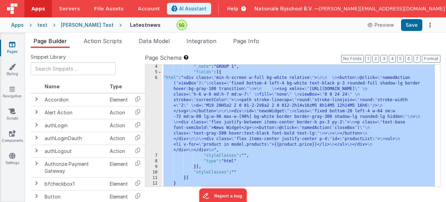
click at [155, 79] on div "6" at bounding box center [153, 114] width 17 height 78
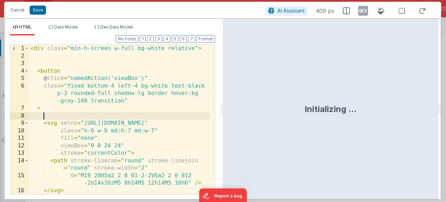
click at [174, 115] on div "< div class = "min-h-screen w-full bg-white relative" > < button @ click = "nam…" at bounding box center [119, 127] width 181 height 164
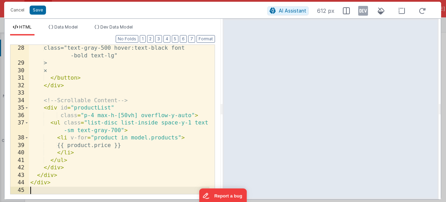
scroll to position [262, 0]
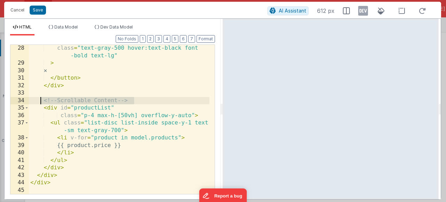
drag, startPoint x: 147, startPoint y: 102, endPoint x: 41, endPoint y: 99, distance: 106.0
click at [41, 99] on div "class = "text-gray-500 hover:text-black font -bold text-lg" > ✕ </ button > </ …" at bounding box center [119, 131] width 181 height 172
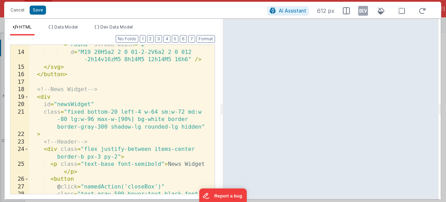
scroll to position [116, 0]
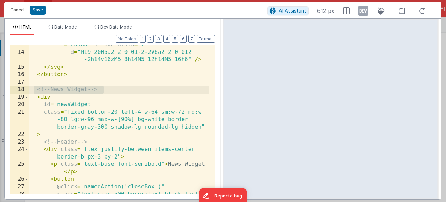
drag, startPoint x: 106, startPoint y: 89, endPoint x: 32, endPoint y: 89, distance: 73.5
click at [32, 89] on div "< path stroke-linecap = "round" stroke-linejoin = "round" stroke-width = "2" d …" at bounding box center [119, 123] width 181 height 179
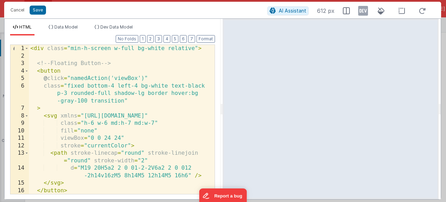
scroll to position [0, 0]
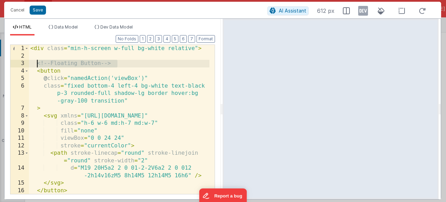
drag, startPoint x: 117, startPoint y: 66, endPoint x: 38, endPoint y: 65, distance: 79.5
click at [38, 65] on div "< div class = "min-h-screen w-full bg-white relative" > <!-- Floating Button --…" at bounding box center [119, 127] width 181 height 164
click at [39, 13] on button "Save" at bounding box center [38, 10] width 16 height 9
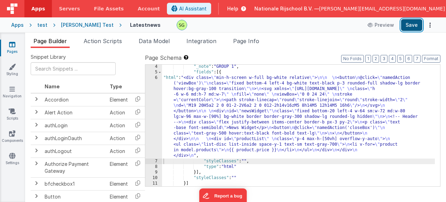
click at [419, 25] on button "Save" at bounding box center [411, 25] width 21 height 12
click at [111, 43] on span "Action Scripts" at bounding box center [103, 41] width 38 height 7
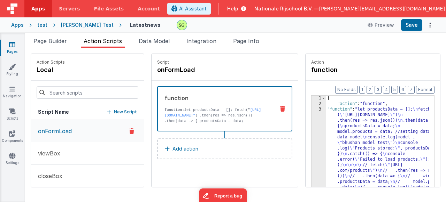
click at [312, 111] on div "3" at bounding box center [319, 163] width 14 height 112
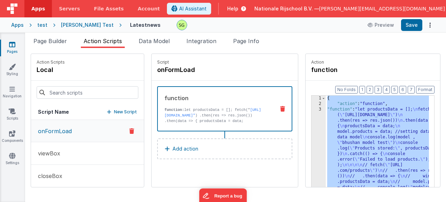
click at [312, 111] on div "3" at bounding box center [319, 163] width 14 height 112
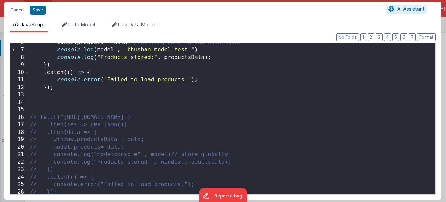
scroll to position [51, 0]
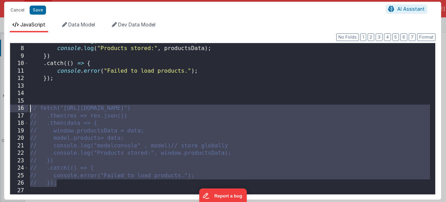
drag, startPoint x: 62, startPoint y: 185, endPoint x: 17, endPoint y: 109, distance: 88.1
click at [17, 109] on div "7 8 9 10 11 12 13 14 15 16 17 18 19 20 21 22 23 24 25 26 27 console . log ( mod…" at bounding box center [223, 119] width 426 height 152
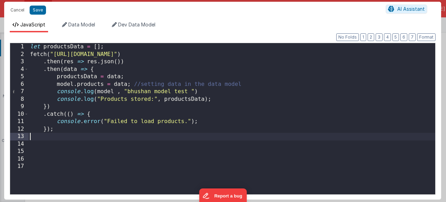
click at [72, 133] on div "let productsData = [ ] ; fetch ( "[URL][DOMAIN_NAME]" ) . then ( res => res . j…" at bounding box center [232, 126] width 407 height 167
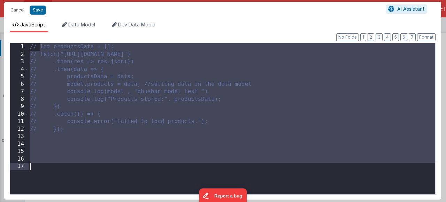
click at [61, 163] on div "// let productsData = []; // fetch("[URL][DOMAIN_NAME]") // .then(res => res.js…" at bounding box center [232, 126] width 407 height 167
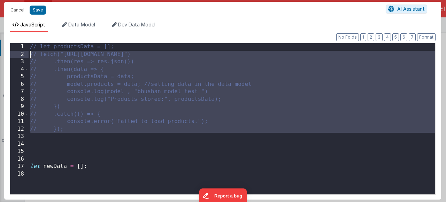
drag, startPoint x: 68, startPoint y: 135, endPoint x: 27, endPoint y: 56, distance: 88.8
click at [27, 56] on div "1 2 3 4 5 6 7 8 9 10 11 12 13 14 15 16 17 18 // let productsData = []; // fetch…" at bounding box center [223, 119] width 426 height 152
click at [43, 175] on div "// let productsData = []; // fetch("[URL][DOMAIN_NAME]") // .then(res => res.js…" at bounding box center [232, 126] width 407 height 167
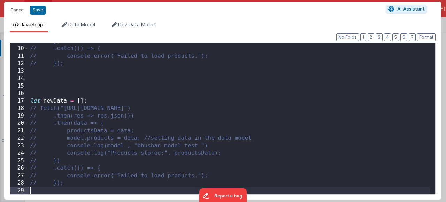
scroll to position [66, 0]
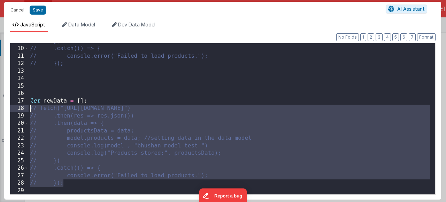
drag, startPoint x: 67, startPoint y: 187, endPoint x: 24, endPoint y: 105, distance: 92.6
click at [24, 105] on div "9 10 11 12 13 14 15 16 17 18 19 20 21 22 23 24 25 26 27 28 29 // }) // .catch((…" at bounding box center [223, 119] width 426 height 152
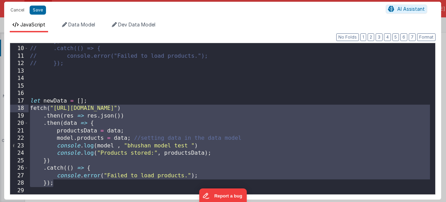
click at [281, 107] on div "// }) // .catch(() => { // console.error("Failed to load products."); // }); le…" at bounding box center [229, 121] width 401 height 167
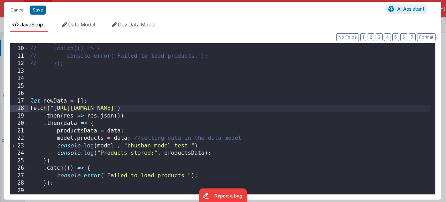
click at [82, 131] on div "// }) // .catch(() => { // console.error("Failed to load products."); // }); le…" at bounding box center [229, 121] width 401 height 167
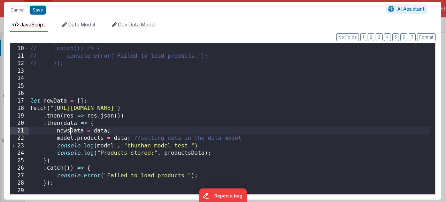
click at [91, 140] on div "// }) // .catch(() => { // console.error("Failed to load products."); // }); le…" at bounding box center [229, 121] width 401 height 167
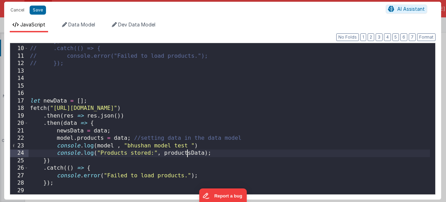
click at [189, 154] on div "// }) // .catch(() => { // console.error("Failed to load products."); // }); le…" at bounding box center [229, 121] width 401 height 167
click at [117, 152] on div "// }) // .catch(() => { // console.error("Failed to load products."); // }); le…" at bounding box center [229, 121] width 401 height 167
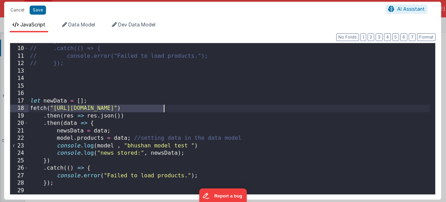
drag, startPoint x: 52, startPoint y: 107, endPoint x: 163, endPoint y: 110, distance: 111.2
click at [163, 110] on div "// }) // .catch(() => { // console.error("Failed to load products."); // }); le…" at bounding box center [229, 121] width 401 height 167
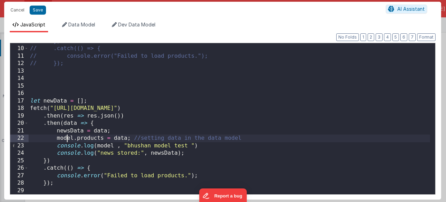
click at [67, 140] on div "// }) // .catch(() => { // console.error("Failed to load products."); // }); le…" at bounding box center [229, 121] width 401 height 167
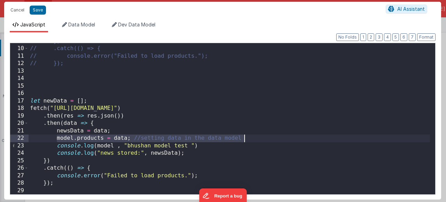
drag, startPoint x: 56, startPoint y: 139, endPoint x: 258, endPoint y: 136, distance: 201.8
click at [258, 136] on div "// }) // .catch(() => { // console.error("Failed to load products."); // }); le…" at bounding box center [229, 121] width 401 height 167
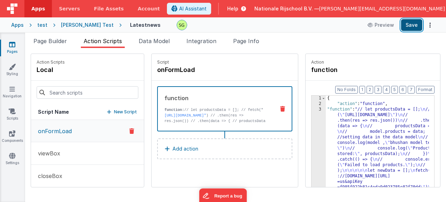
click at [414, 22] on button "Save" at bounding box center [411, 25] width 21 height 12
click at [312, 110] on div "3" at bounding box center [319, 168] width 14 height 123
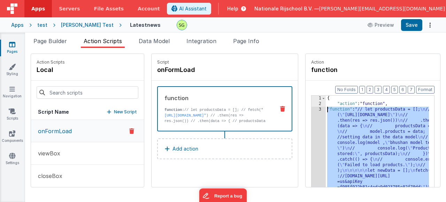
click at [312, 110] on div "3" at bounding box center [319, 168] width 14 height 123
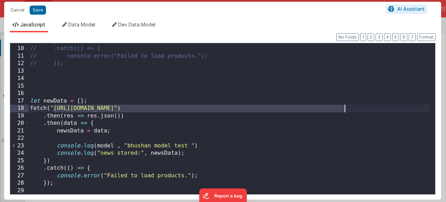
drag, startPoint x: 52, startPoint y: 107, endPoint x: 343, endPoint y: 109, distance: 290.6
click at [343, 109] on div "// }) // .catch(() => { // console.error("Failed to load products."); // }); le…" at bounding box center [229, 121] width 401 height 167
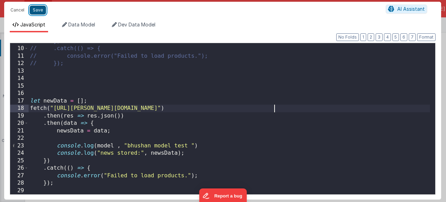
click at [43, 11] on button "Save" at bounding box center [38, 10] width 16 height 9
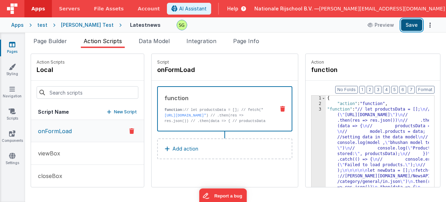
click at [421, 25] on button "Save" at bounding box center [411, 25] width 21 height 12
drag, startPoint x: 406, startPoint y: 26, endPoint x: 243, endPoint y: 1, distance: 164.7
click at [406, 26] on button "Save" at bounding box center [411, 25] width 21 height 12
